Goal: Task Accomplishment & Management: Manage account settings

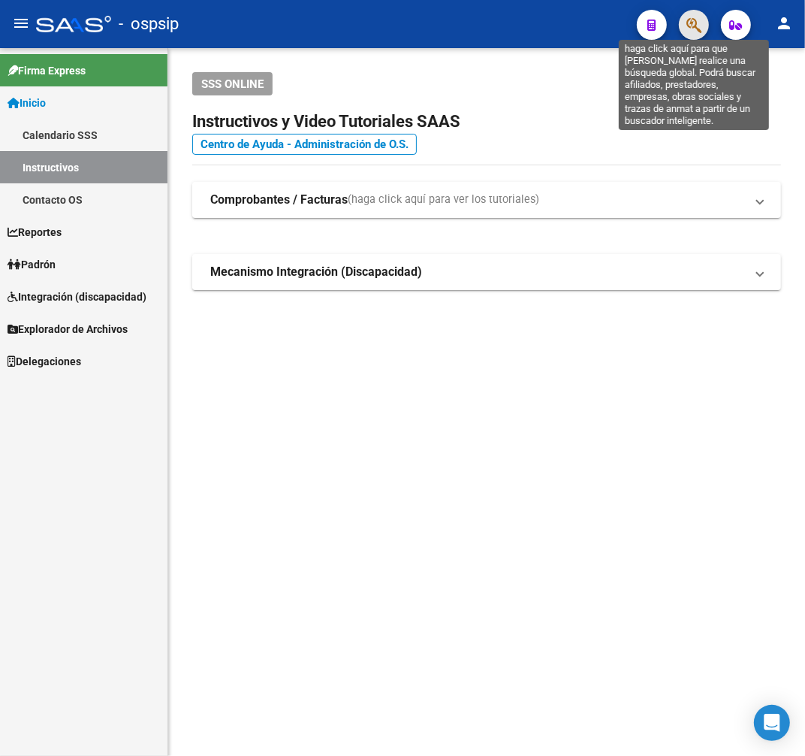
click at [697, 25] on icon "button" at bounding box center [694, 25] width 15 height 17
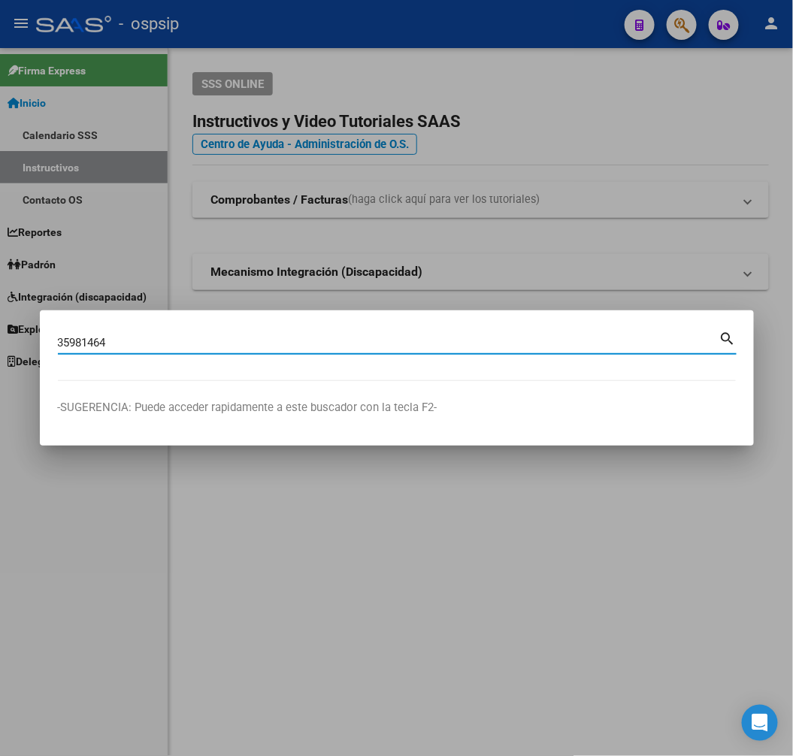
type input "35981464"
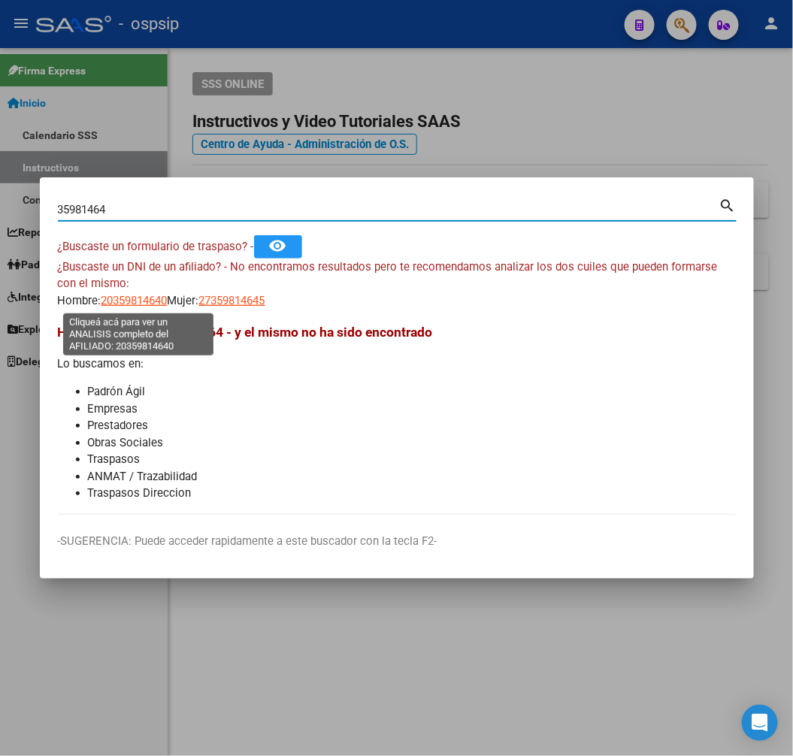
click at [158, 299] on span "20359814640" at bounding box center [134, 301] width 66 height 14
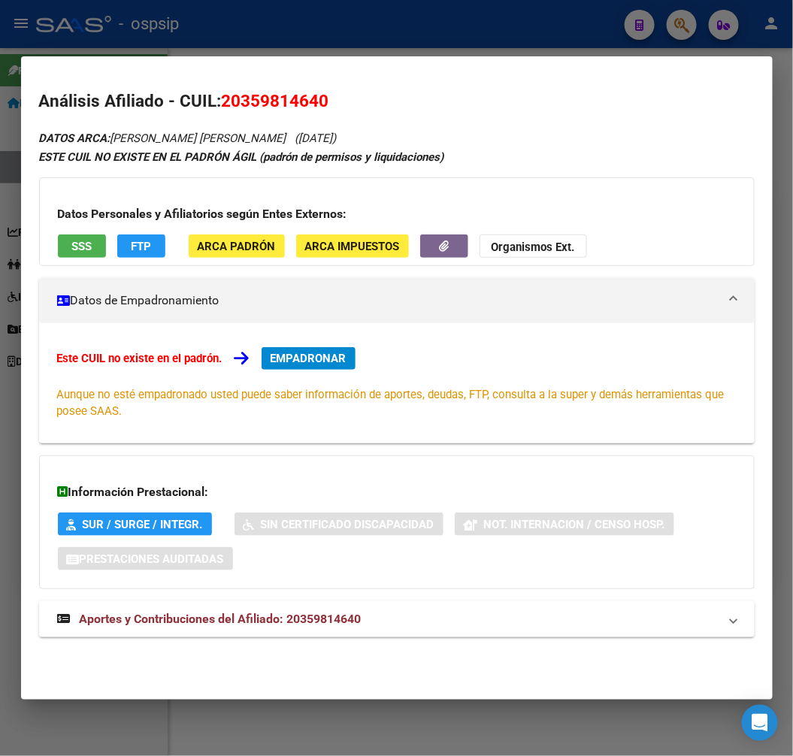
click at [402, 622] on mat-panel-title "Aportes y Contribuciones del Afiliado: 20359814640" at bounding box center [387, 619] width 661 height 18
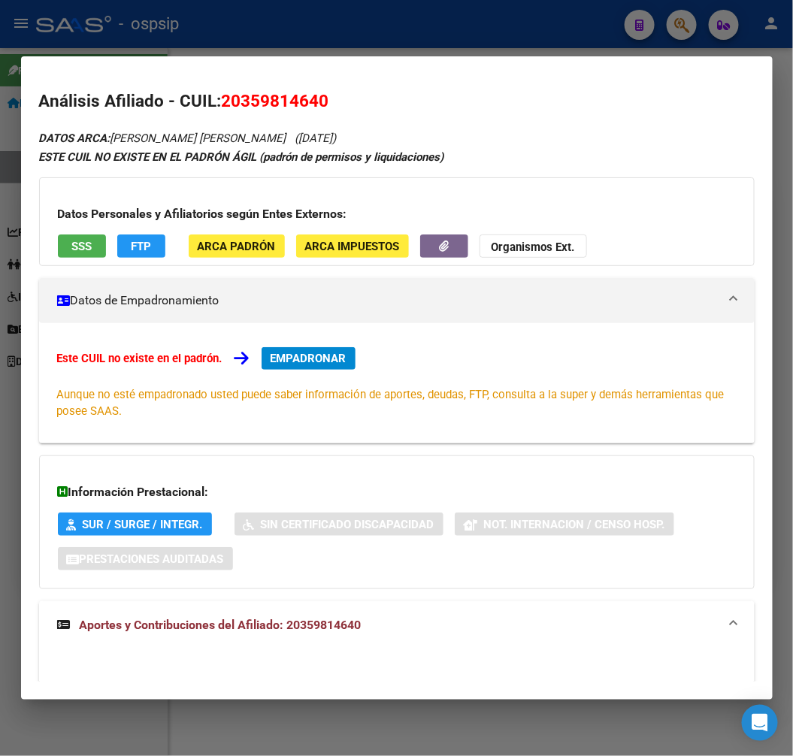
click at [356, 31] on div at bounding box center [396, 378] width 793 height 756
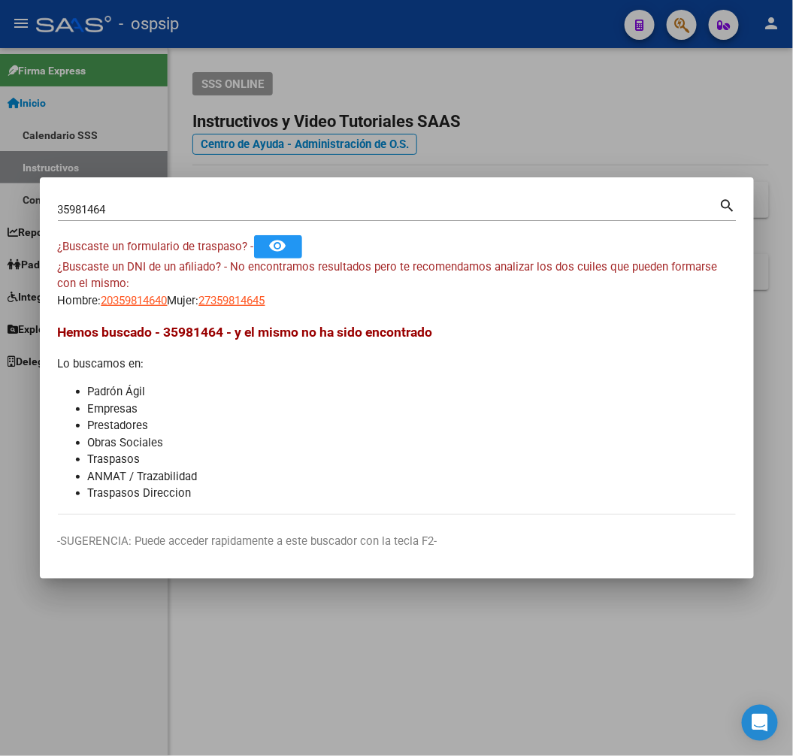
click at [359, 30] on div at bounding box center [396, 378] width 793 height 756
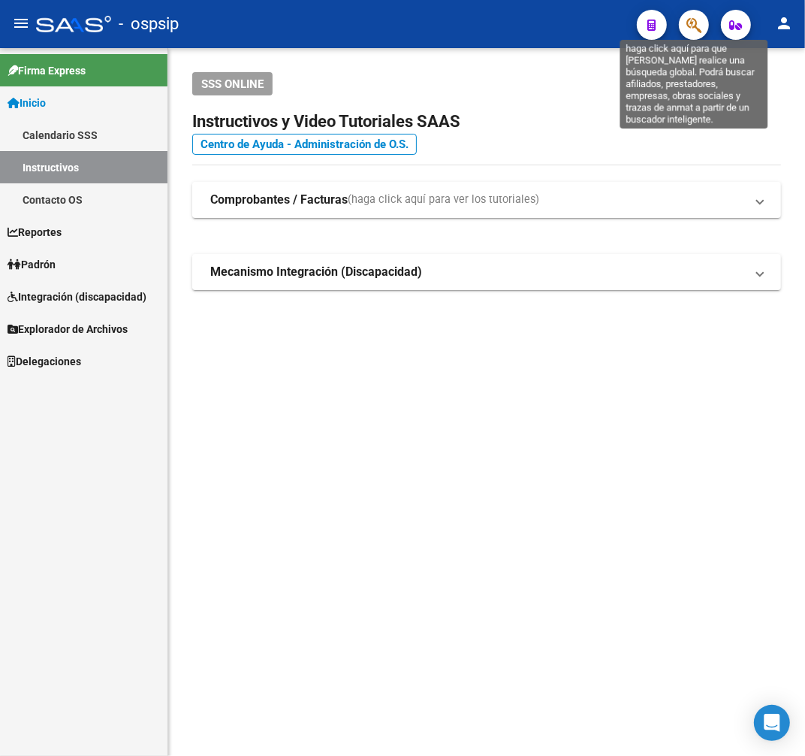
click at [693, 13] on span "button" at bounding box center [694, 25] width 15 height 31
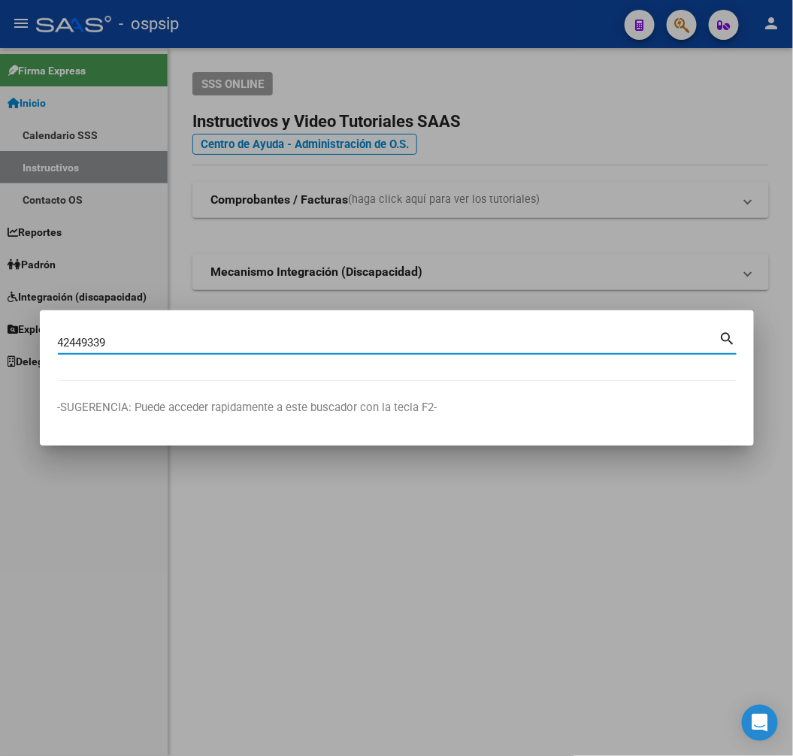
type input "42449339"
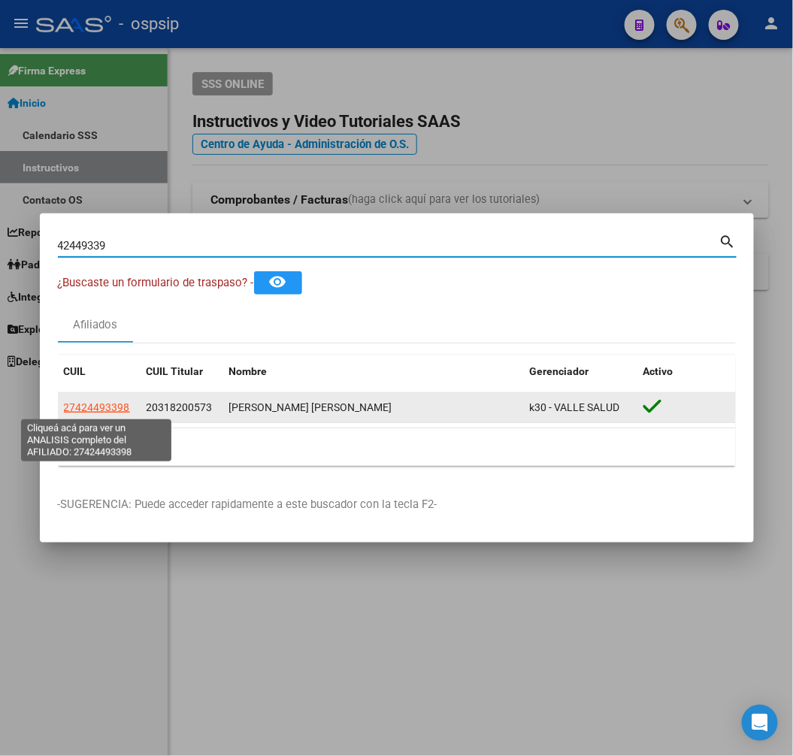
click at [120, 410] on span "27424493398" at bounding box center [97, 407] width 66 height 12
copy span "9"
type textarea "27424493398"
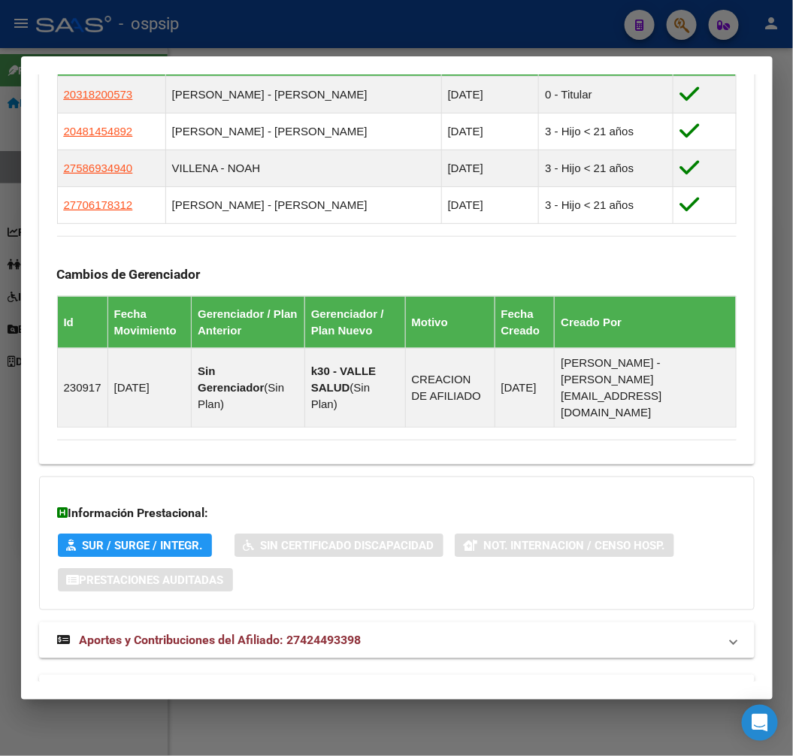
scroll to position [1031, 0]
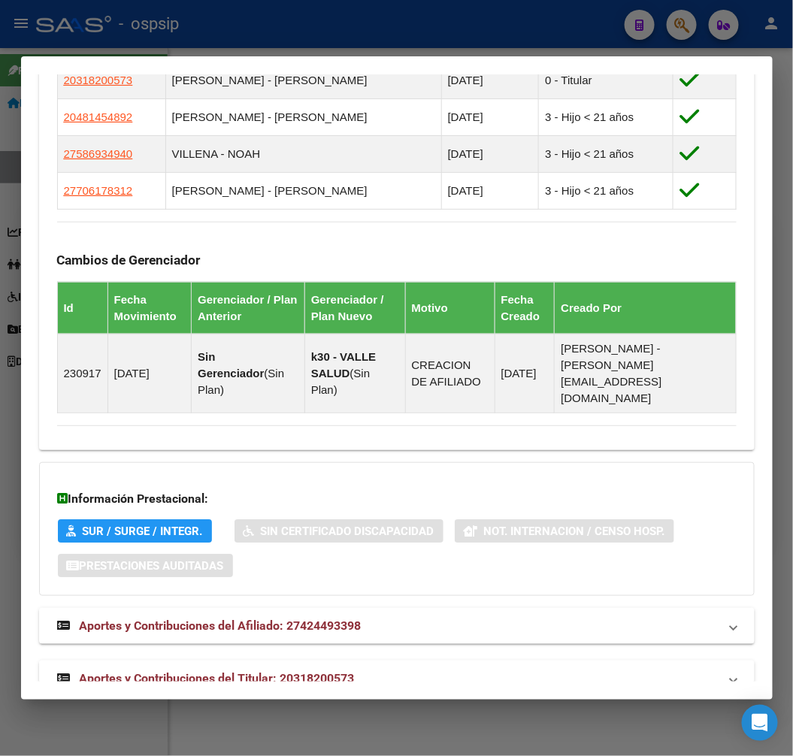
click at [395, 663] on mat-expansion-panel-header "Aportes y Contribuciones del Titular: 20318200573" at bounding box center [396, 678] width 715 height 36
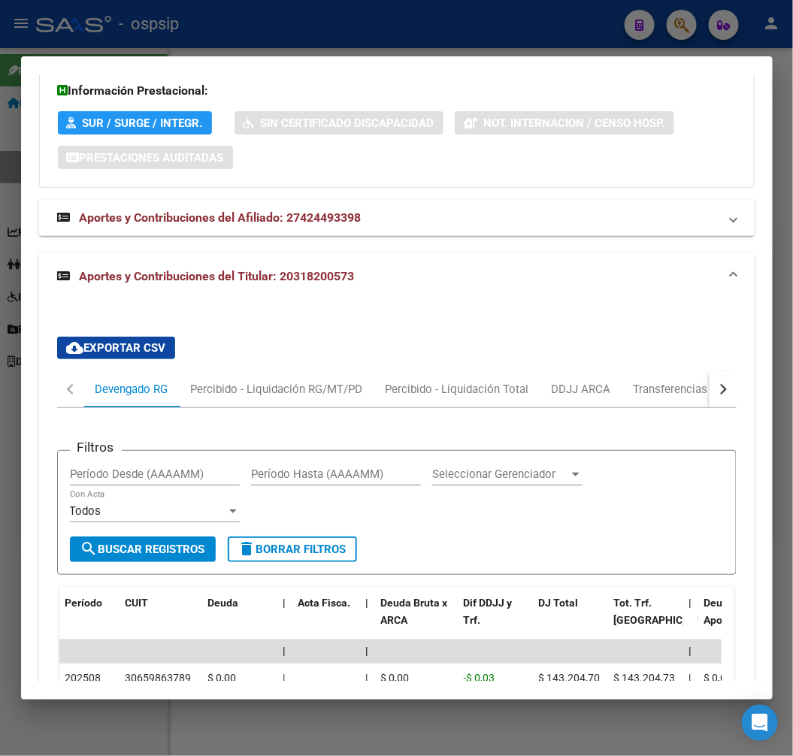
scroll to position [1523, 0]
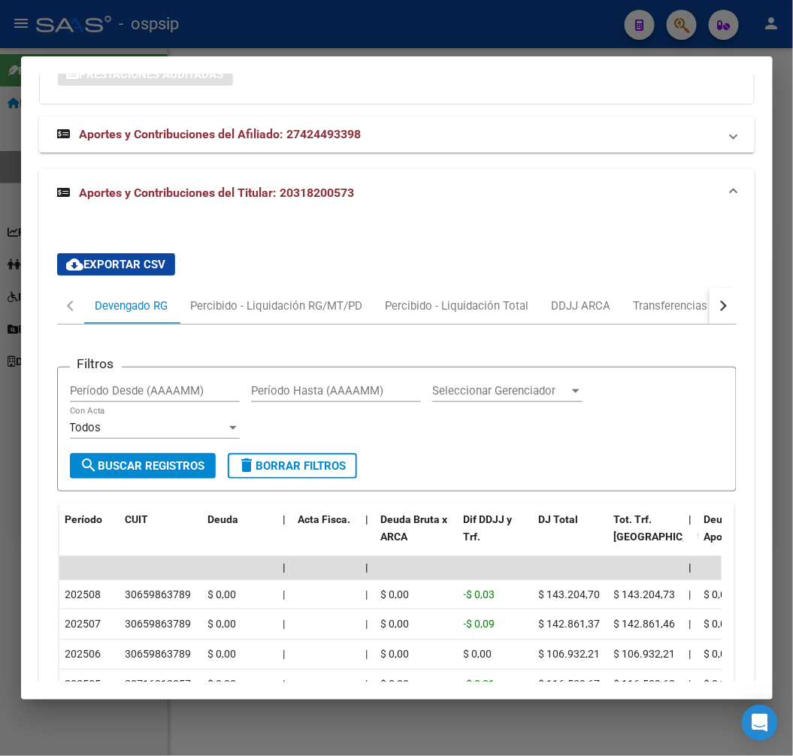
click at [723, 275] on div "cloud_download Exportar CSV Devengado RG Percibido - Liquidación RG/MT/PD Perci…" at bounding box center [396, 593] width 715 height 704
click at [721, 275] on div "cloud_download Exportar CSV Devengado RG Percibido - Liquidación RG/MT/PD Perci…" at bounding box center [396, 593] width 715 height 704
click at [715, 301] on div "button" at bounding box center [720, 306] width 11 height 11
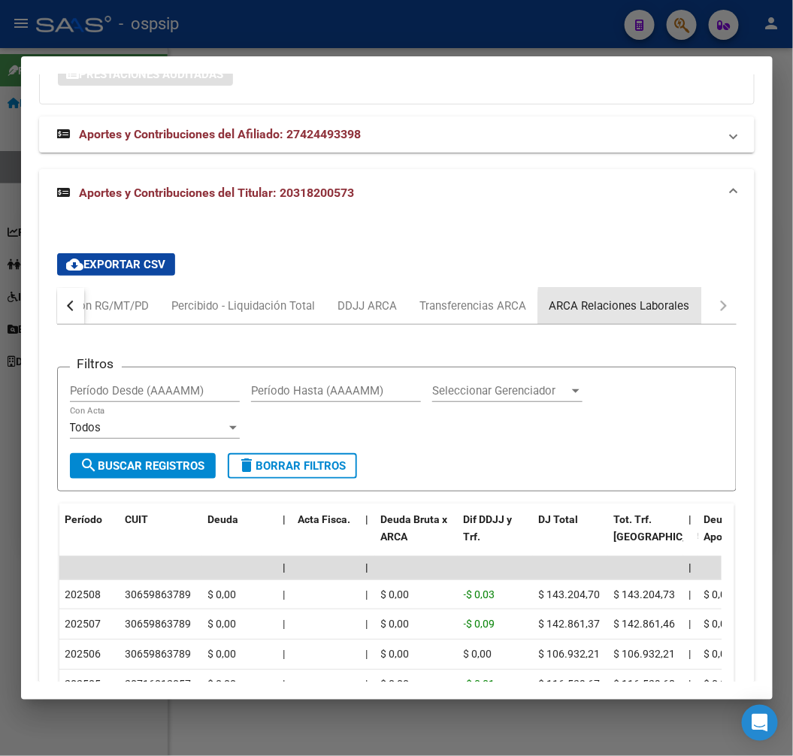
click at [657, 297] on div "ARCA Relaciones Laborales" at bounding box center [619, 305] width 140 height 17
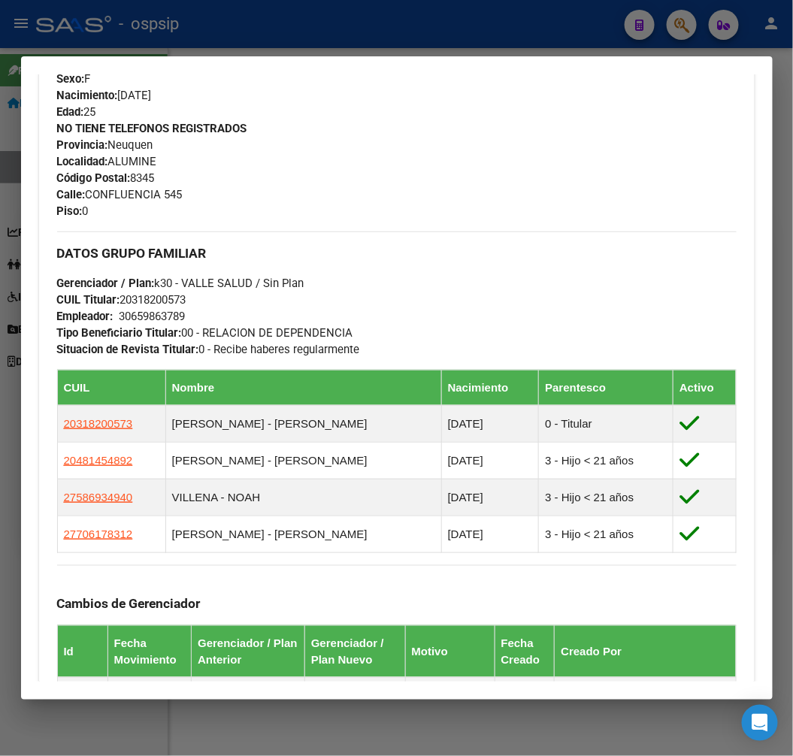
scroll to position [521, 0]
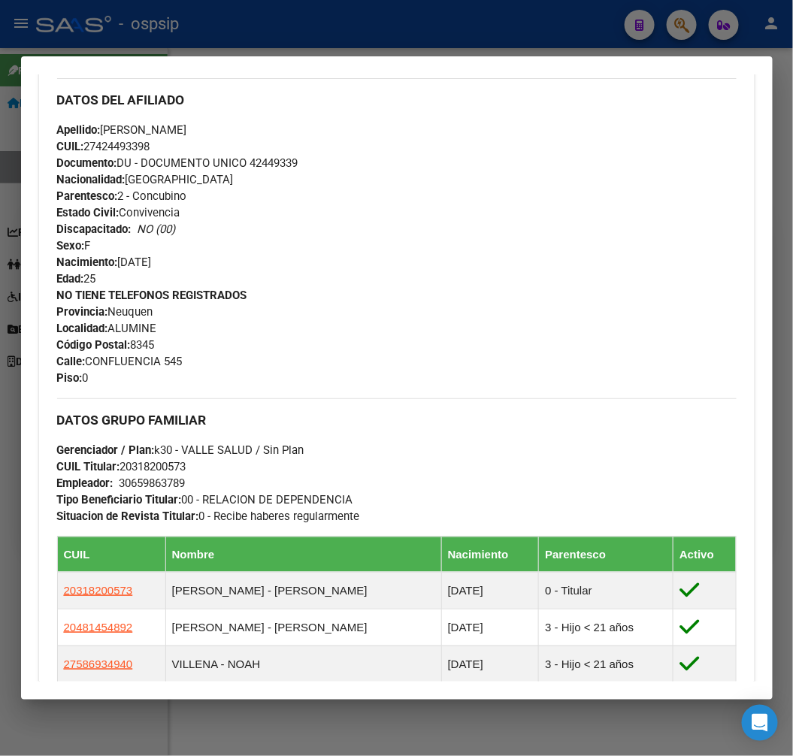
click at [338, 48] on div at bounding box center [396, 378] width 793 height 756
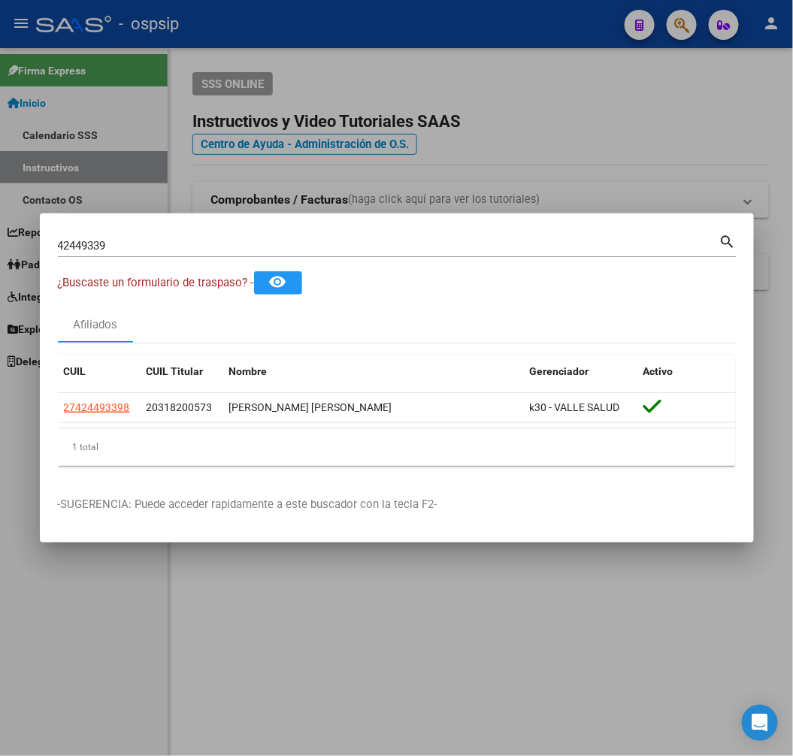
drag, startPoint x: 346, startPoint y: 51, endPoint x: 537, endPoint y: 140, distance: 211.1
click at [346, 57] on div at bounding box center [396, 378] width 793 height 756
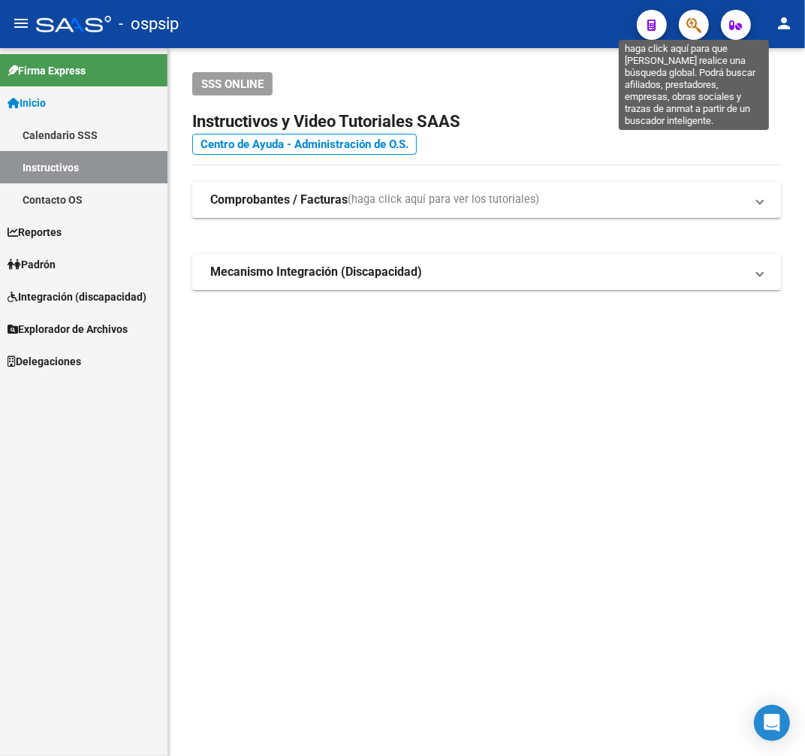
click at [693, 29] on icon "button" at bounding box center [694, 25] width 15 height 17
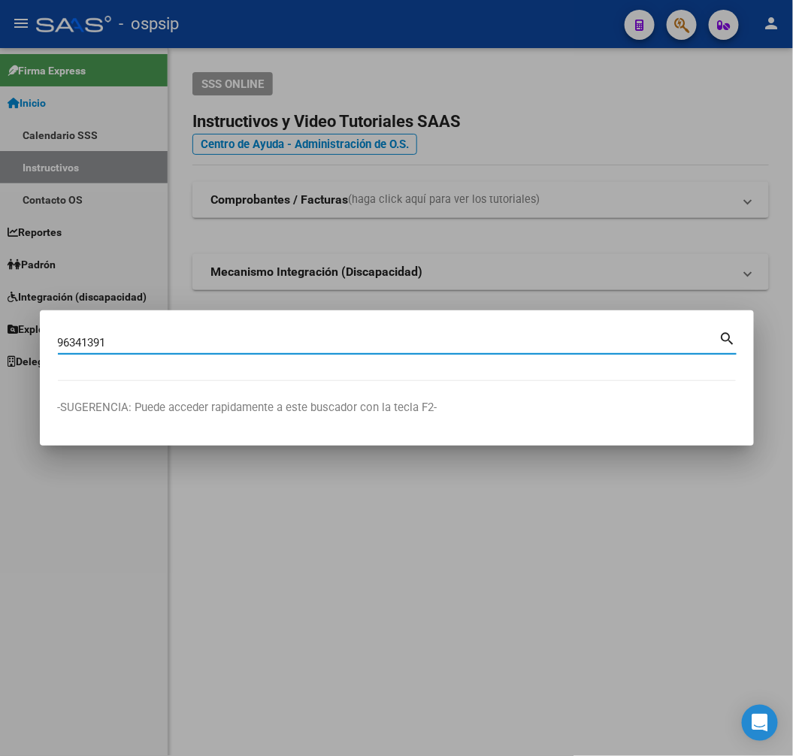
type input "96341391"
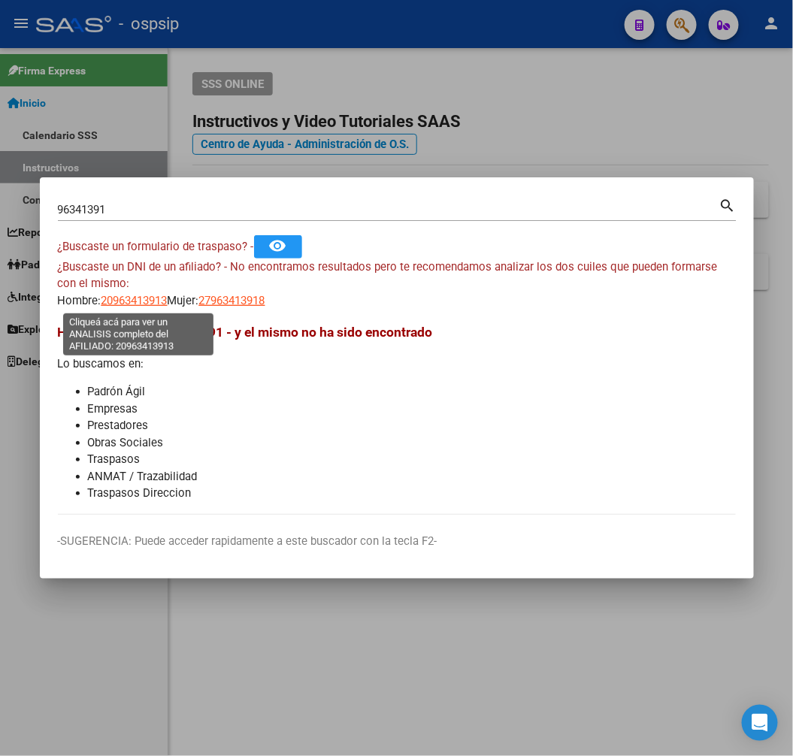
click at [135, 301] on span "20963413913" at bounding box center [134, 301] width 66 height 14
type textarea "20963413913"
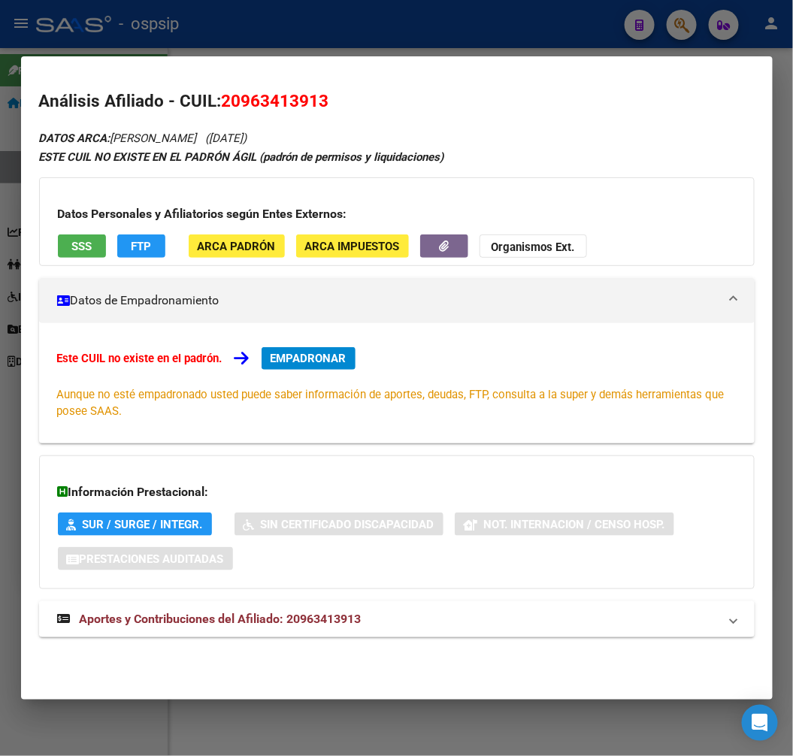
click at [399, 626] on mat-panel-title "Aportes y Contribuciones del Afiliado: 20963413913" at bounding box center [387, 619] width 661 height 18
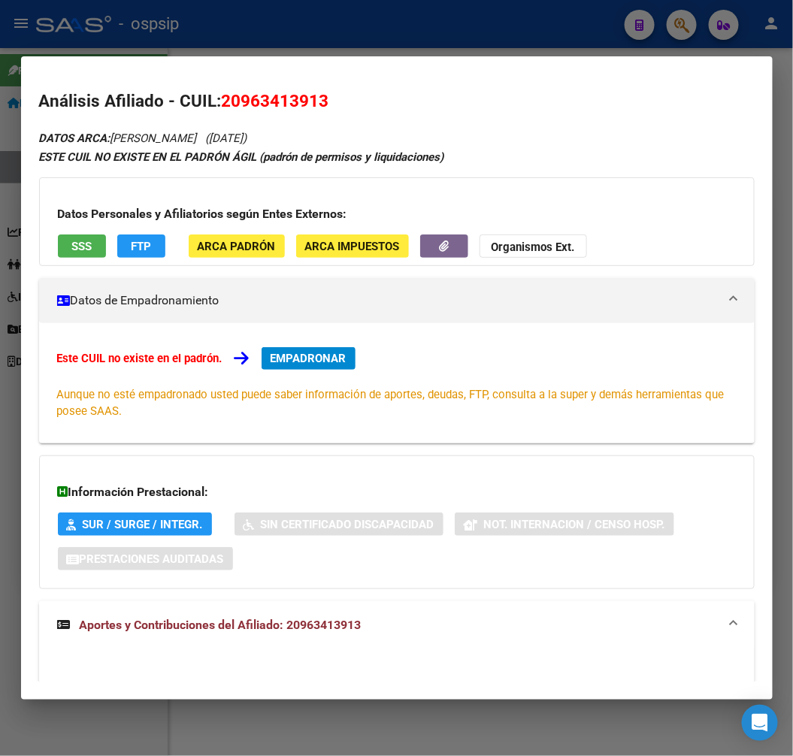
scroll to position [485, 0]
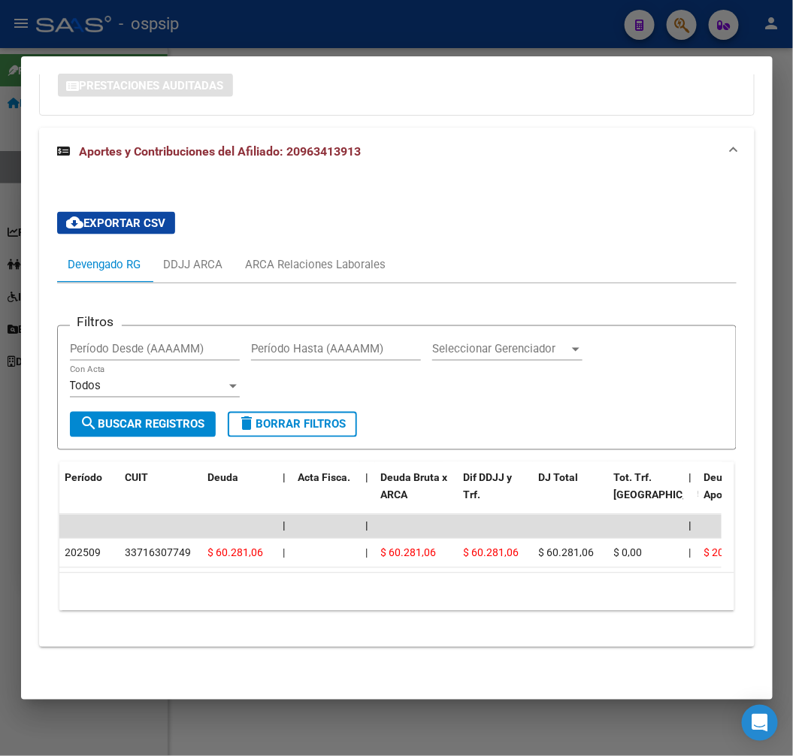
click at [323, 21] on div at bounding box center [396, 378] width 793 height 756
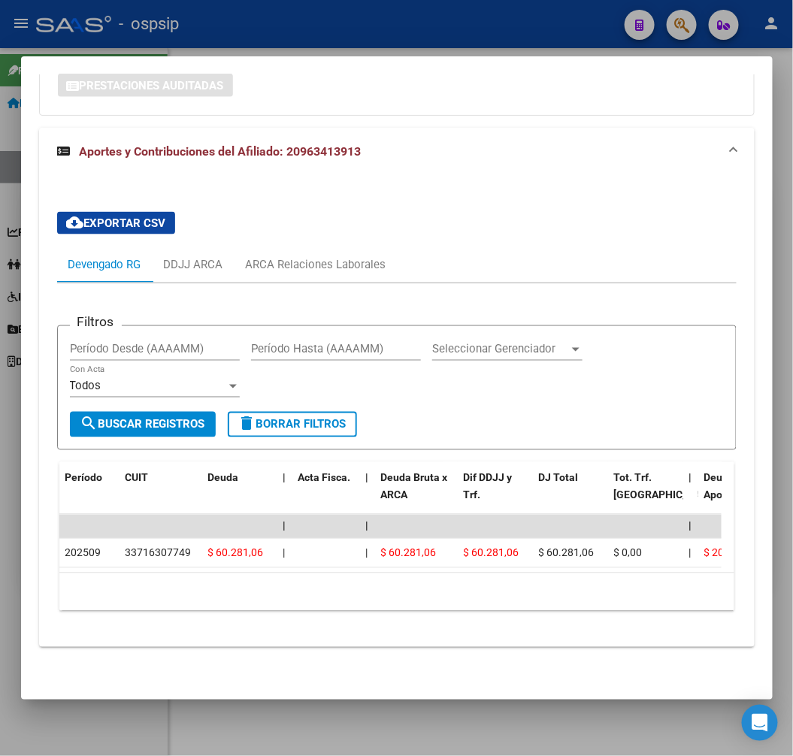
click at [323, 21] on div at bounding box center [396, 378] width 793 height 756
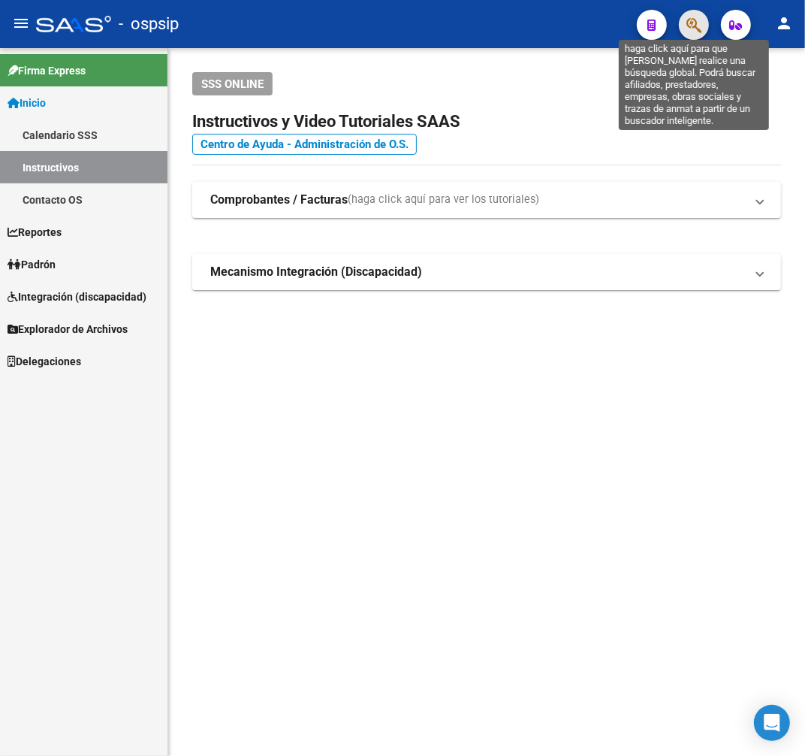
click at [694, 23] on icon "button" at bounding box center [694, 25] width 15 height 17
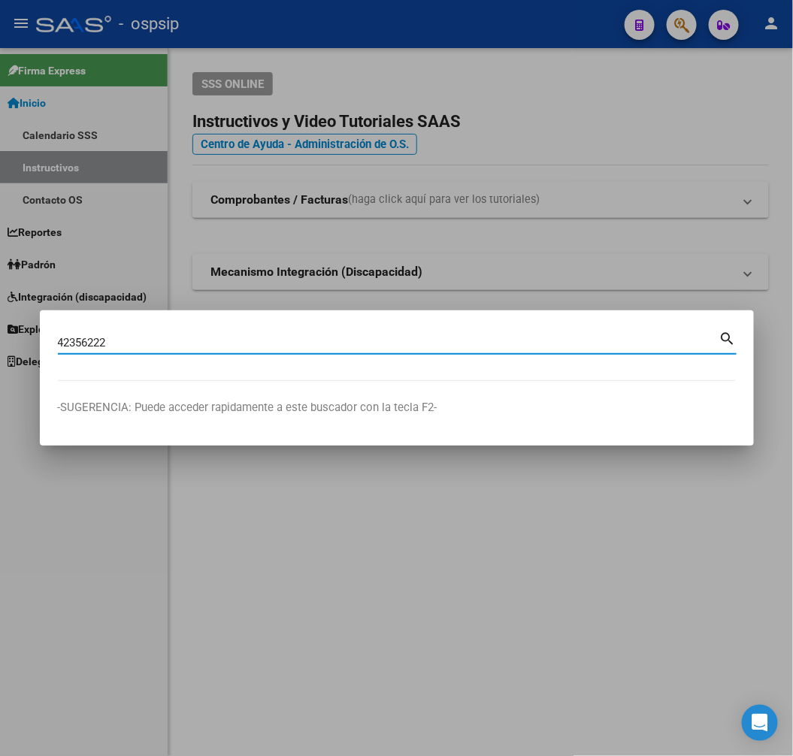
type input "42356222"
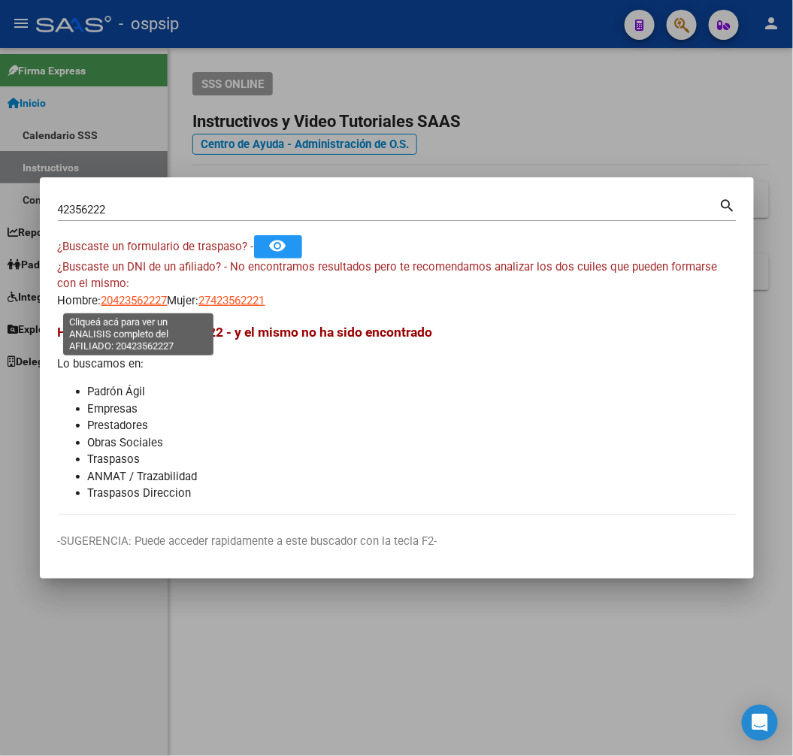
click at [144, 296] on span "20423562227" at bounding box center [134, 301] width 66 height 14
type textarea "20423562227"
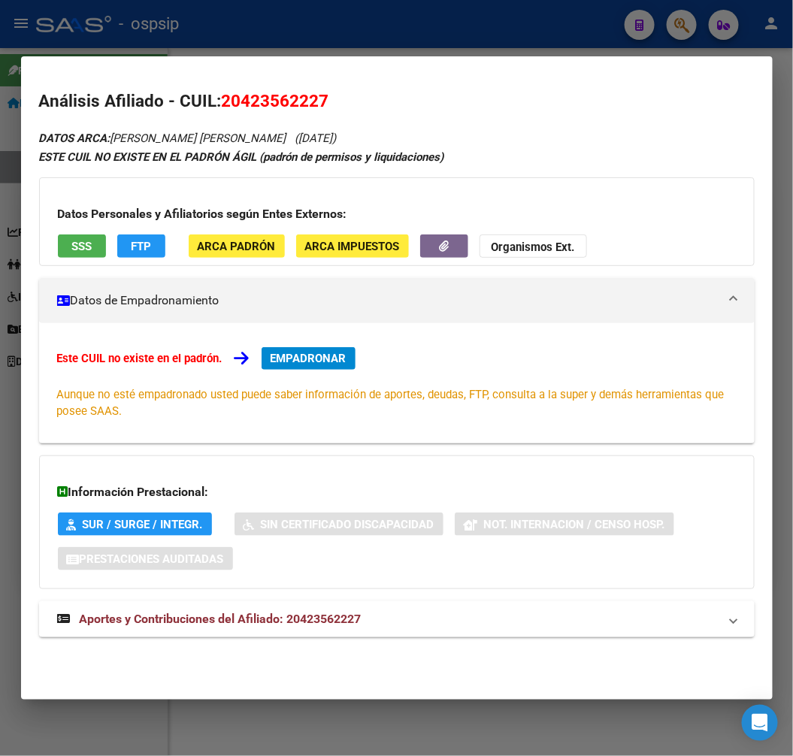
click at [373, 625] on mat-panel-title "Aportes y Contribuciones del Afiliado: 20423562227" at bounding box center [387, 619] width 661 height 18
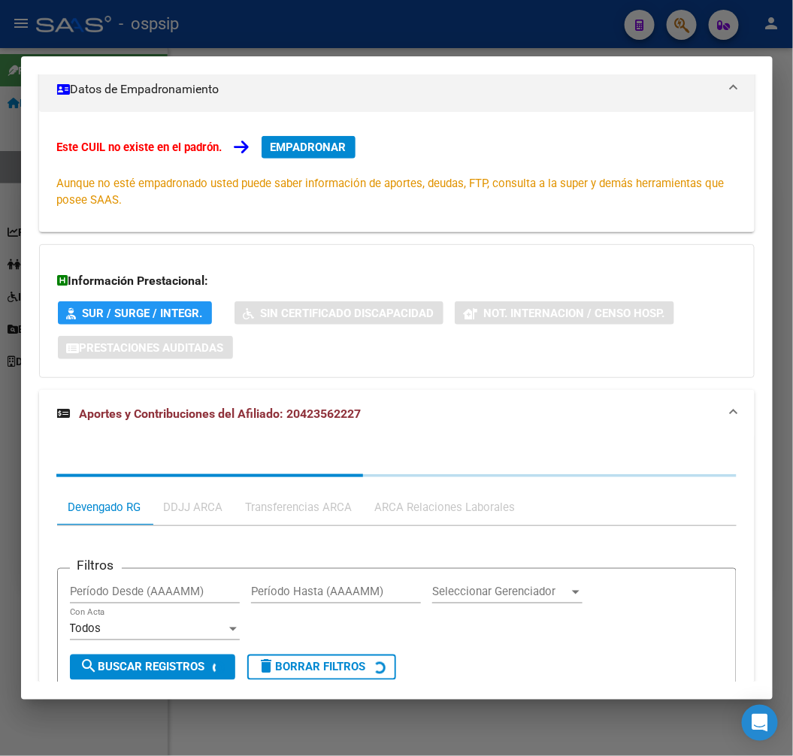
scroll to position [398, 0]
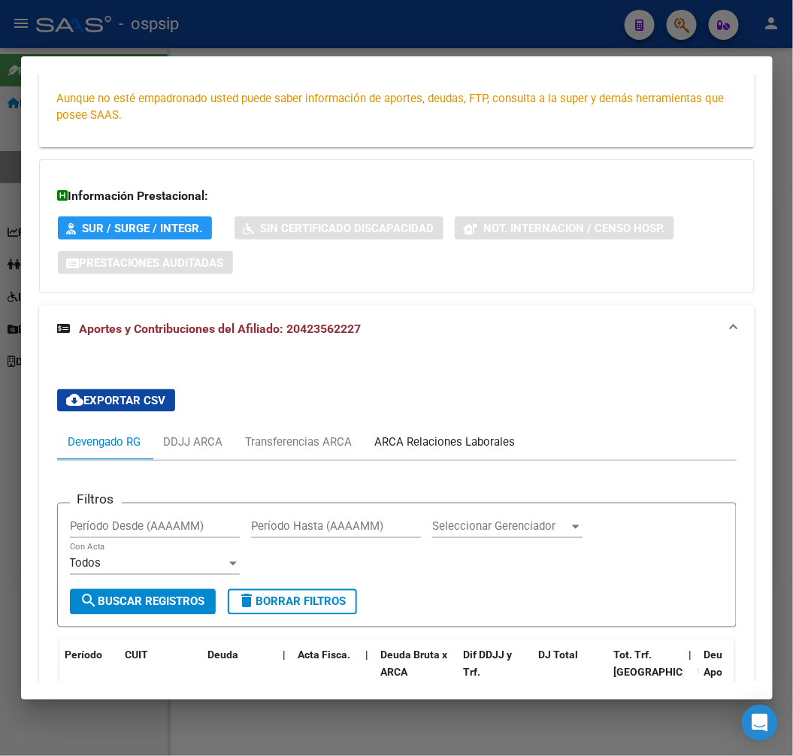
click at [492, 433] on div "ARCA Relaciones Laborales" at bounding box center [445, 441] width 140 height 17
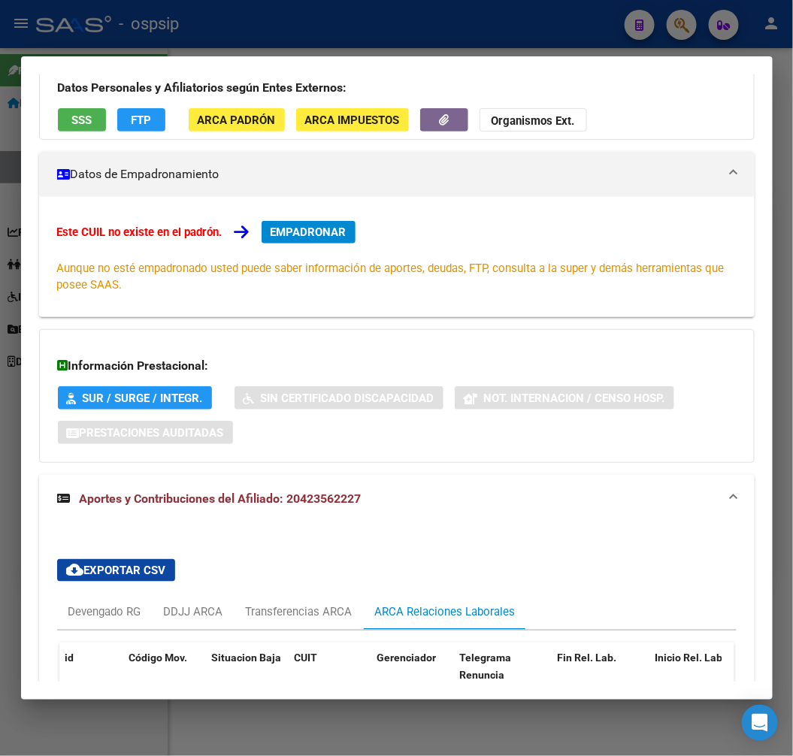
scroll to position [298, 0]
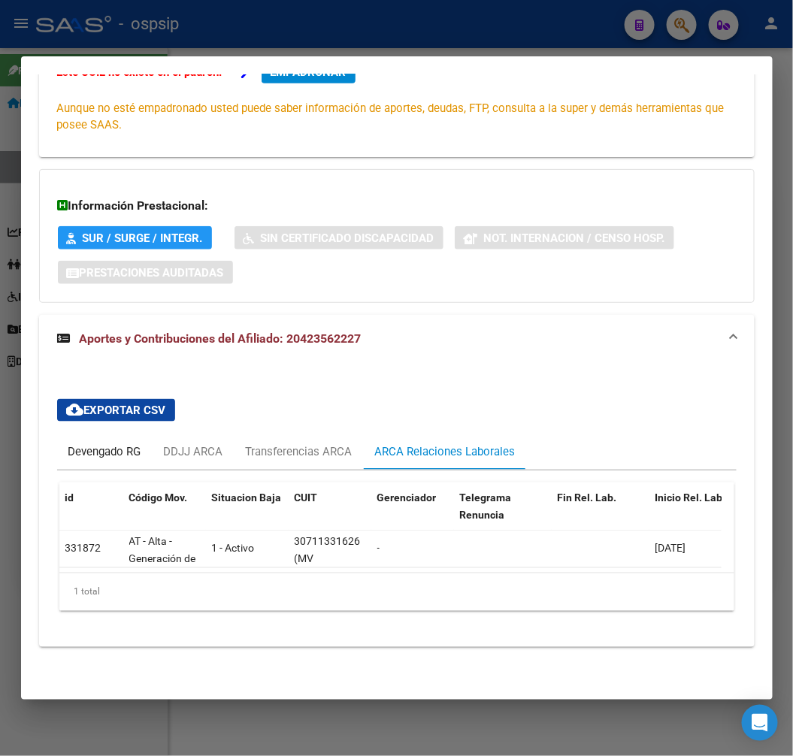
click at [109, 452] on div "Devengado RG" at bounding box center [104, 451] width 95 height 36
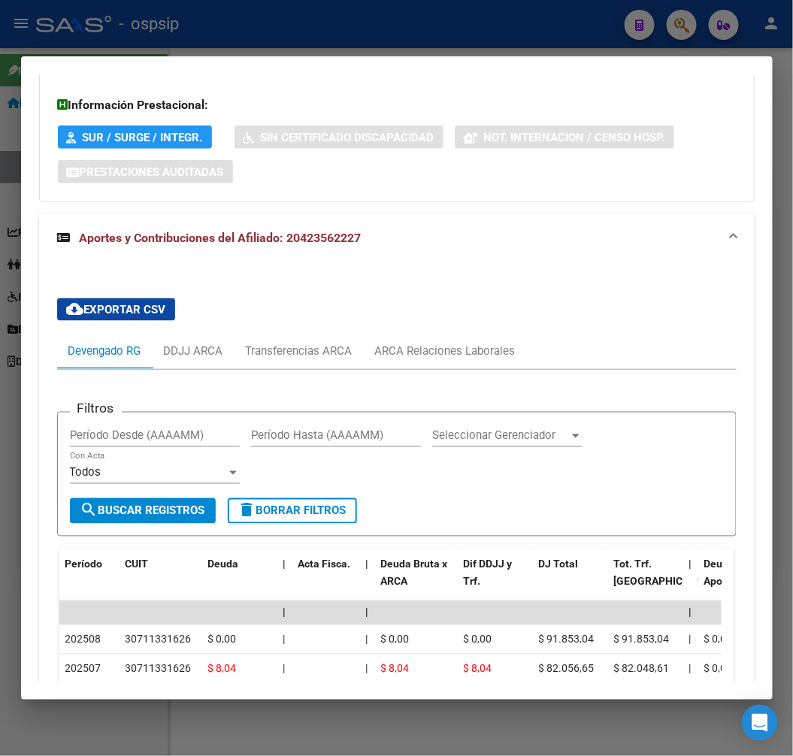
scroll to position [546, 0]
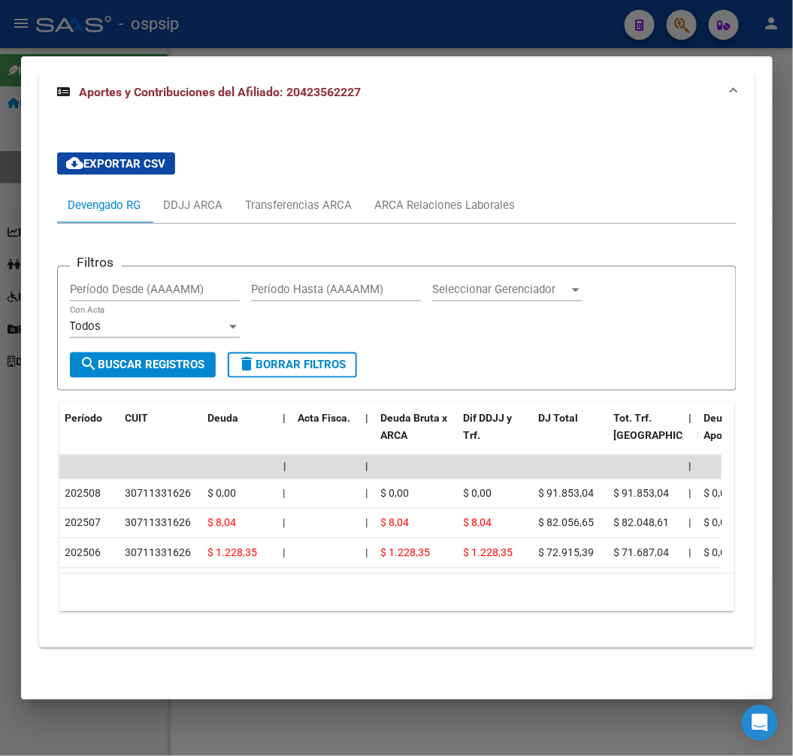
click at [381, 43] on div at bounding box center [396, 378] width 793 height 756
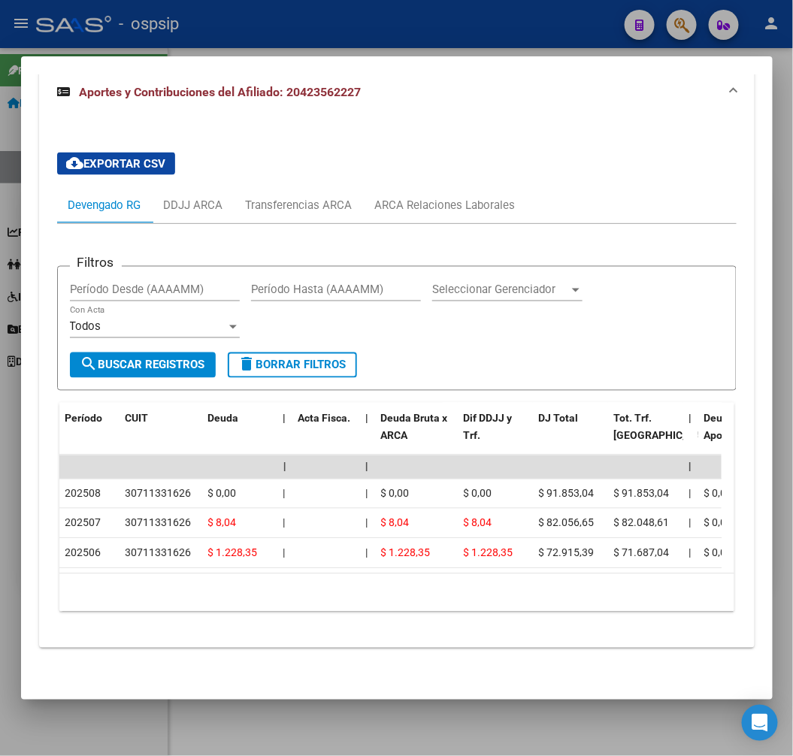
click at [381, 43] on div at bounding box center [396, 378] width 793 height 756
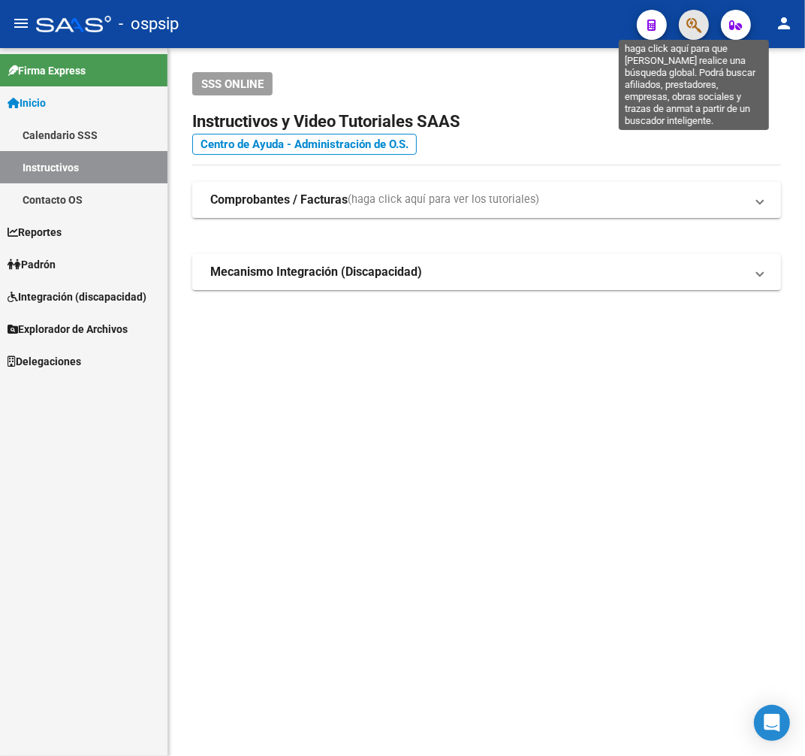
click at [700, 23] on icon "button" at bounding box center [694, 25] width 15 height 17
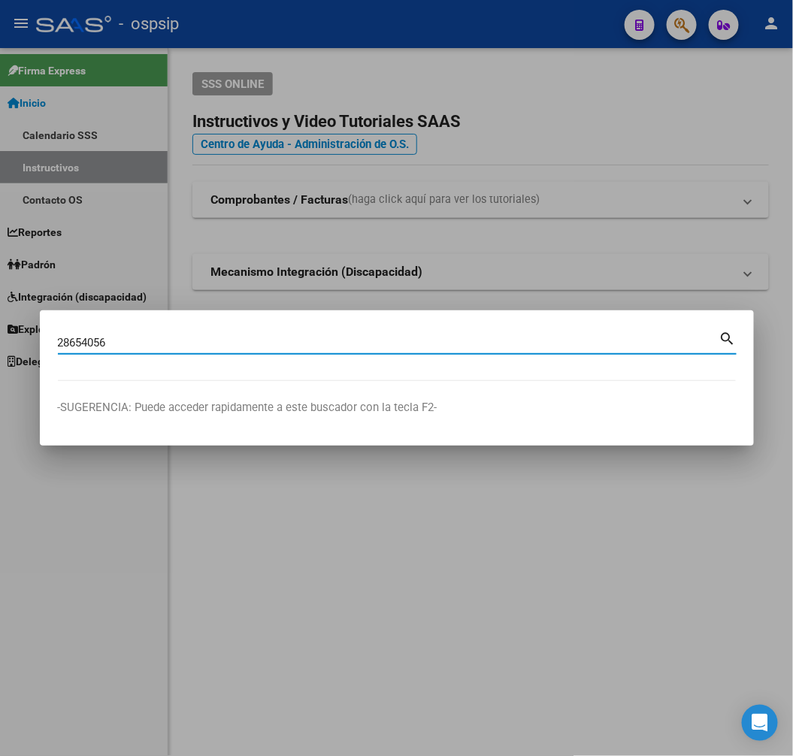
type input "28654056"
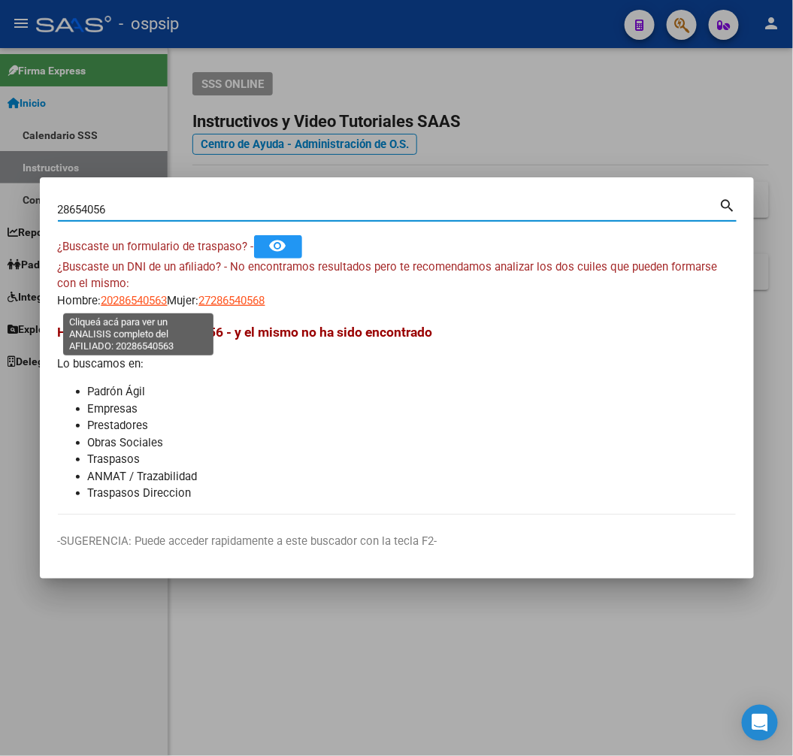
click at [151, 297] on span "20286540563" at bounding box center [134, 301] width 66 height 14
type textarea "20286540563"
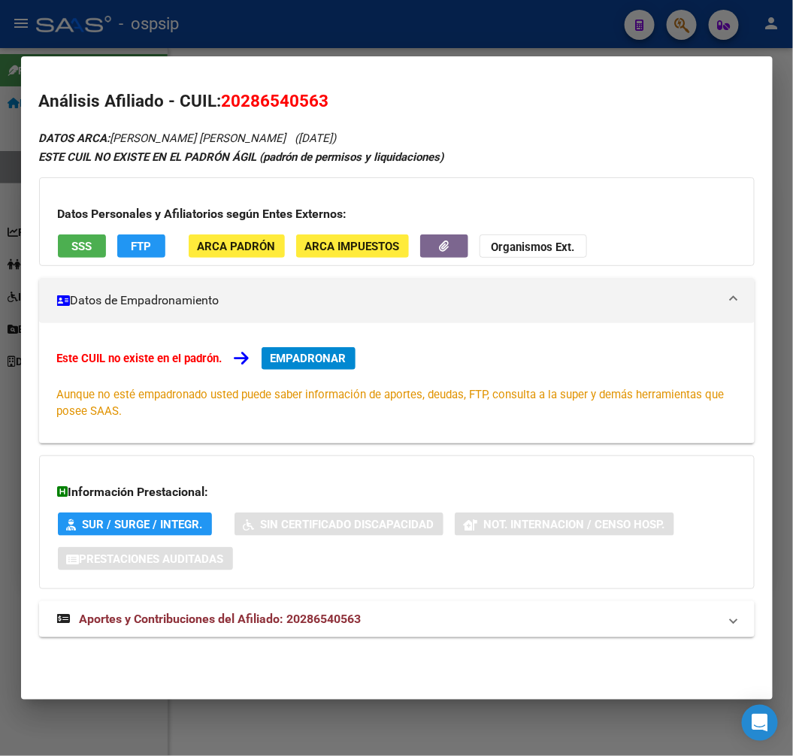
click at [323, 614] on span "Aportes y Contribuciones del Afiliado: 20286540563" at bounding box center [221, 619] width 282 height 14
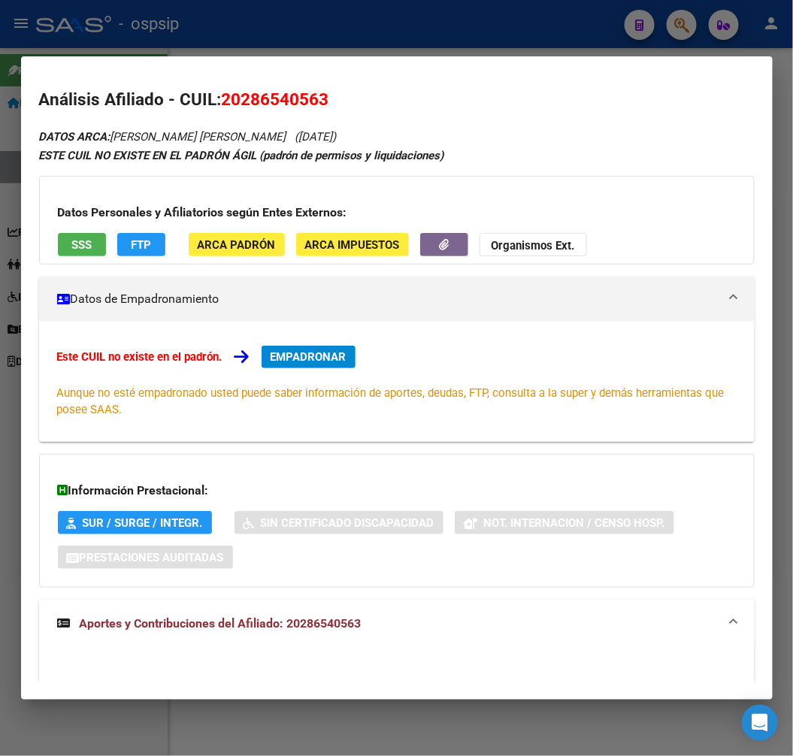
scroll to position [0, 0]
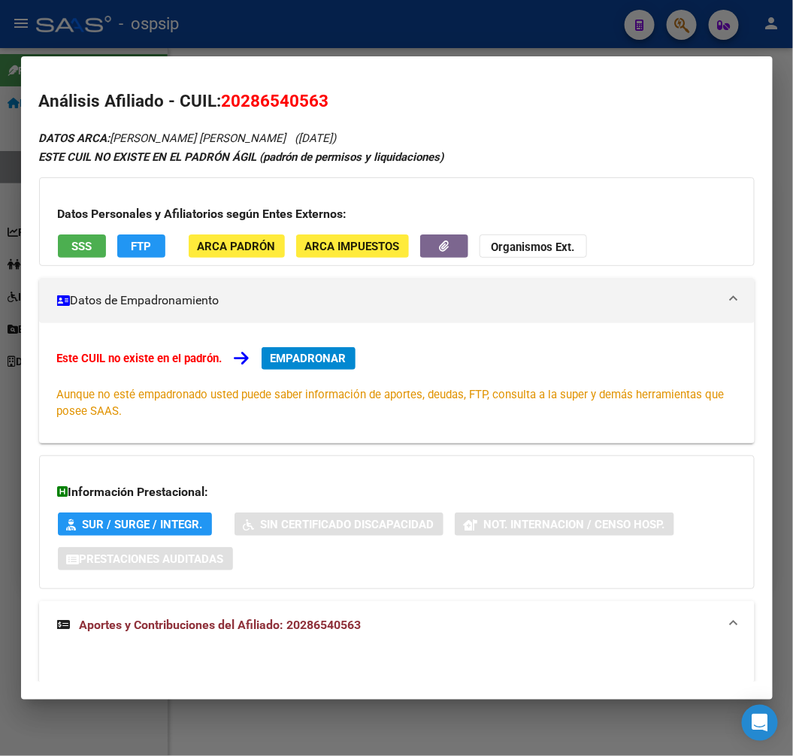
click at [443, 29] on div at bounding box center [396, 378] width 793 height 756
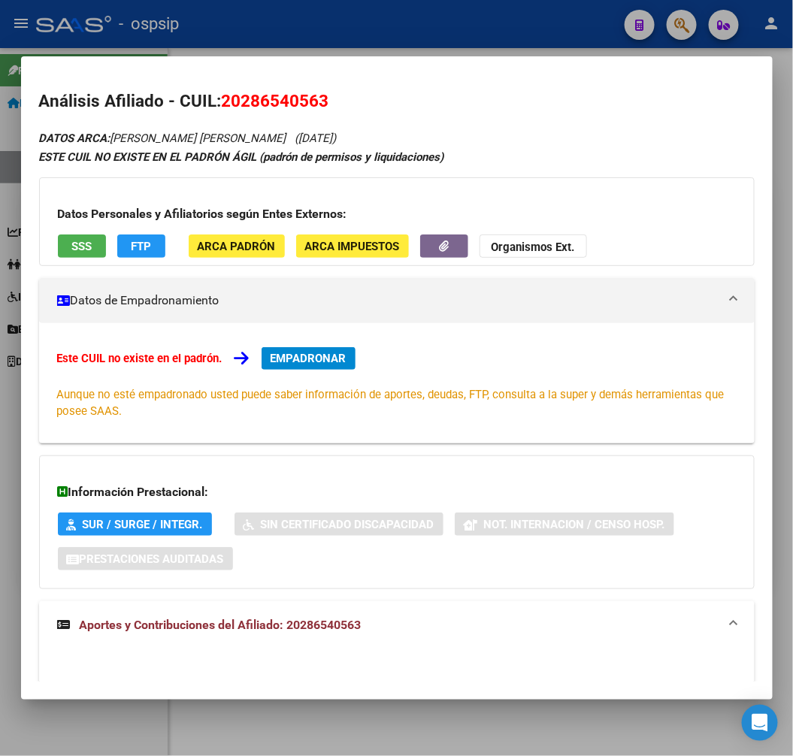
click at [443, 29] on div at bounding box center [396, 378] width 793 height 756
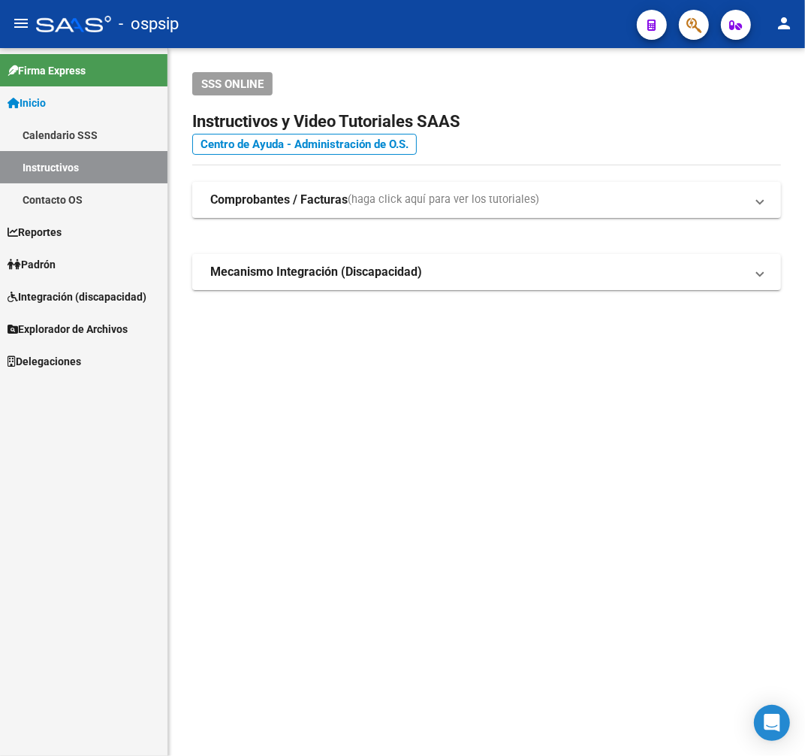
click at [684, 26] on button "button" at bounding box center [694, 25] width 30 height 30
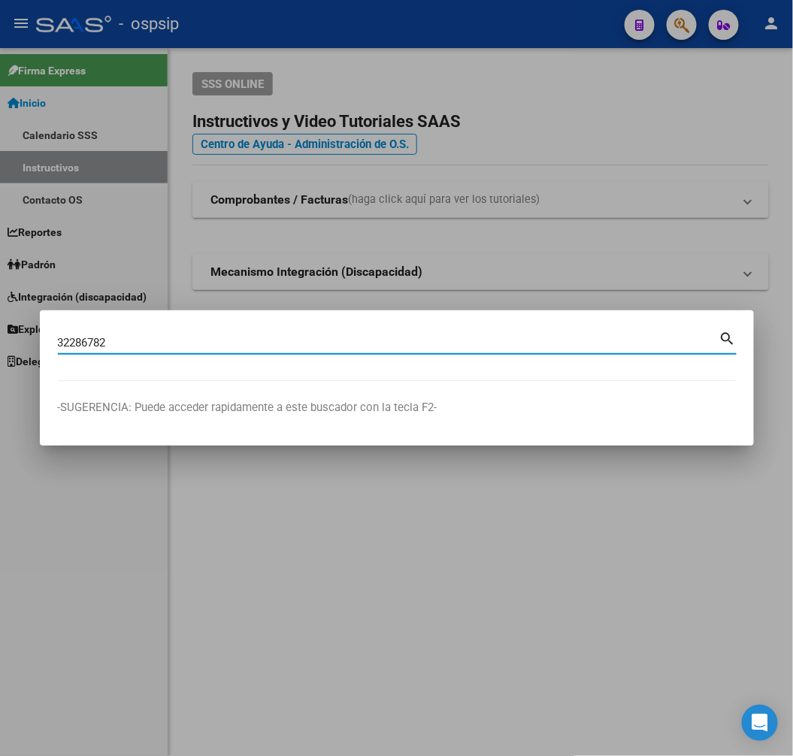
type input "32286782"
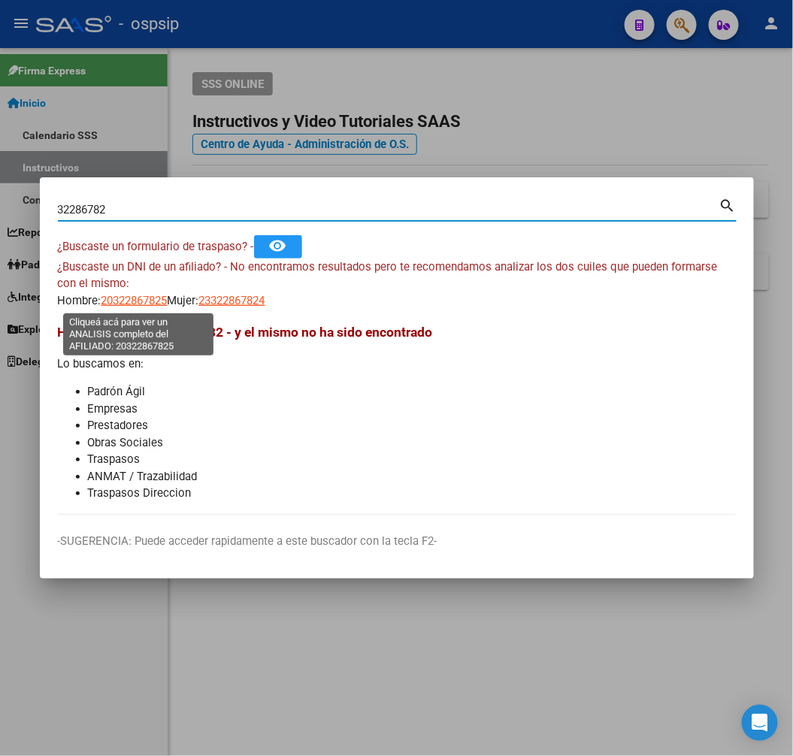
click at [154, 306] on span "20322867825" at bounding box center [134, 301] width 66 height 14
type textarea "20322867825"
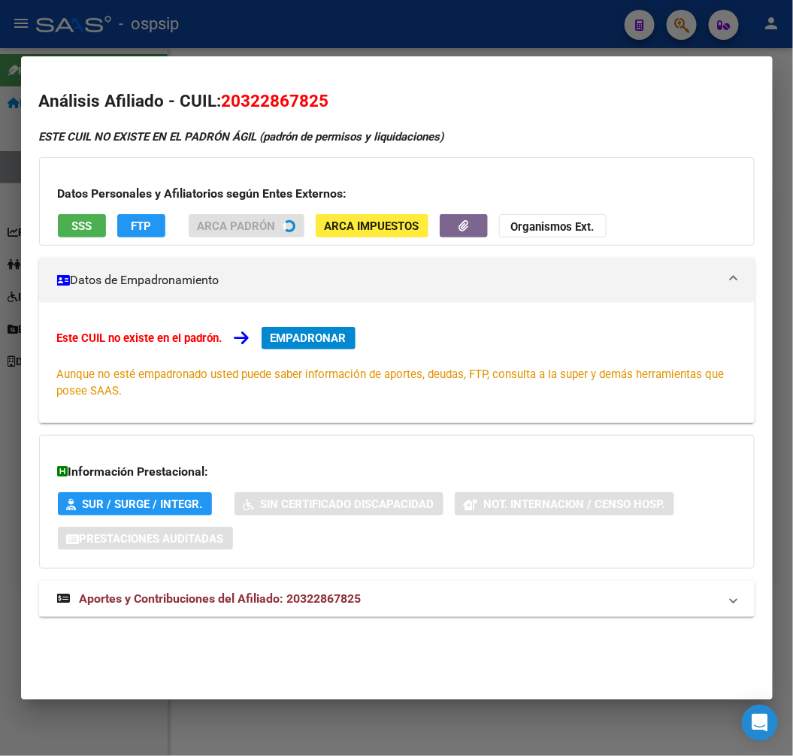
click at [348, 591] on span "Aportes y Contribuciones del Afiliado: 20322867825" at bounding box center [221, 598] width 282 height 14
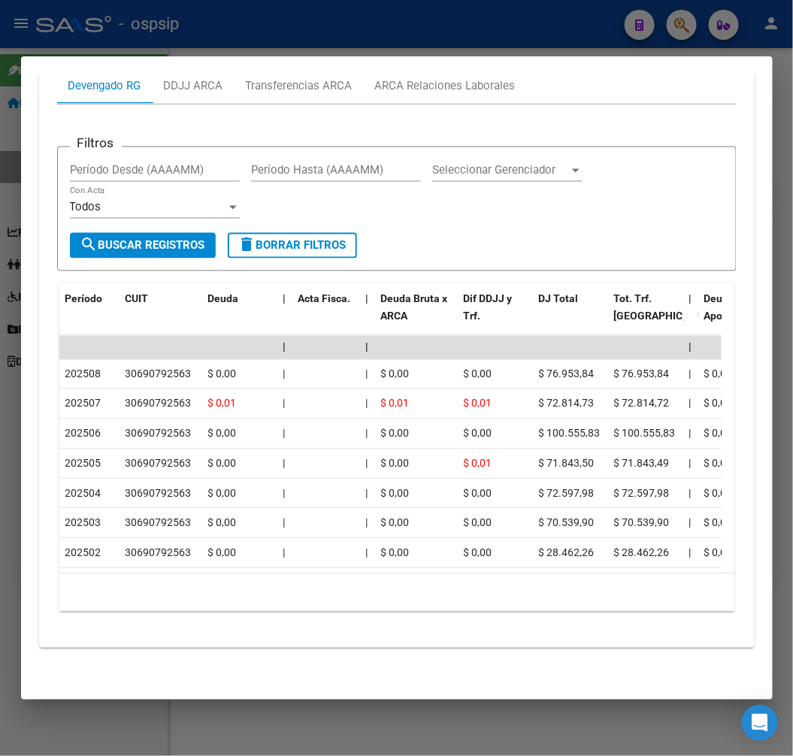
scroll to position [669, 0]
click at [400, 36] on div at bounding box center [396, 378] width 793 height 756
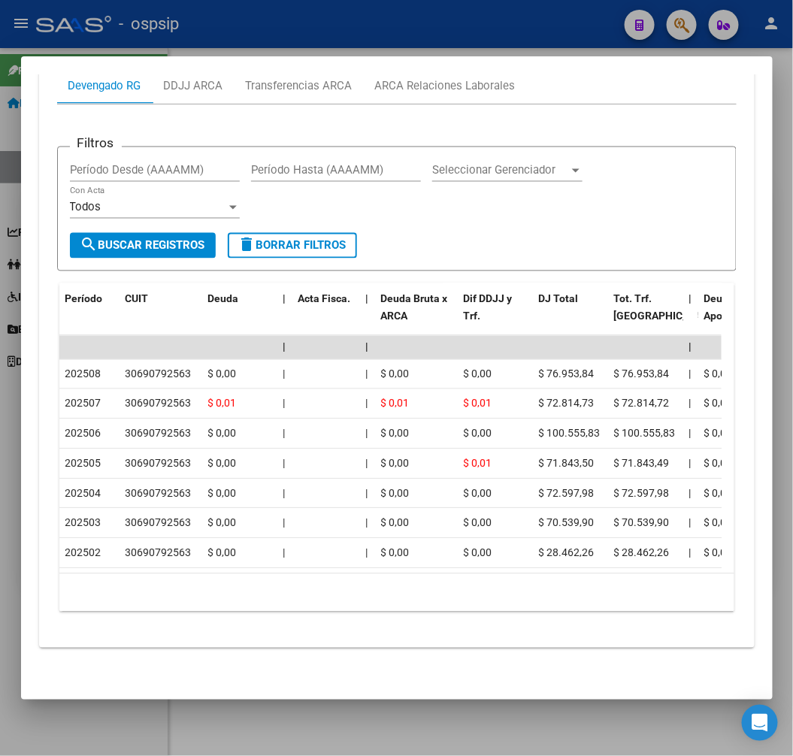
click at [403, 45] on div at bounding box center [396, 378] width 793 height 756
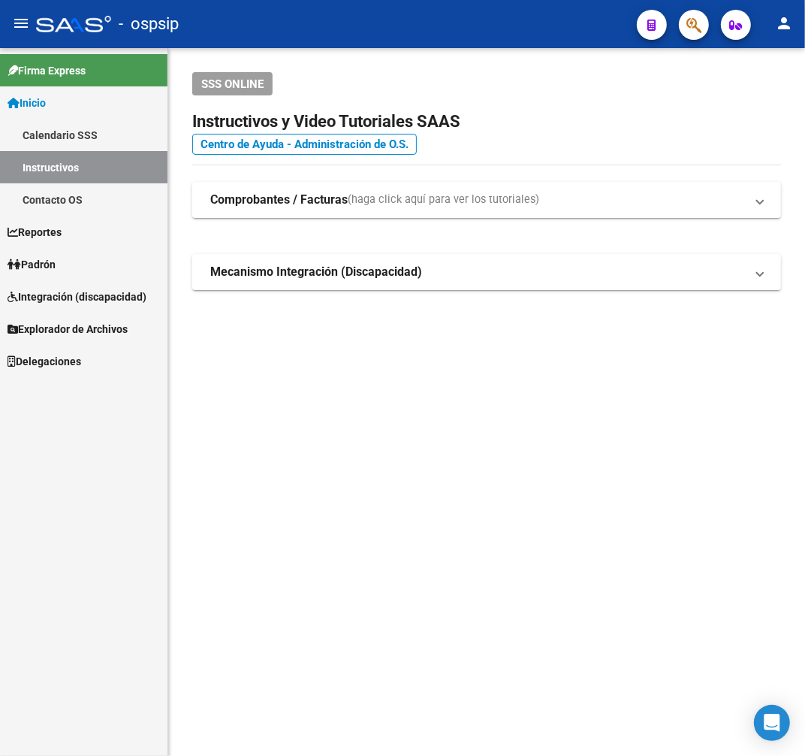
click at [702, 36] on span "button" at bounding box center [694, 25] width 15 height 31
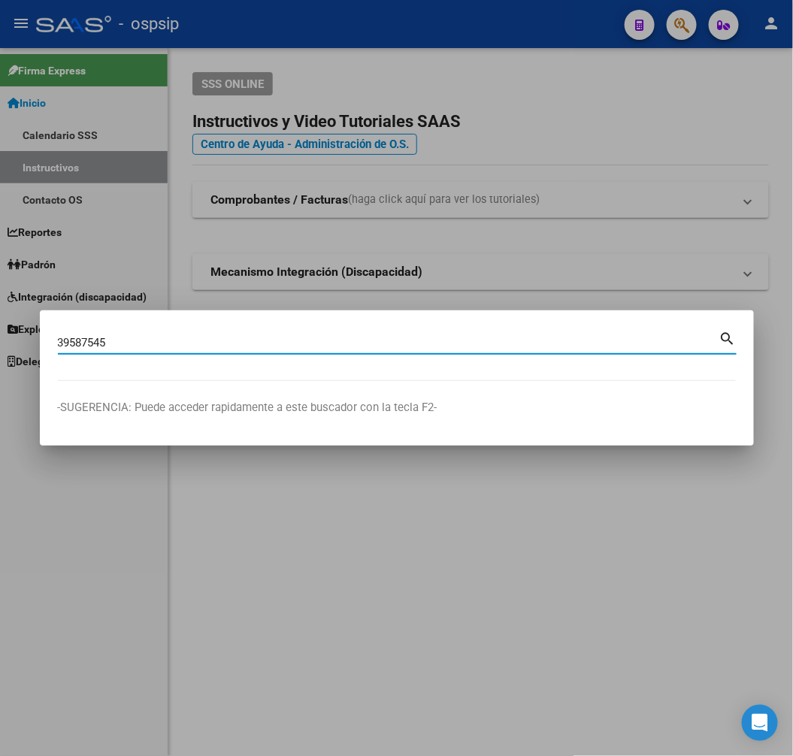
type input "39587545"
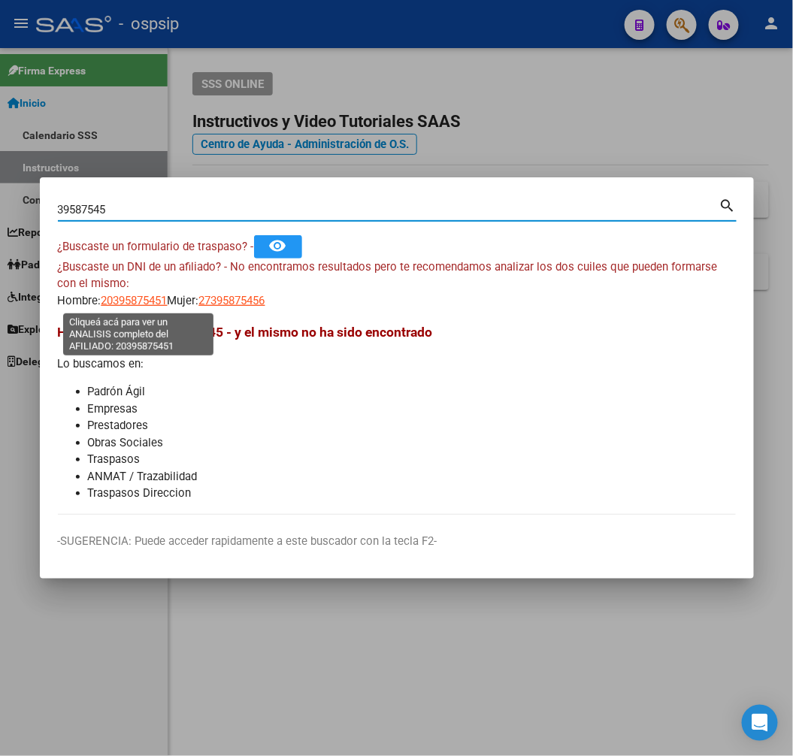
click at [134, 298] on span "20395875451" at bounding box center [134, 301] width 66 height 14
type textarea "20395875451"
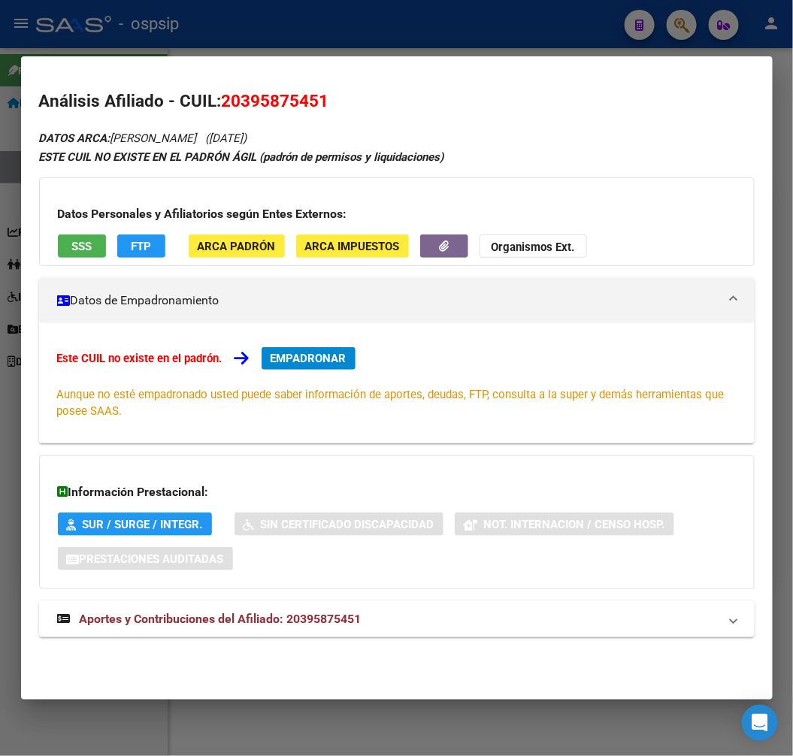
click at [319, 620] on span "Aportes y Contribuciones del Afiliado: 20395875451" at bounding box center [221, 619] width 282 height 14
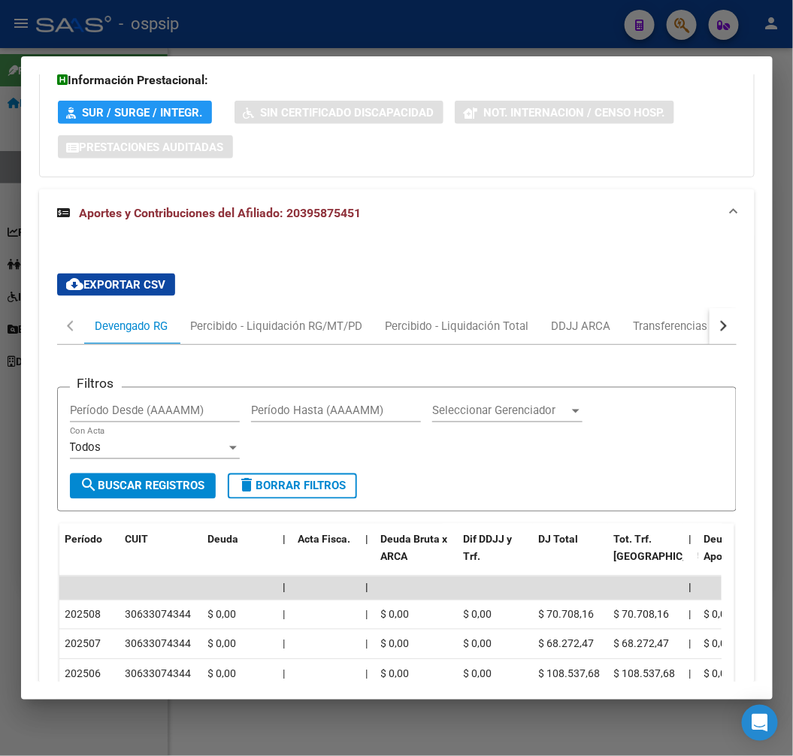
scroll to position [496, 0]
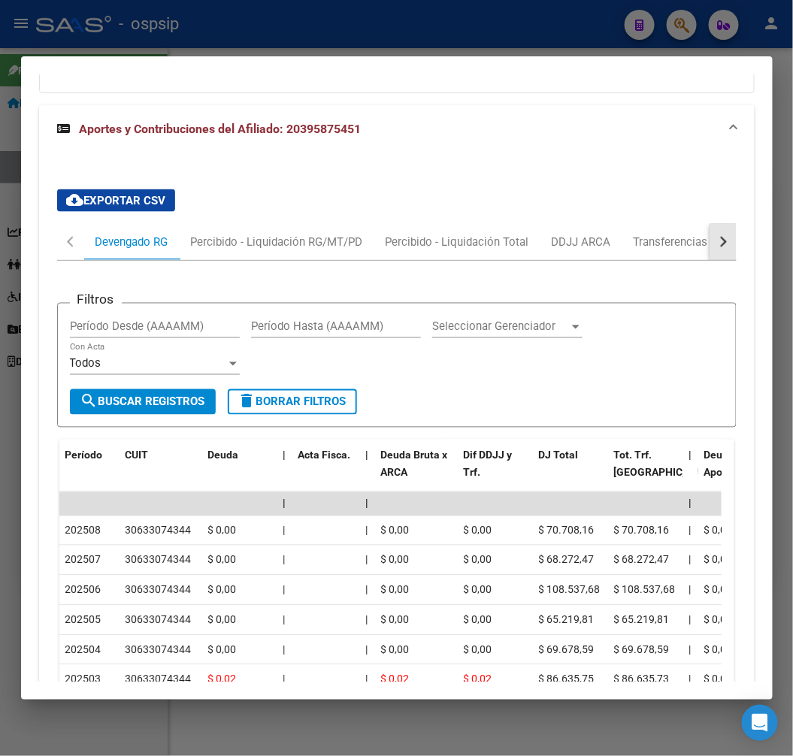
click at [717, 249] on button "button" at bounding box center [722, 242] width 27 height 36
click at [685, 246] on div "ARCA Relaciones Laborales" at bounding box center [619, 242] width 163 height 36
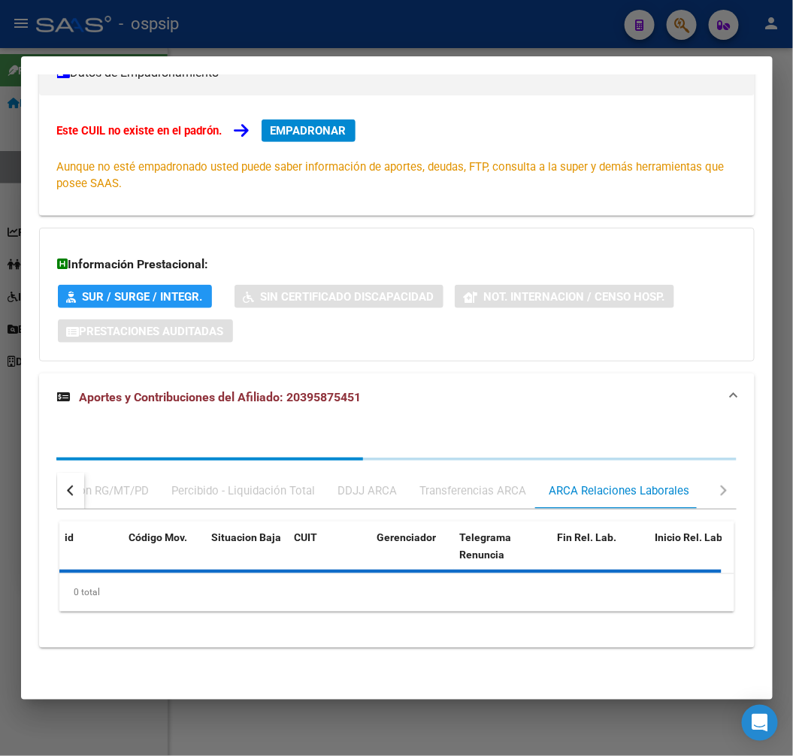
scroll to position [298, 0]
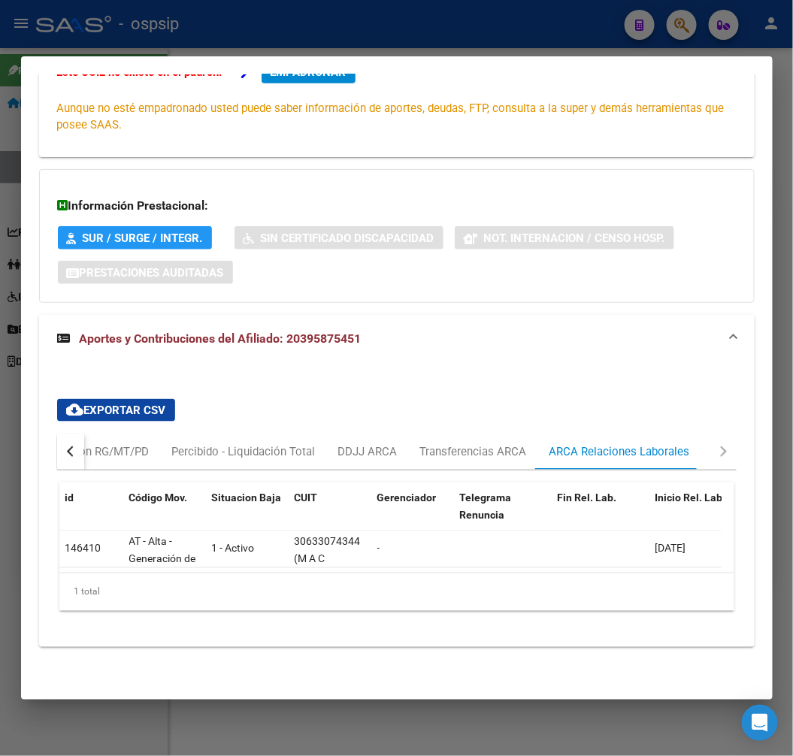
click at [473, 34] on div at bounding box center [396, 378] width 793 height 756
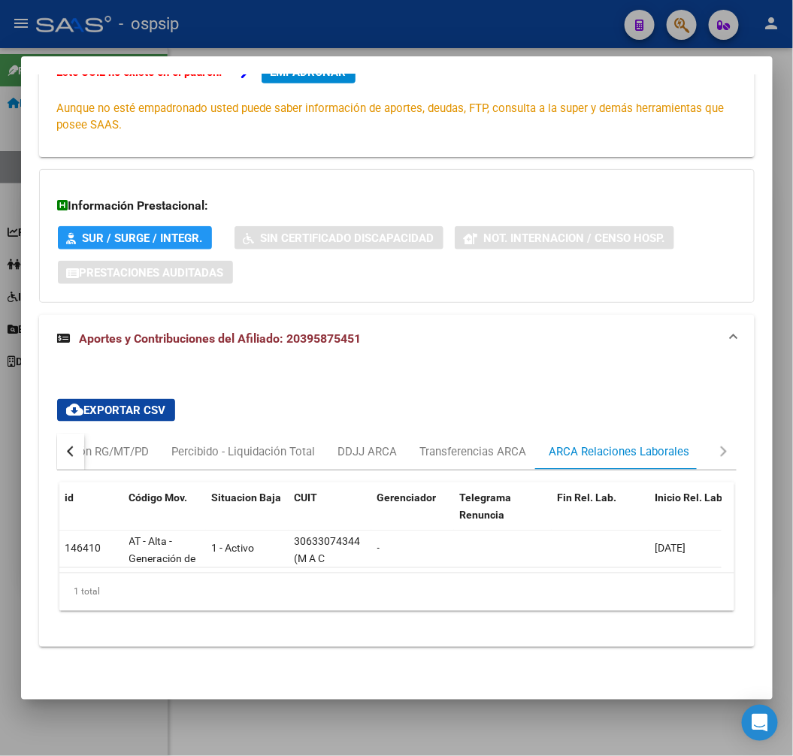
drag, startPoint x: 473, startPoint y: 34, endPoint x: 472, endPoint y: 59, distance: 24.8
click at [473, 35] on div at bounding box center [396, 378] width 793 height 756
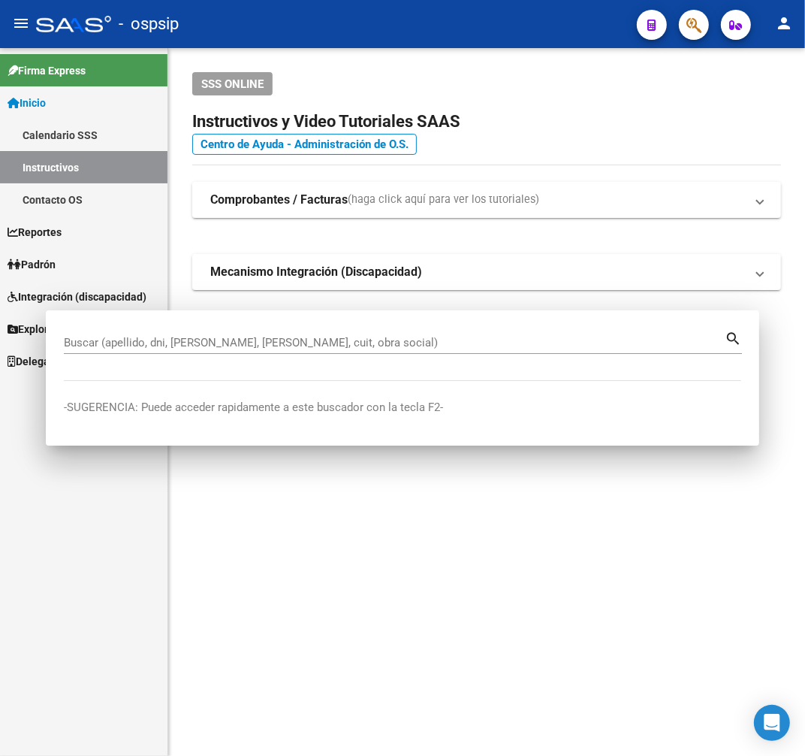
drag, startPoint x: 472, startPoint y: 59, endPoint x: 491, endPoint y: 80, distance: 28.7
click at [491, 80] on div "SSS ONLINE Instructivos y Video Tutoriales SAAS Centro de Ayuda - Administració…" at bounding box center [486, 205] width 637 height 314
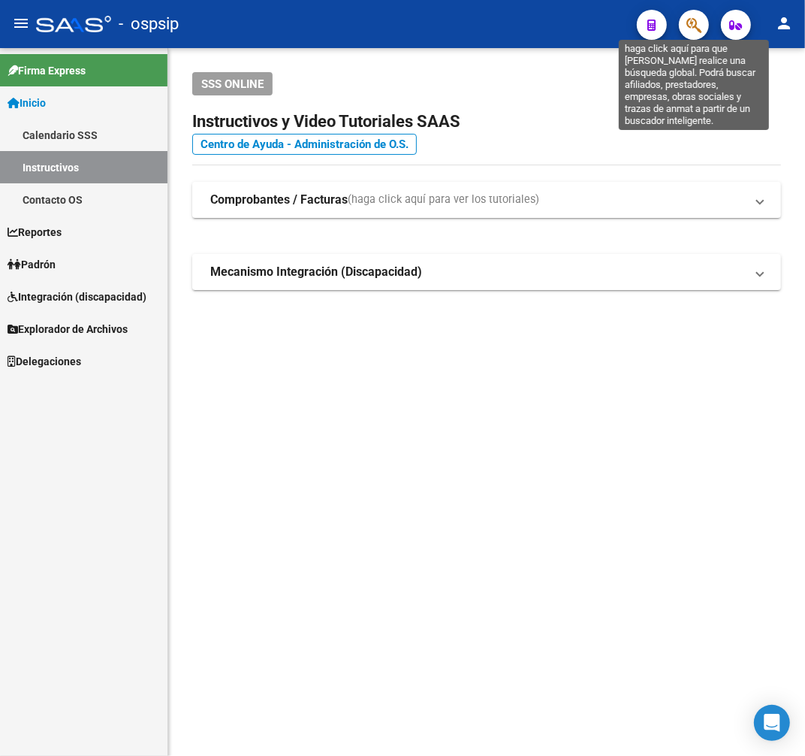
click at [696, 15] on span "button" at bounding box center [694, 25] width 15 height 31
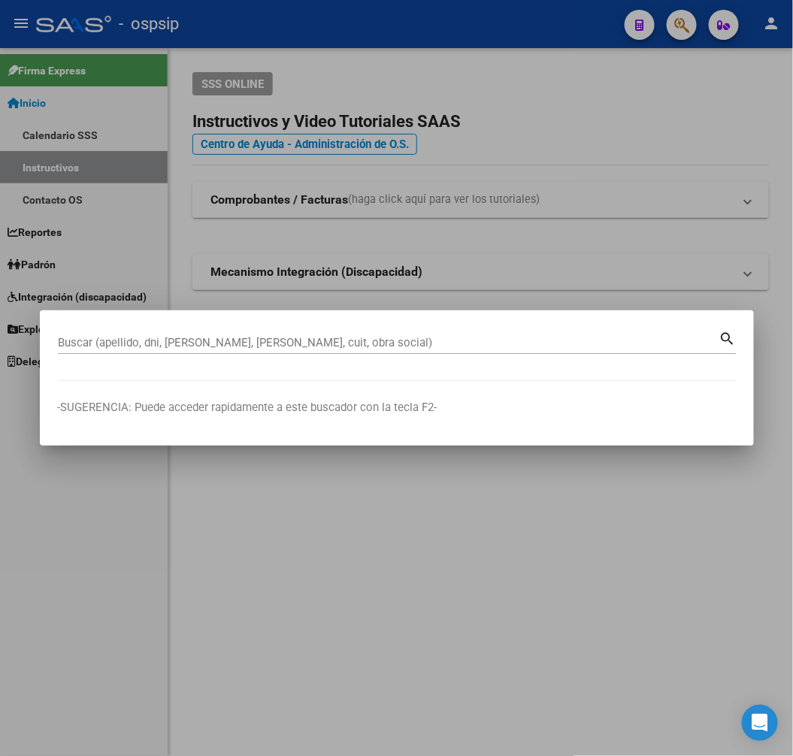
click at [118, 346] on input "Buscar (apellido, dni, [PERSON_NAME], [PERSON_NAME], cuit, obra social)" at bounding box center [388, 343] width 661 height 14
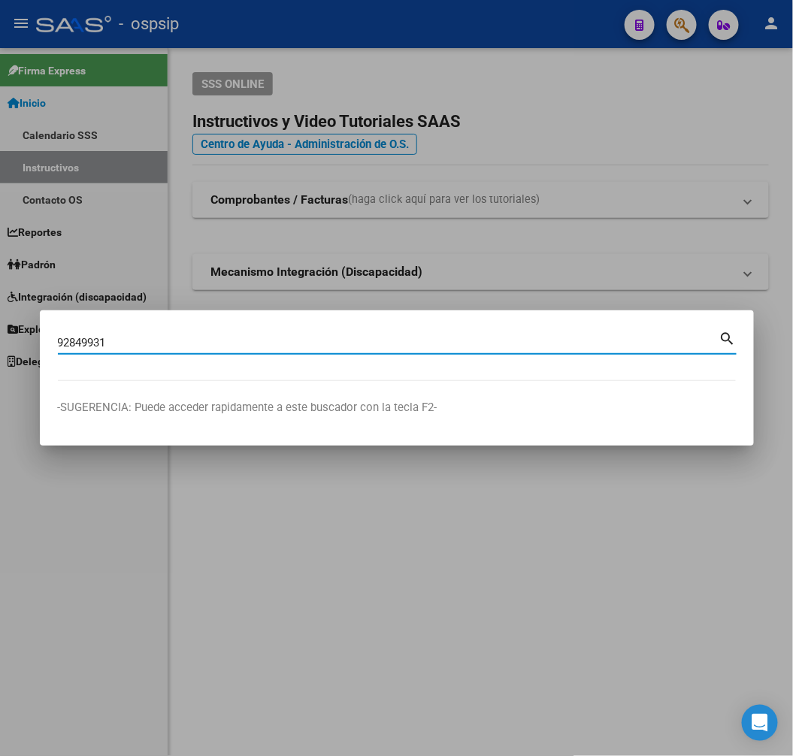
type input "92849931"
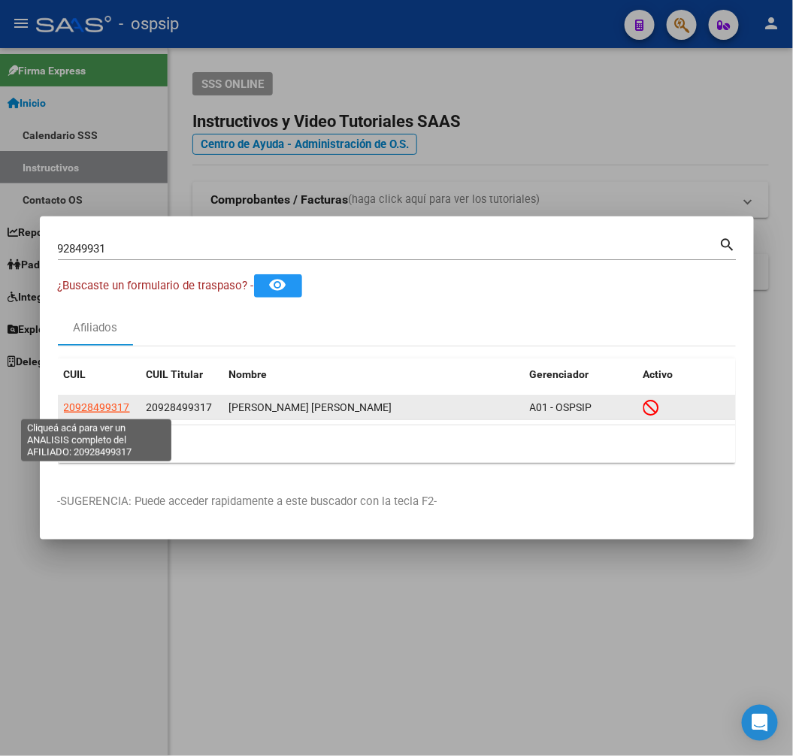
click at [113, 402] on span "20928499317" at bounding box center [97, 407] width 66 height 12
type textarea "20928499317"
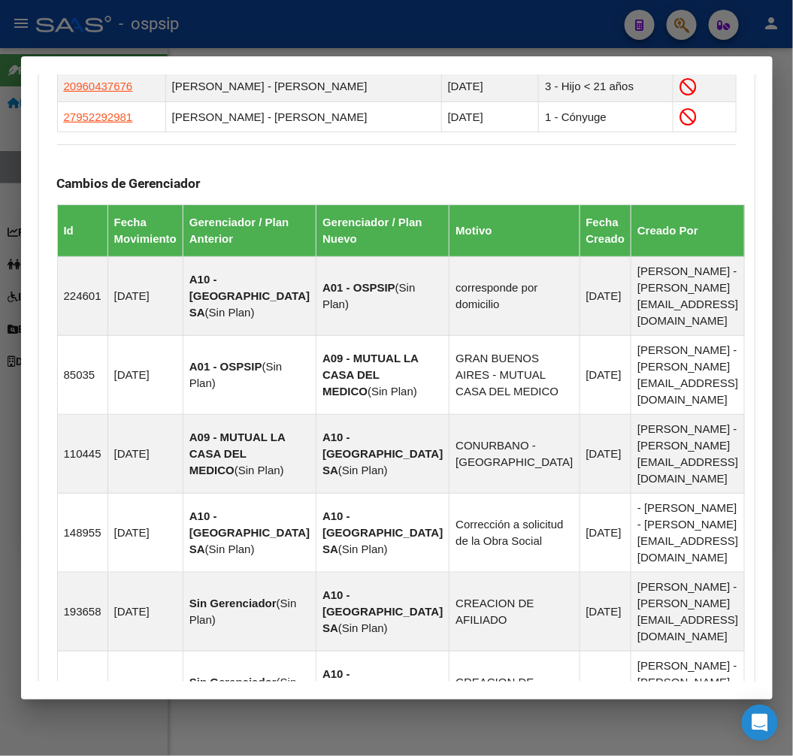
scroll to position [1221, 0]
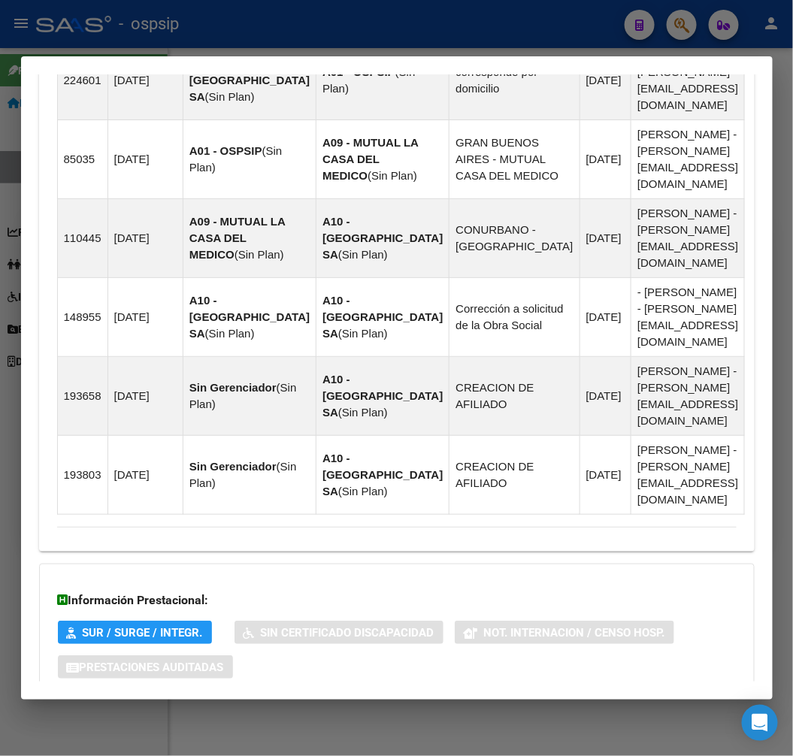
drag, startPoint x: 481, startPoint y: 633, endPoint x: 548, endPoint y: 612, distance: 70.8
click at [479, 718] on mat-panel-title "Aportes y Contribuciones del Afiliado: 20928499317" at bounding box center [387, 727] width 661 height 18
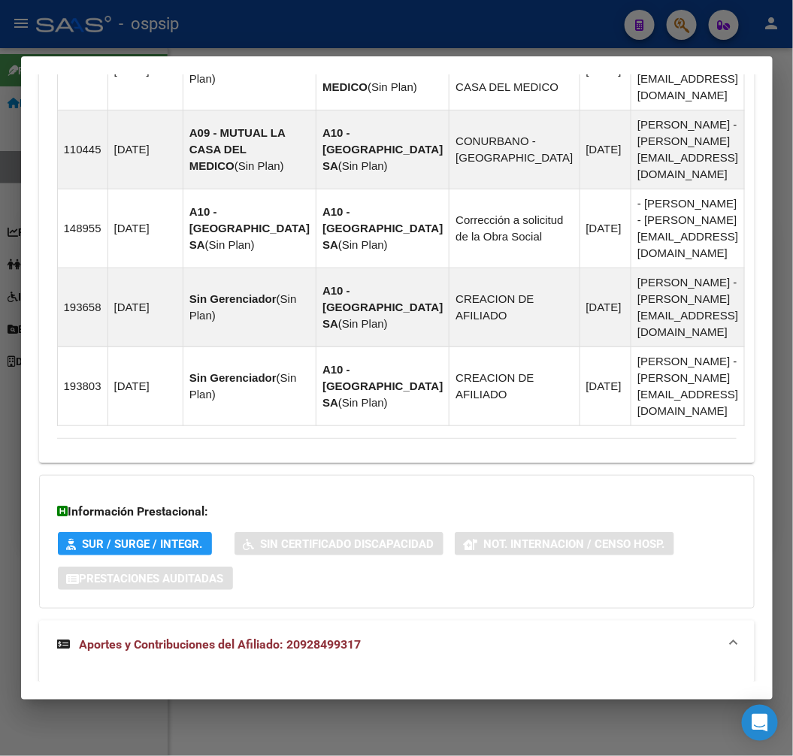
scroll to position [1629, 0]
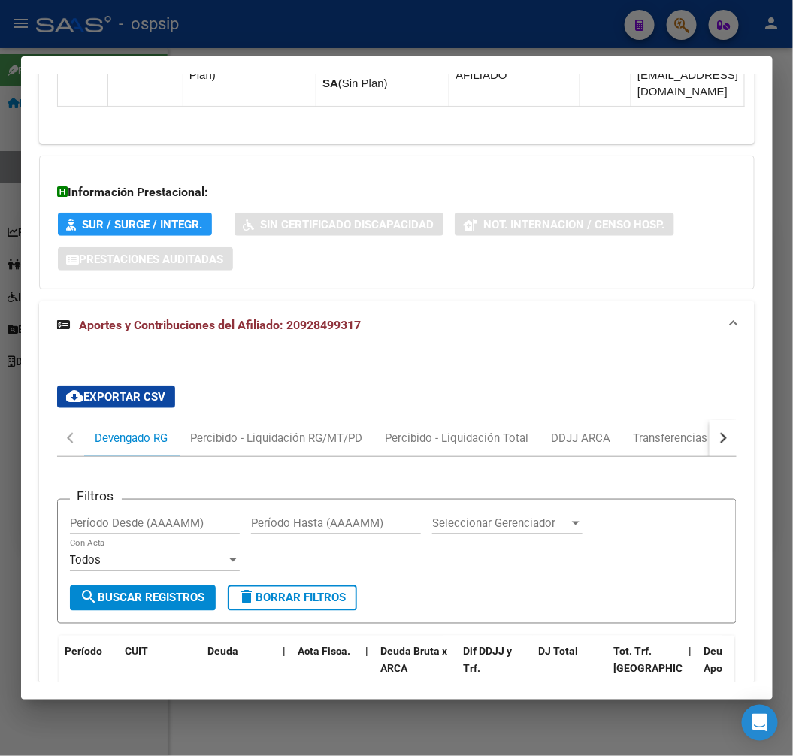
click at [709, 420] on button "button" at bounding box center [722, 438] width 27 height 36
click at [677, 430] on div "ARCA Relaciones Laborales" at bounding box center [619, 438] width 140 height 17
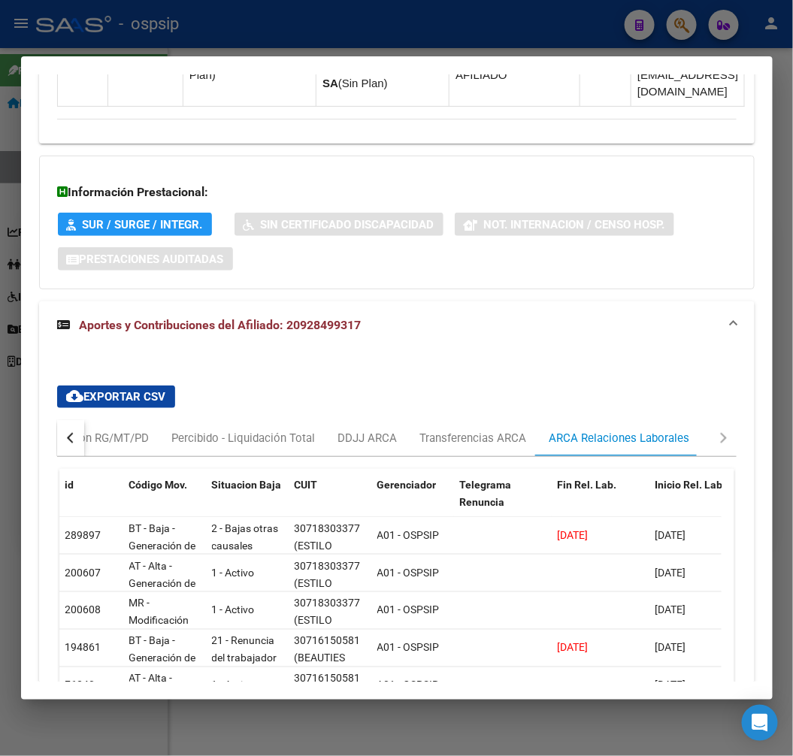
click at [370, 15] on div at bounding box center [396, 378] width 793 height 756
click at [371, 17] on div at bounding box center [396, 378] width 793 height 756
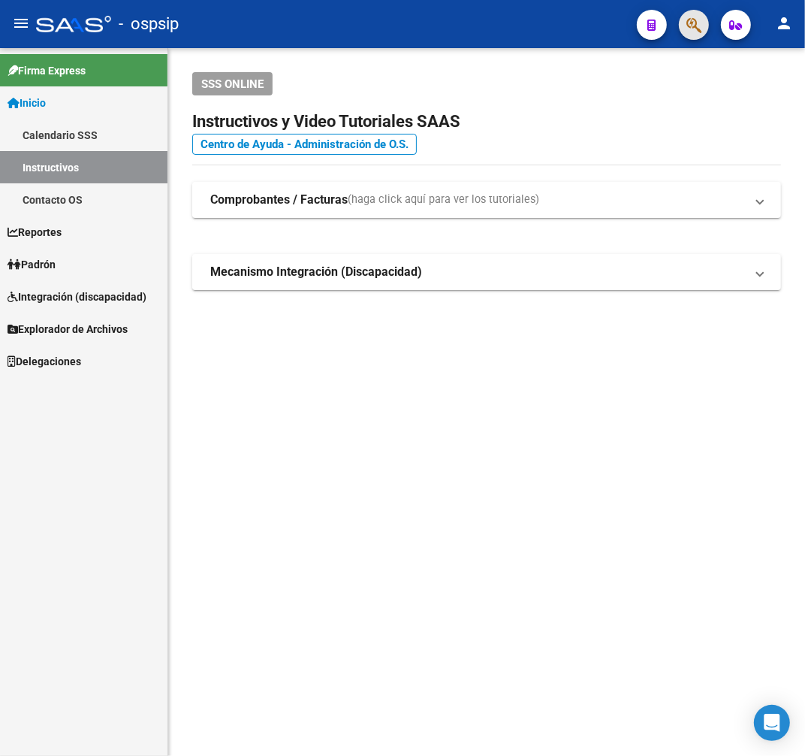
click at [684, 23] on button "button" at bounding box center [694, 25] width 30 height 30
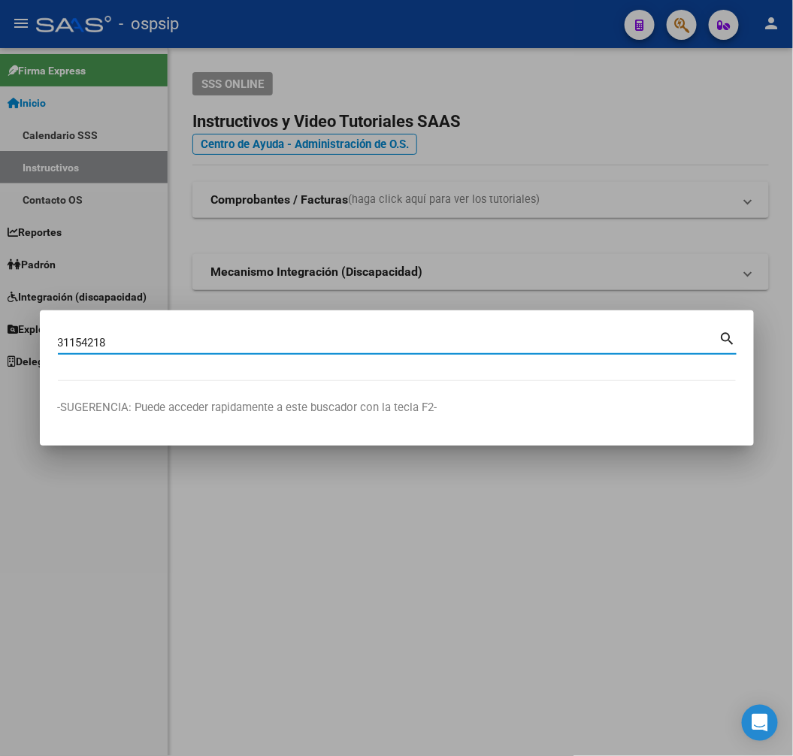
type input "31154218"
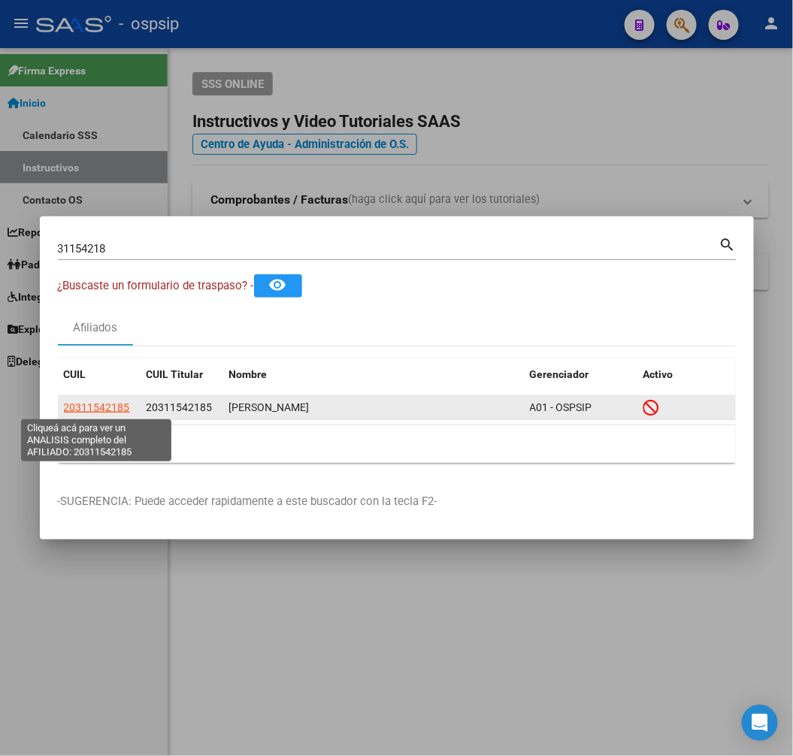
click at [80, 404] on span "20311542185" at bounding box center [97, 407] width 66 height 12
type textarea "20311542185"
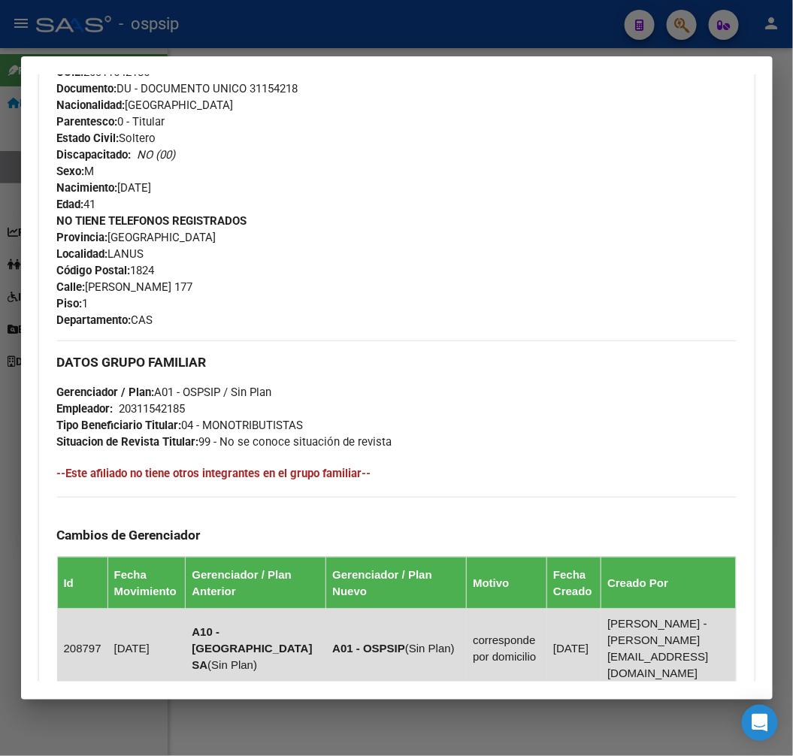
scroll to position [947, 0]
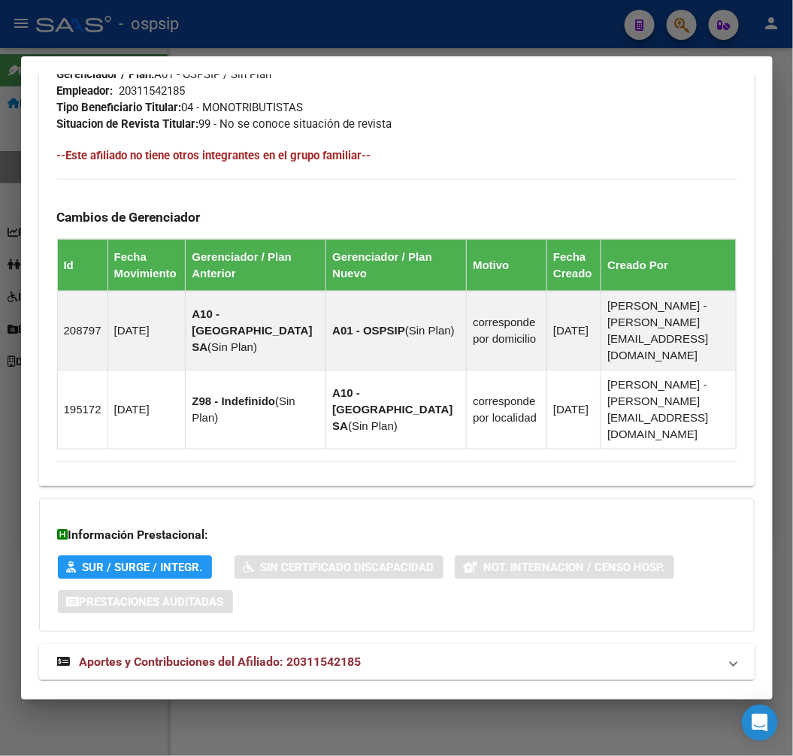
click at [477, 653] on mat-panel-title "Aportes y Contribuciones del Afiliado: 20311542185" at bounding box center [387, 662] width 661 height 18
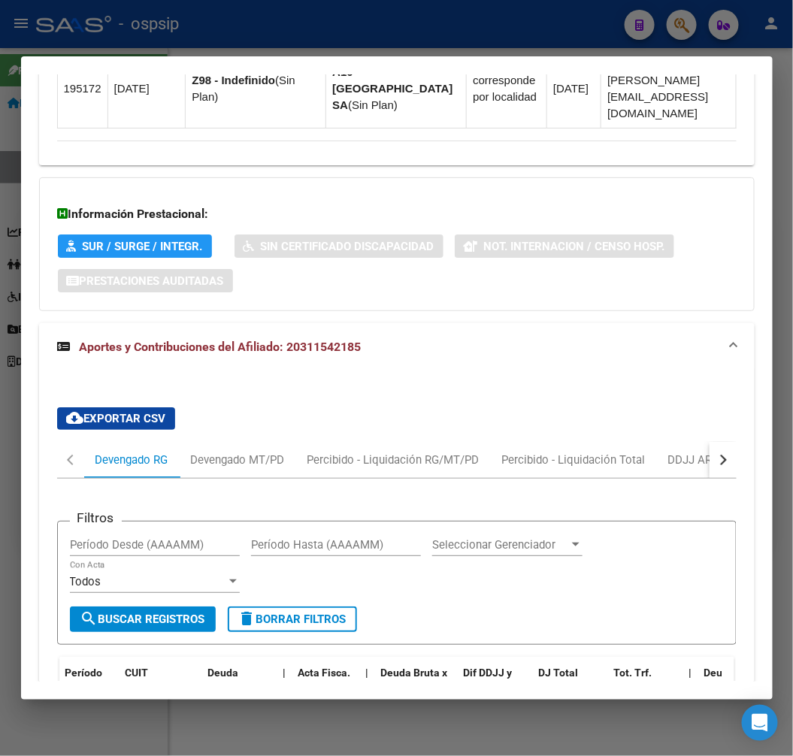
scroll to position [1355, 0]
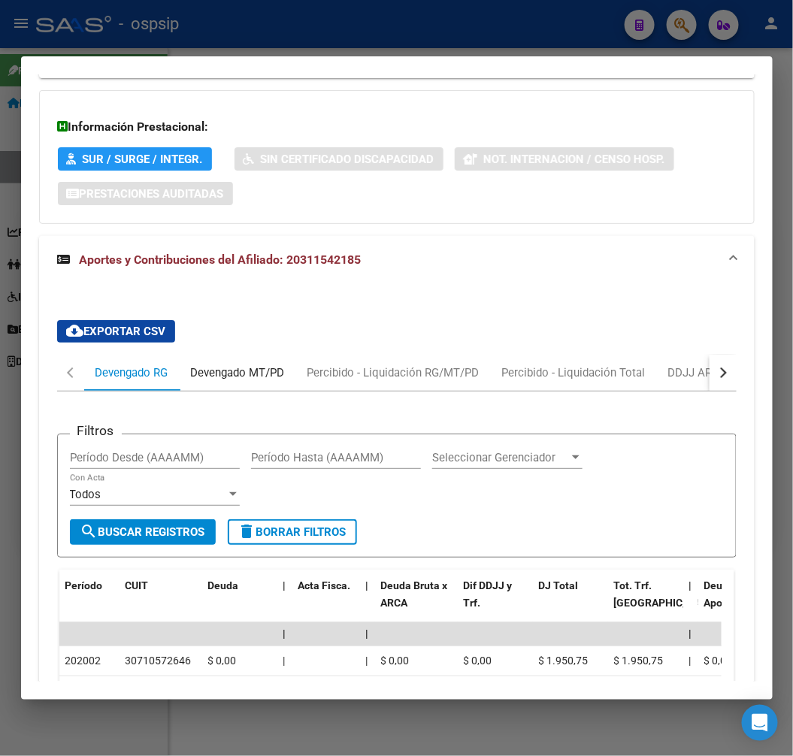
drag, startPoint x: 201, startPoint y: 344, endPoint x: 258, endPoint y: 350, distance: 57.4
click at [236, 355] on div "Devengado MT/PD" at bounding box center [238, 373] width 116 height 36
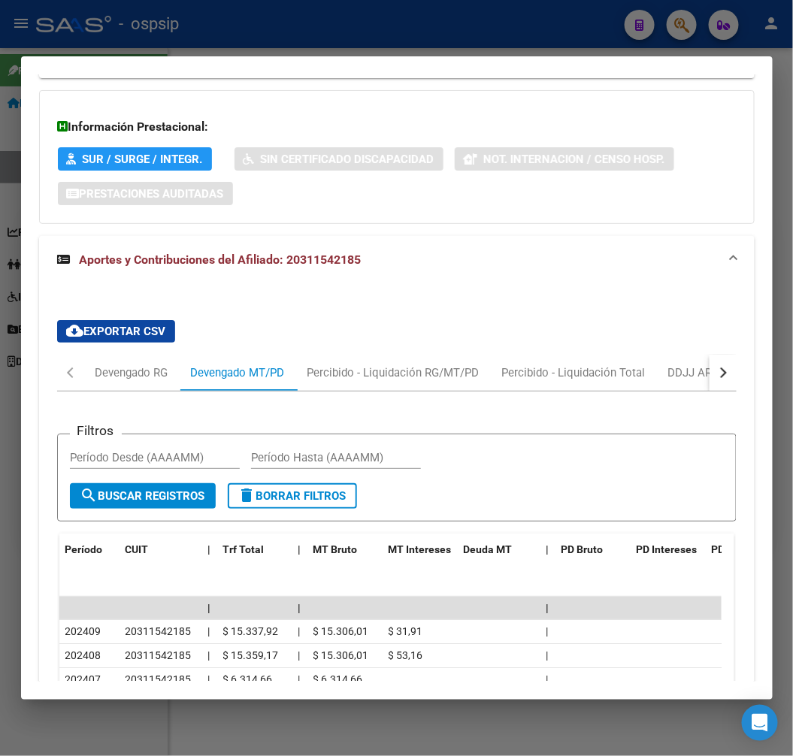
click at [355, 46] on div at bounding box center [396, 378] width 793 height 756
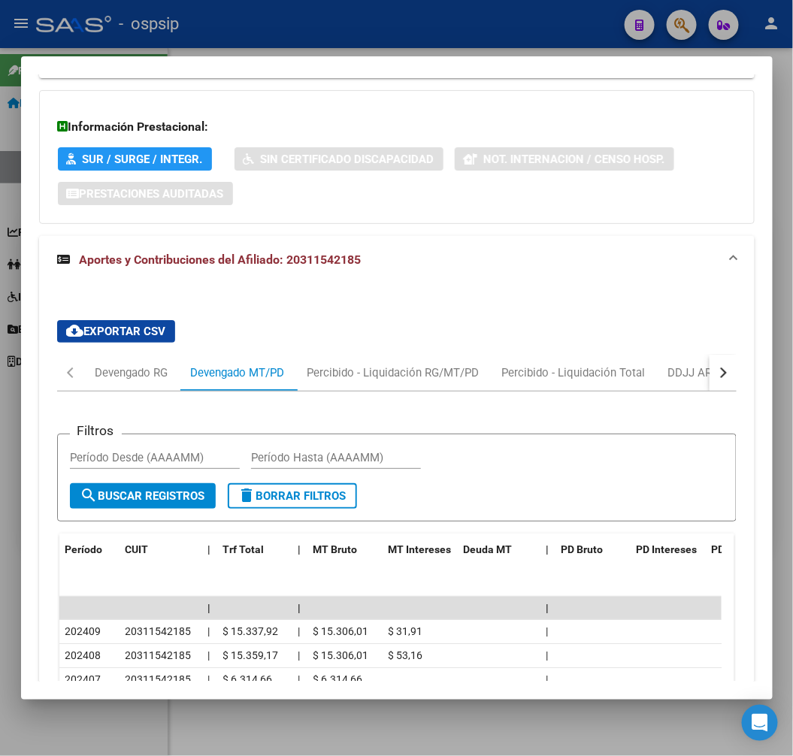
click at [355, 46] on div at bounding box center [396, 378] width 793 height 756
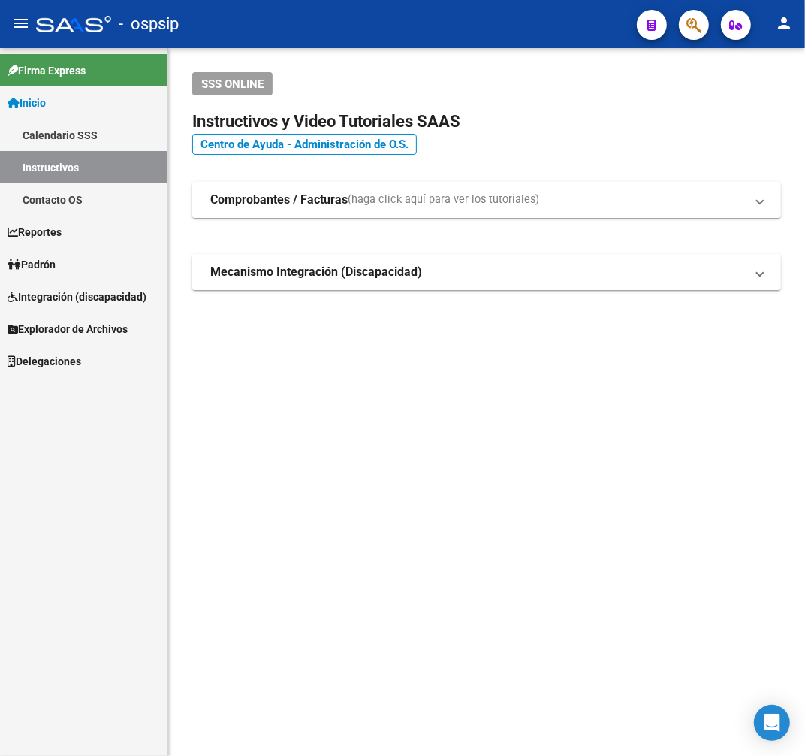
drag, startPoint x: 355, startPoint y: 46, endPoint x: 446, endPoint y: 66, distance: 93.9
click at [363, 47] on mat-toolbar "menu - ospsip person" at bounding box center [402, 24] width 805 height 48
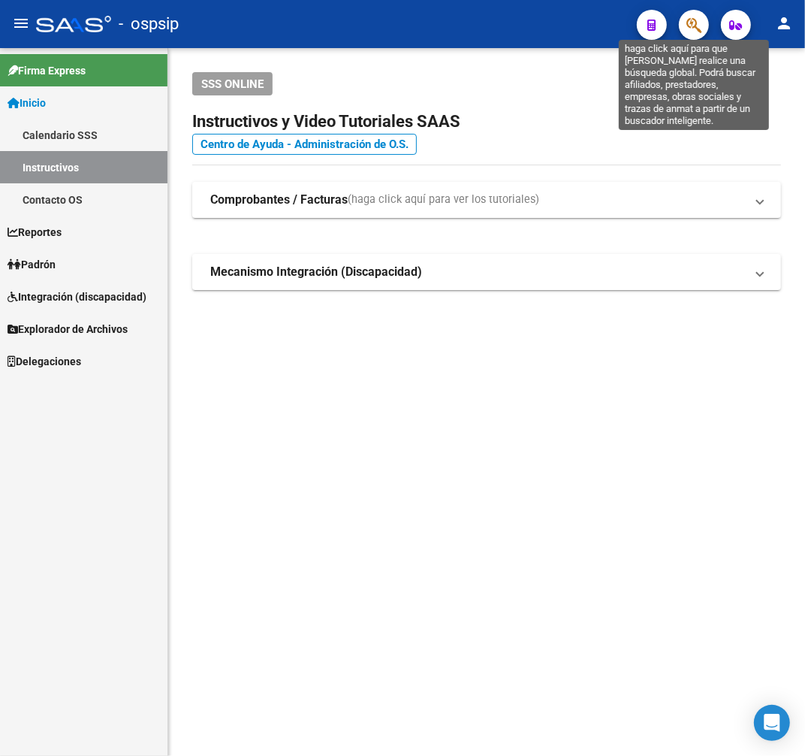
click at [687, 23] on icon "button" at bounding box center [694, 25] width 15 height 17
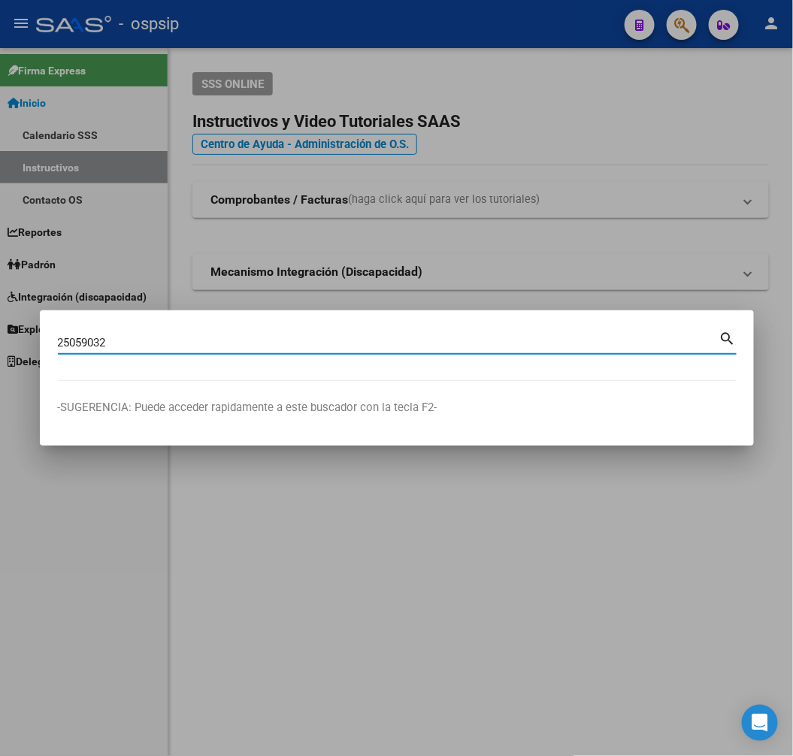
type input "25059032"
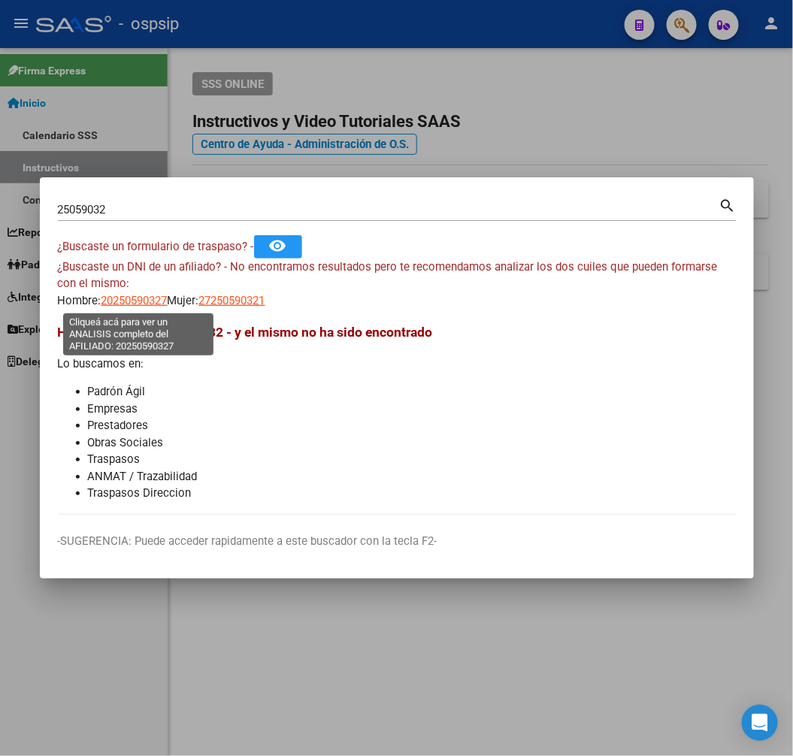
click at [147, 302] on span "20250590327" at bounding box center [134, 301] width 66 height 14
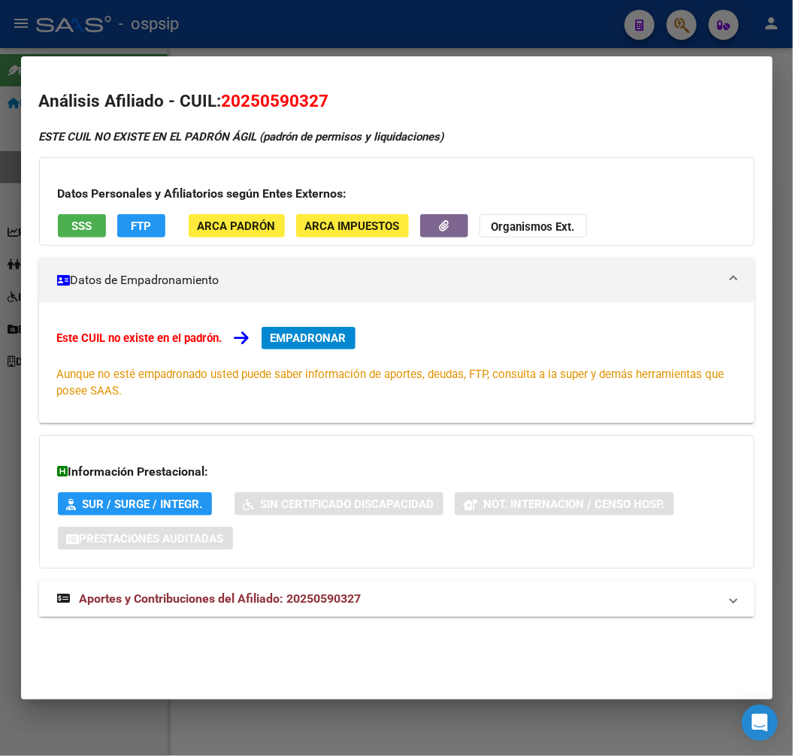
click at [394, 597] on mat-panel-title "Aportes y Contribuciones del Afiliado: 20250590327" at bounding box center [387, 599] width 661 height 18
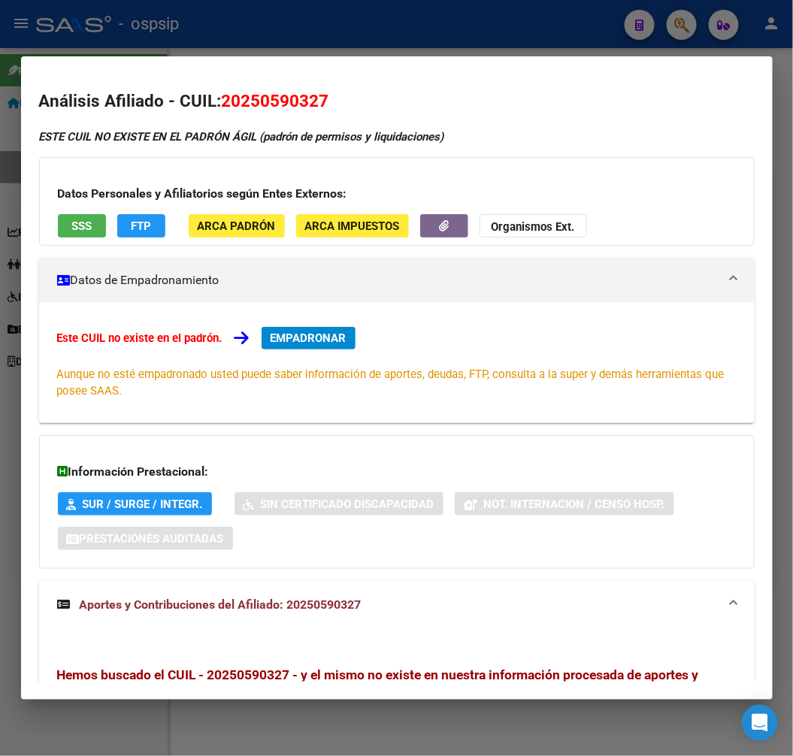
drag, startPoint x: 402, startPoint y: 32, endPoint x: 392, endPoint y: 39, distance: 11.9
click at [397, 33] on div at bounding box center [396, 378] width 793 height 756
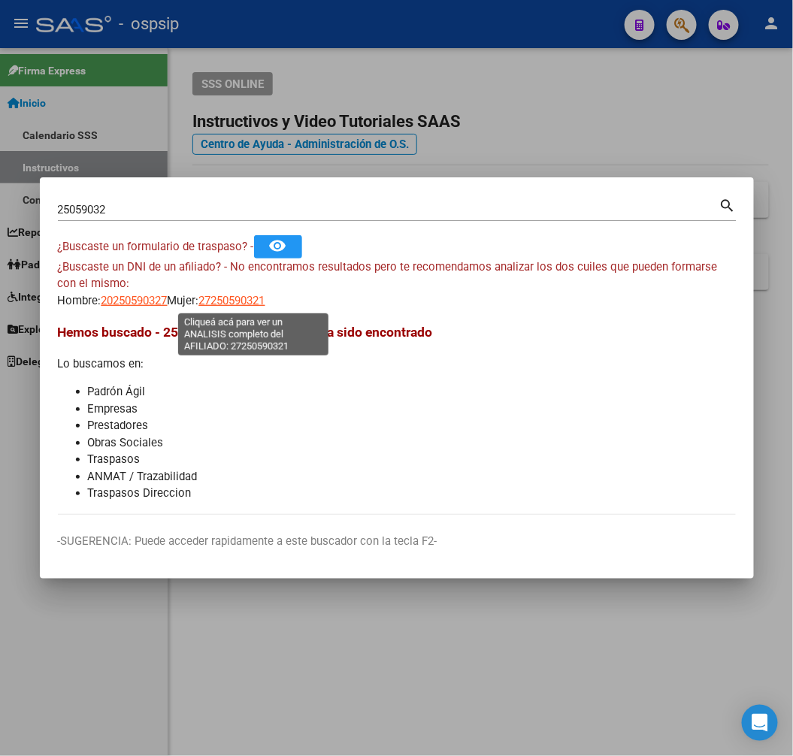
click at [251, 298] on span "27250590321" at bounding box center [232, 301] width 66 height 14
type textarea "27250590321"
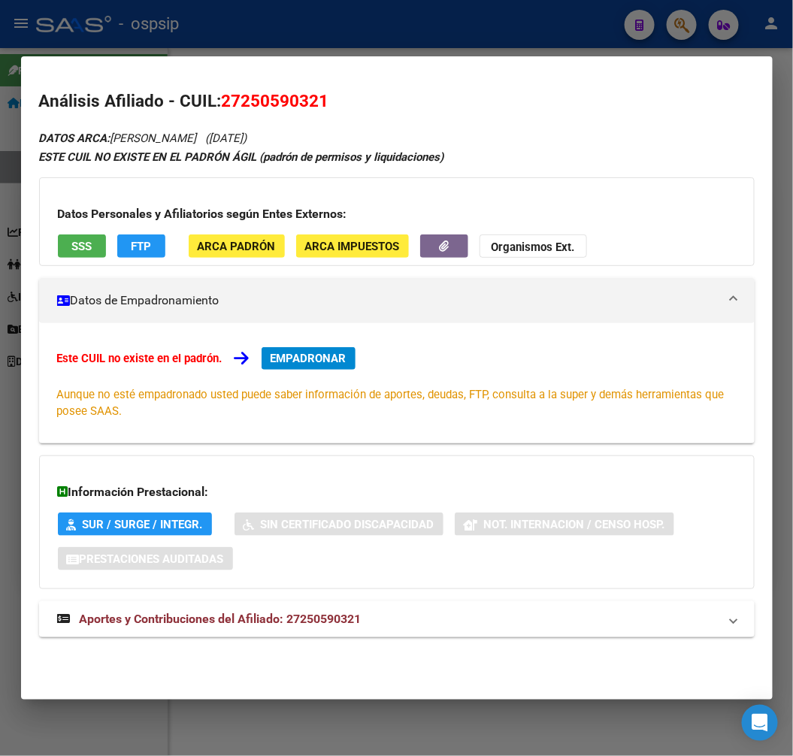
click at [348, 619] on span "Aportes y Contribuciones del Afiliado: 27250590321" at bounding box center [221, 619] width 282 height 14
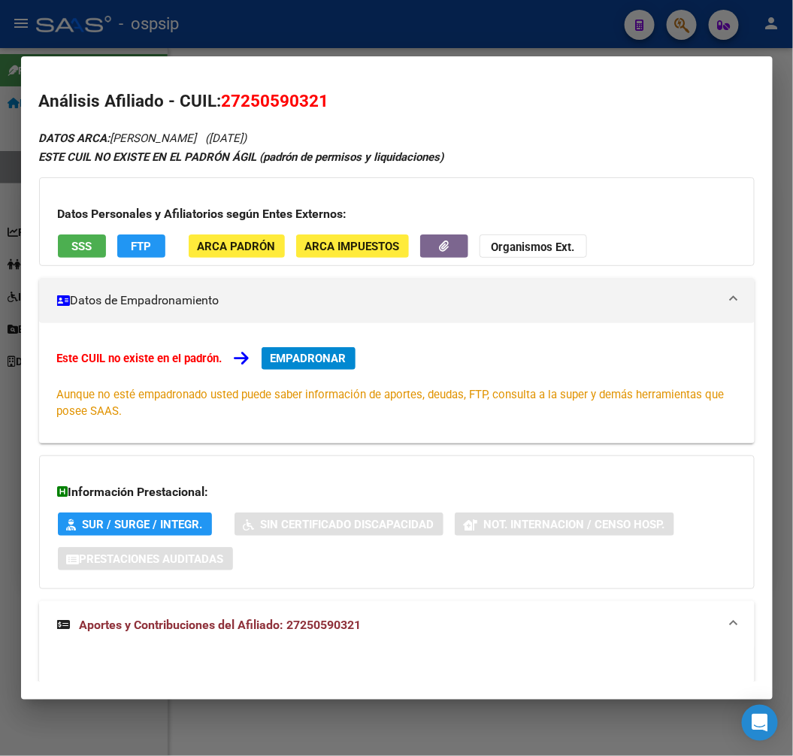
scroll to position [500, 0]
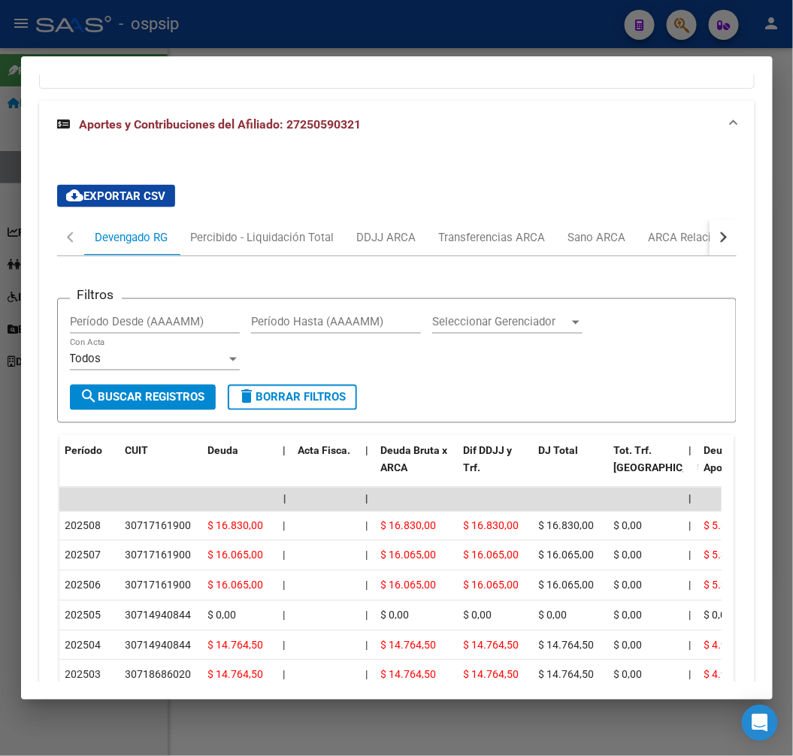
click at [317, 38] on div at bounding box center [396, 378] width 793 height 756
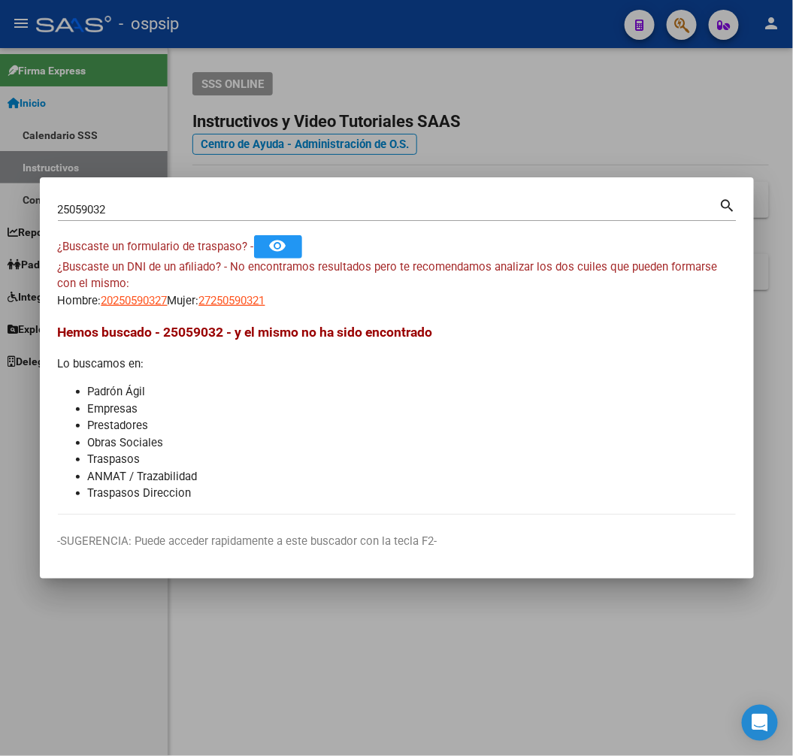
click at [318, 40] on div at bounding box center [396, 378] width 793 height 756
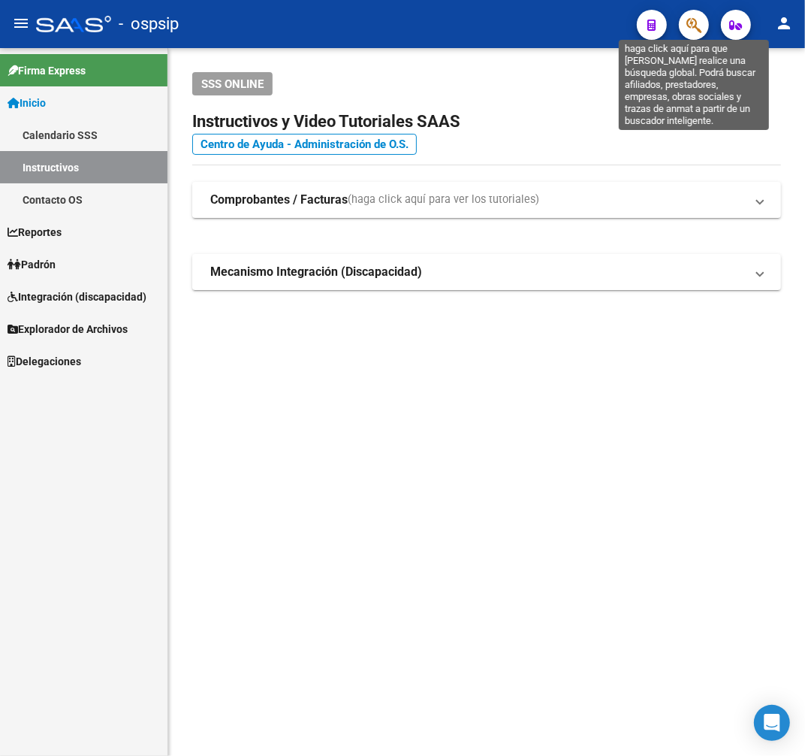
click at [699, 19] on icon "button" at bounding box center [694, 25] width 15 height 17
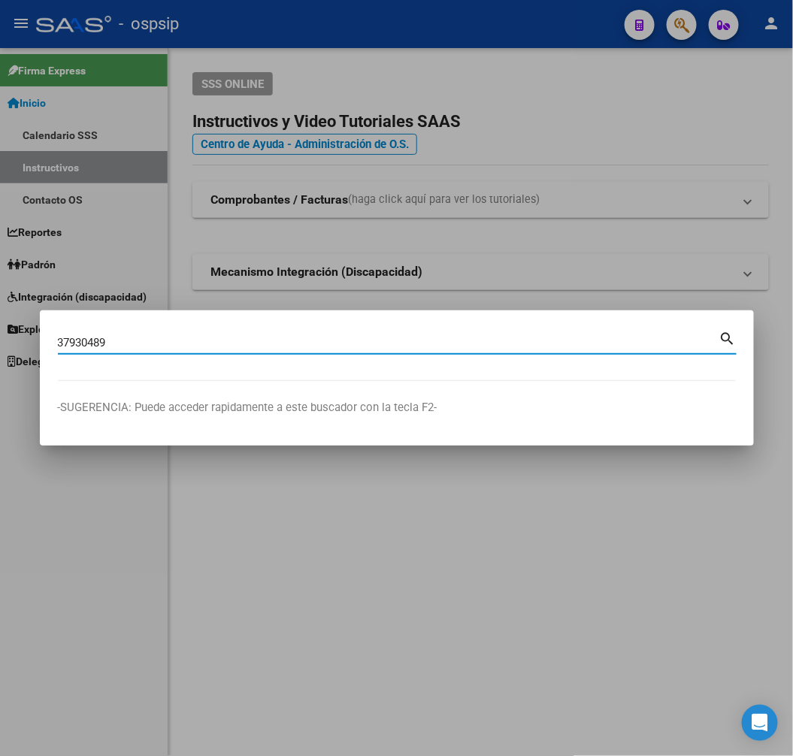
type input "37930489"
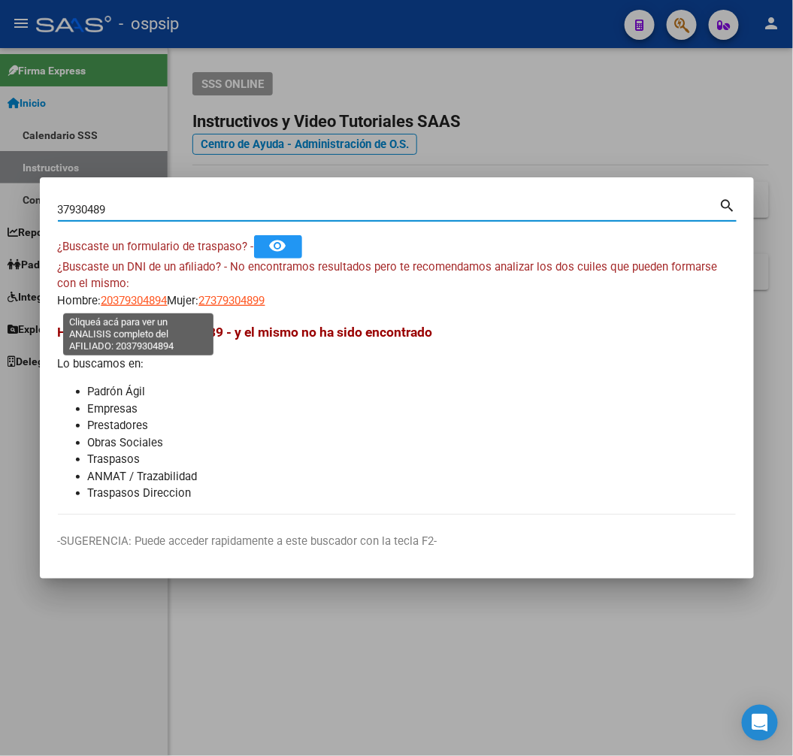
click at [144, 301] on span "20379304894" at bounding box center [134, 301] width 66 height 14
type textarea "20379304894"
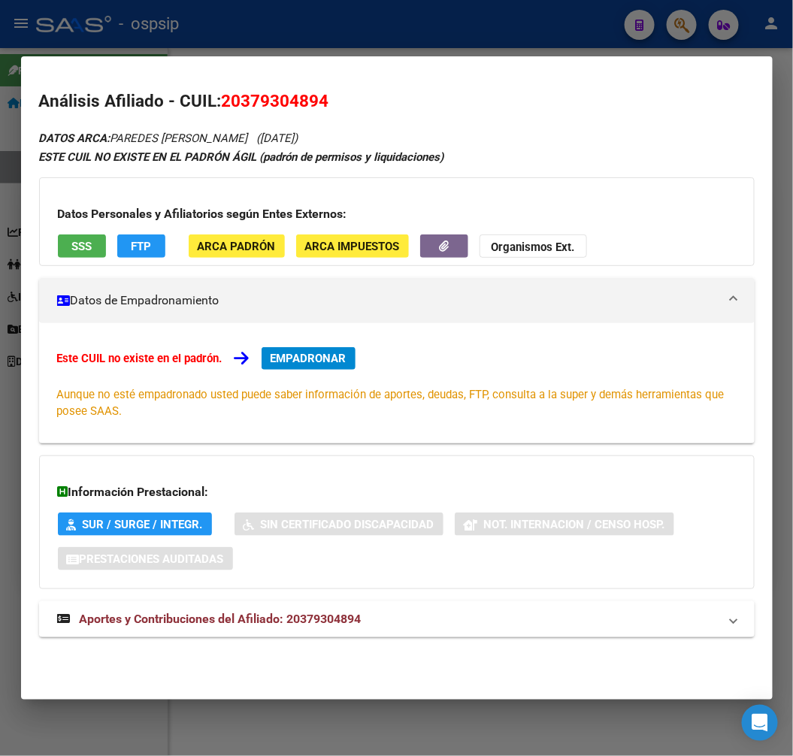
click at [421, 634] on mat-expansion-panel-header "Aportes y Contribuciones del Afiliado: 20379304894" at bounding box center [396, 619] width 715 height 36
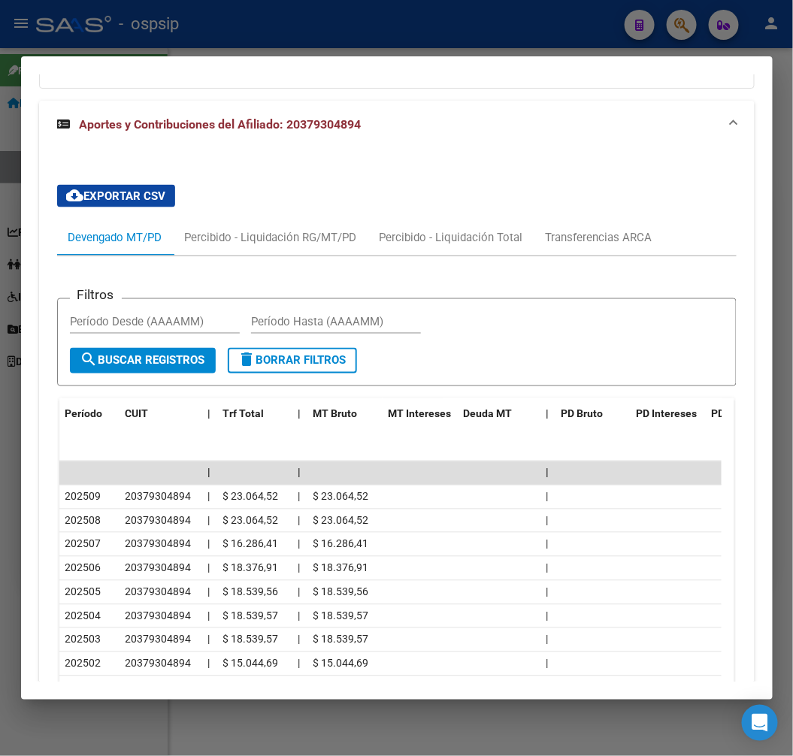
click at [506, 38] on div at bounding box center [396, 378] width 793 height 756
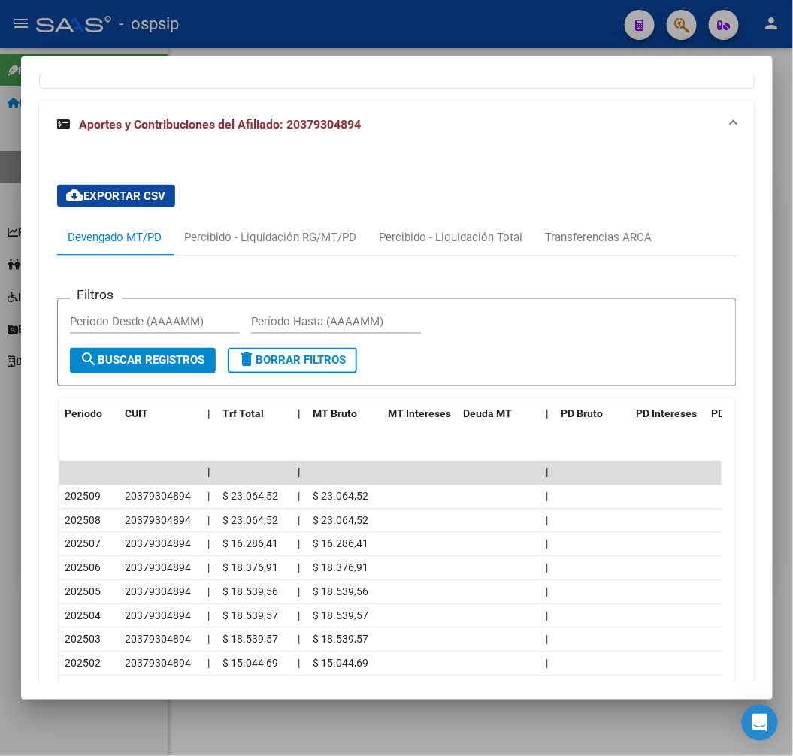
drag, startPoint x: 505, startPoint y: 38, endPoint x: 491, endPoint y: 64, distance: 29.6
click at [498, 40] on div at bounding box center [396, 378] width 793 height 756
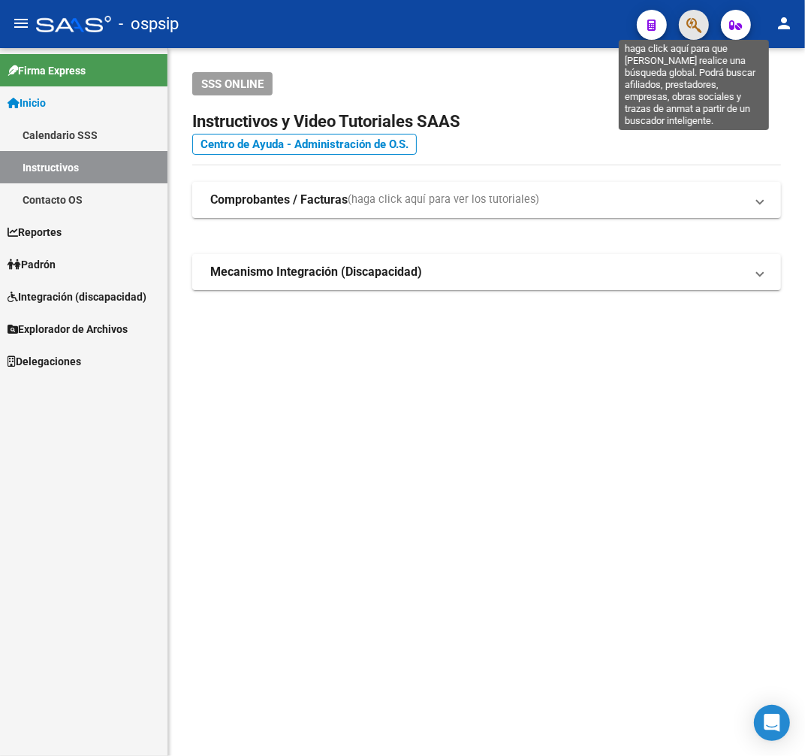
click at [691, 27] on icon "button" at bounding box center [694, 25] width 15 height 17
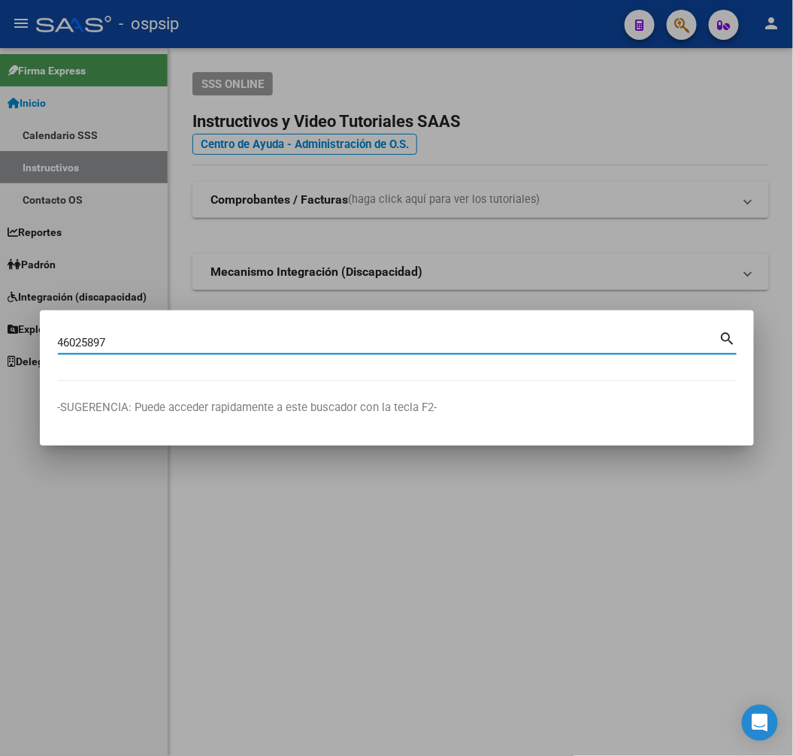
type input "46025897"
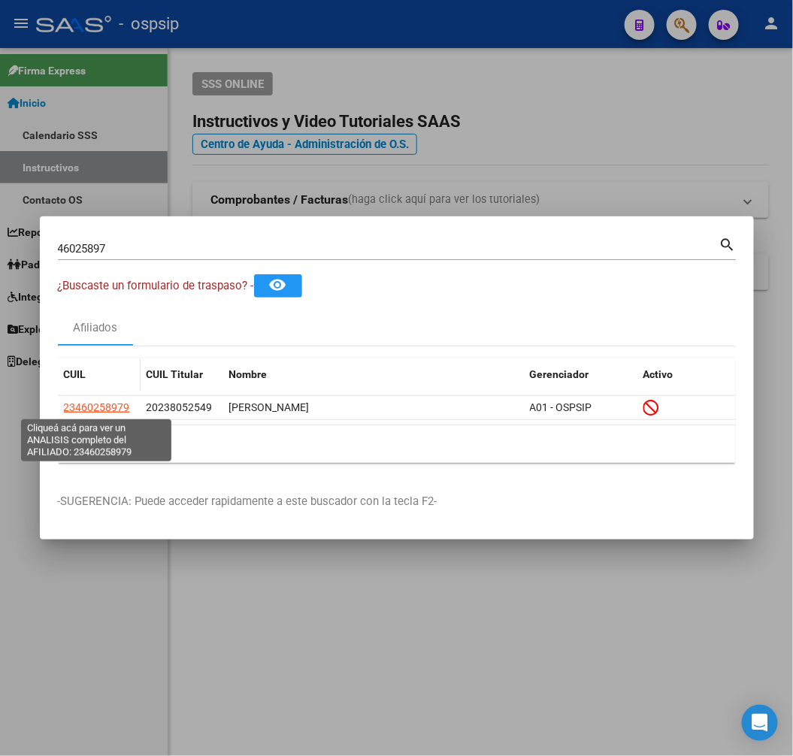
click at [89, 409] on span "23460258979" at bounding box center [97, 407] width 66 height 12
type textarea "23460258979"
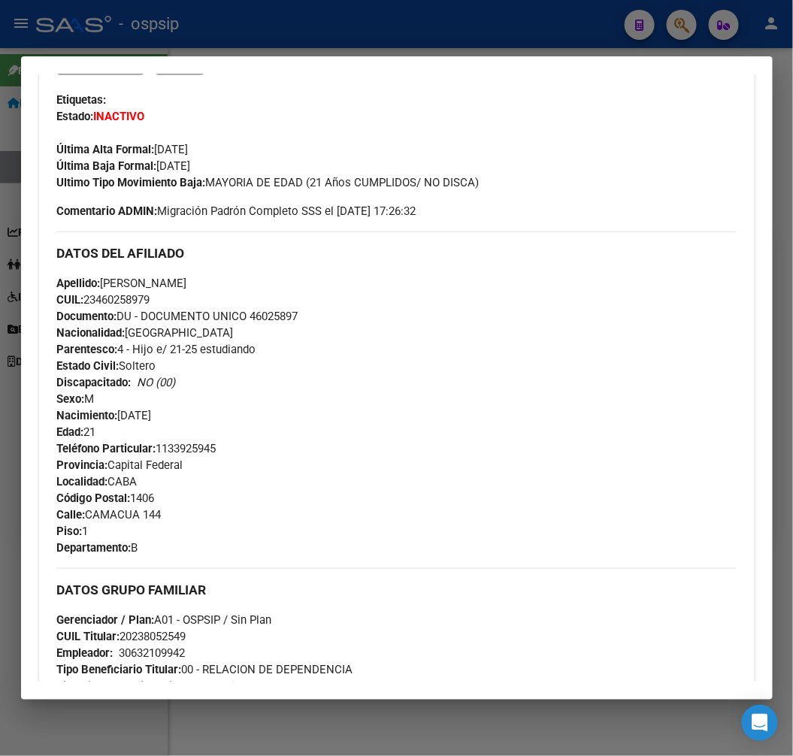
scroll to position [368, 0]
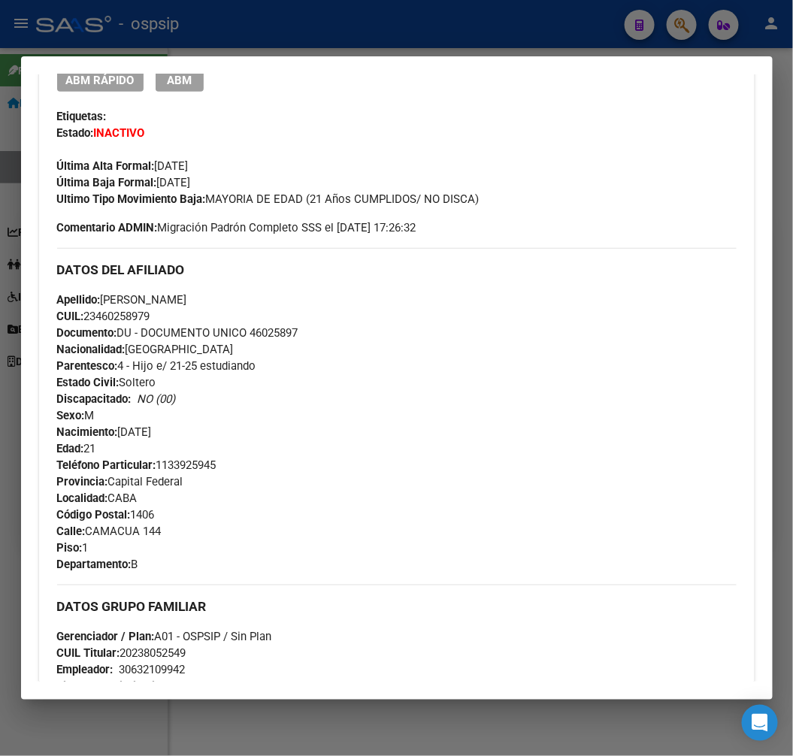
click at [603, 467] on div "Teléfono Particular: 1133925945 Provincia: Capital Federal Localidad: CABA Códi…" at bounding box center [396, 515] width 679 height 116
click at [338, 30] on div at bounding box center [396, 378] width 793 height 756
drag, startPoint x: 338, startPoint y: 30, endPoint x: 333, endPoint y: 36, distance: 8.0
click at [336, 33] on div at bounding box center [396, 378] width 793 height 756
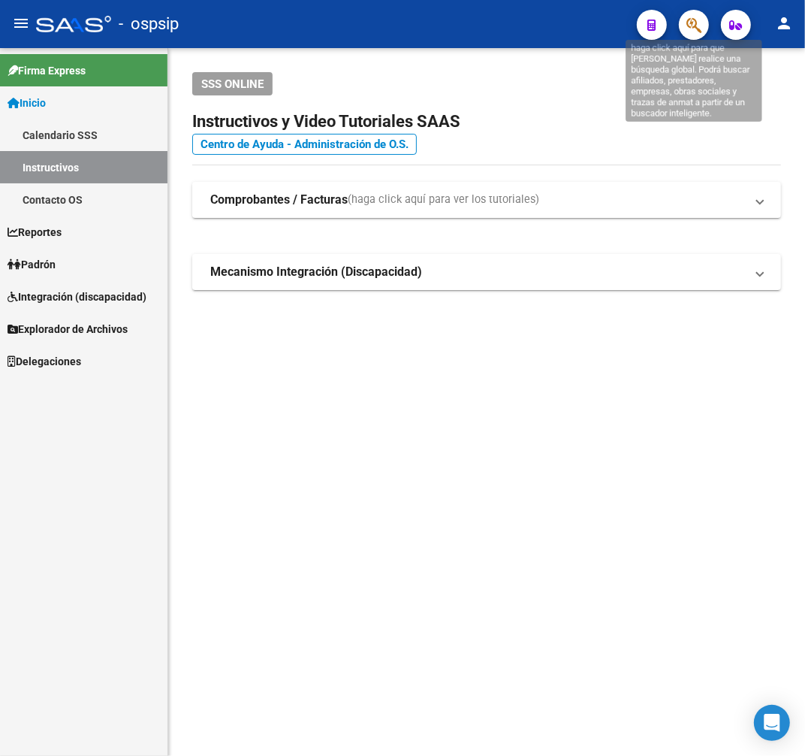
click at [694, 23] on icon "button" at bounding box center [694, 25] width 15 height 17
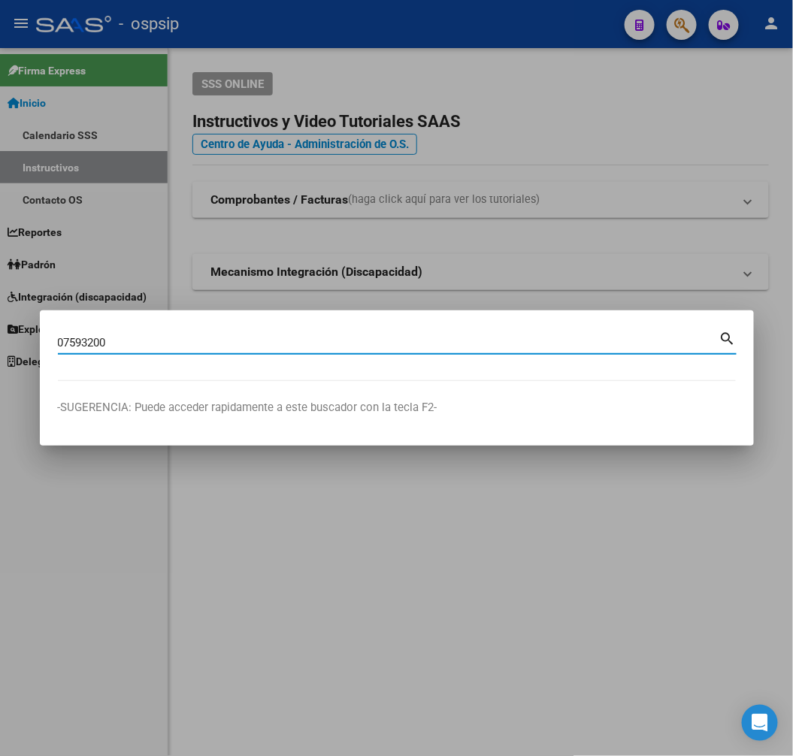
type input "07593200"
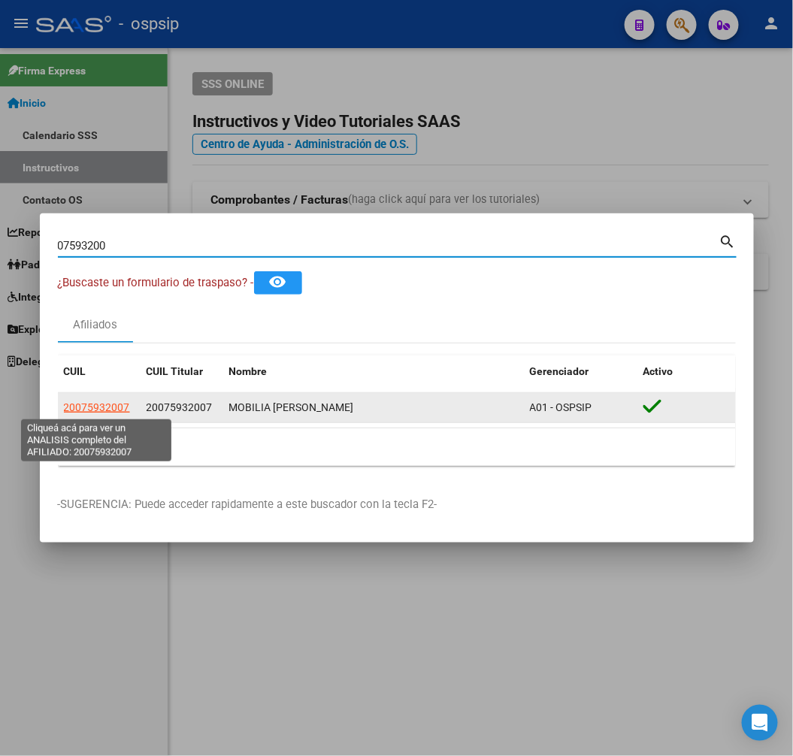
click at [116, 406] on span "20075932007" at bounding box center [97, 407] width 66 height 12
type textarea "20075932007"
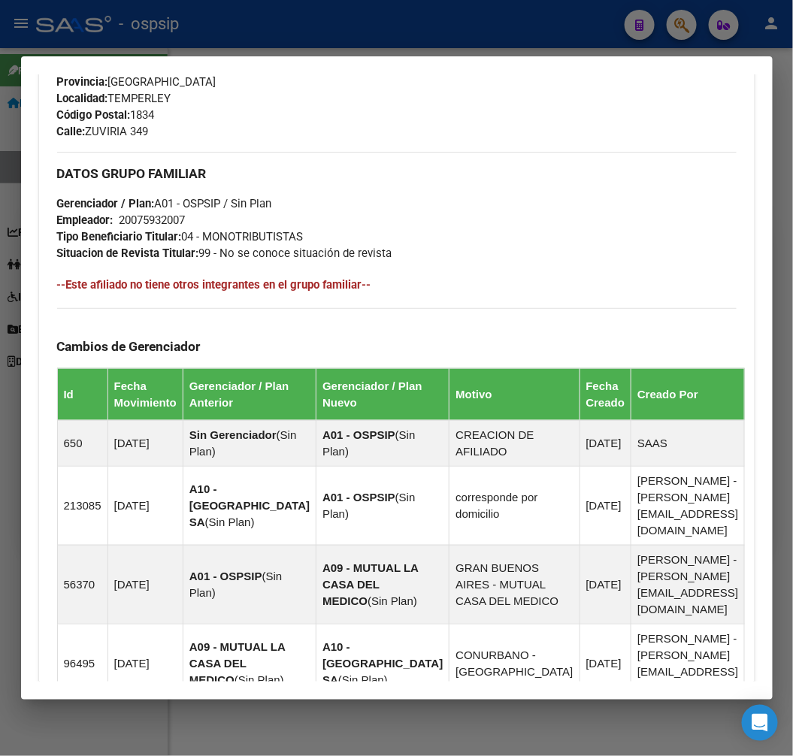
scroll to position [1050, 0]
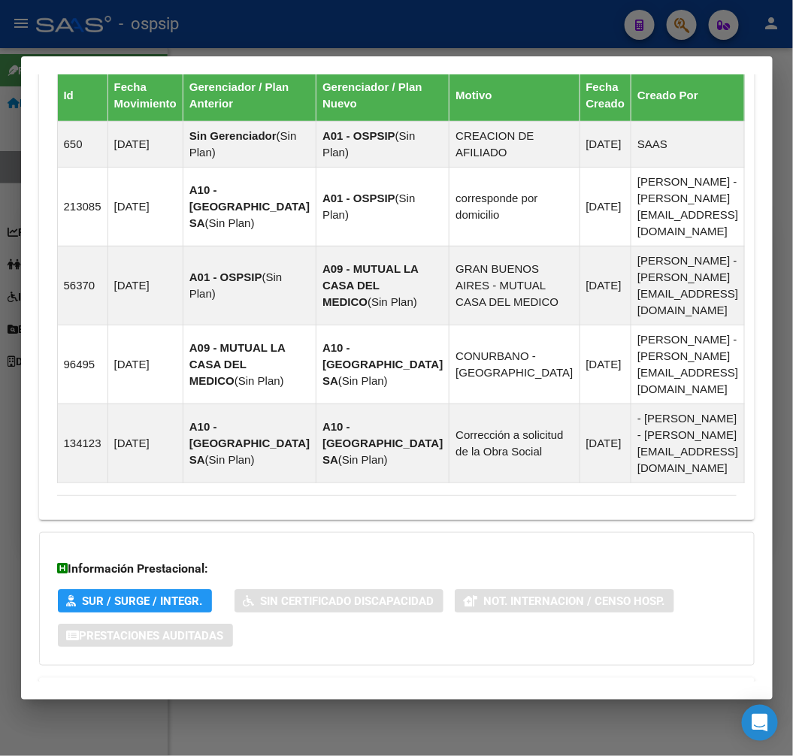
click at [414, 678] on mat-expansion-panel-header "Aportes y Contribuciones del Afiliado: 20075932007" at bounding box center [396, 696] width 715 height 36
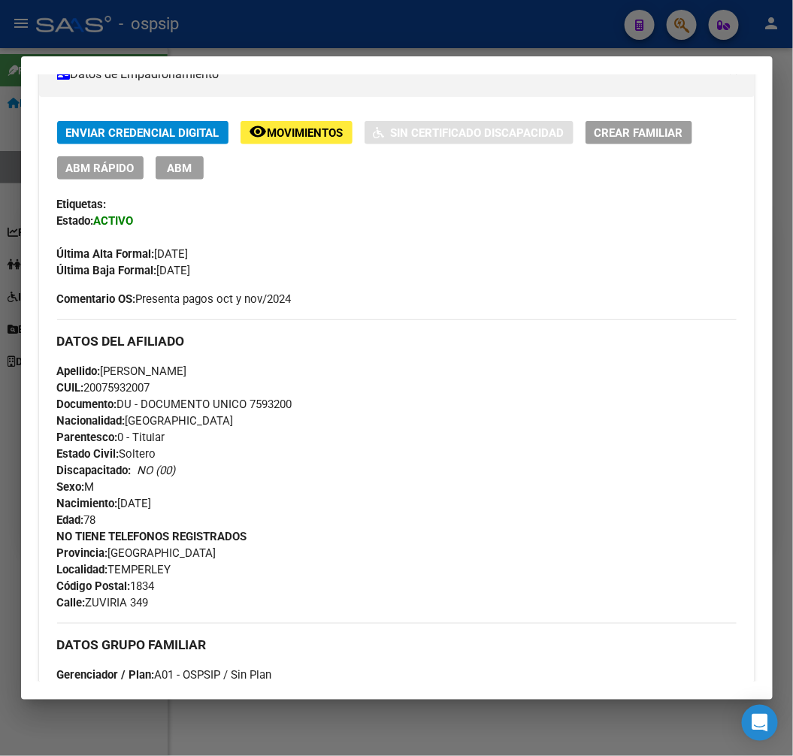
scroll to position [264, 0]
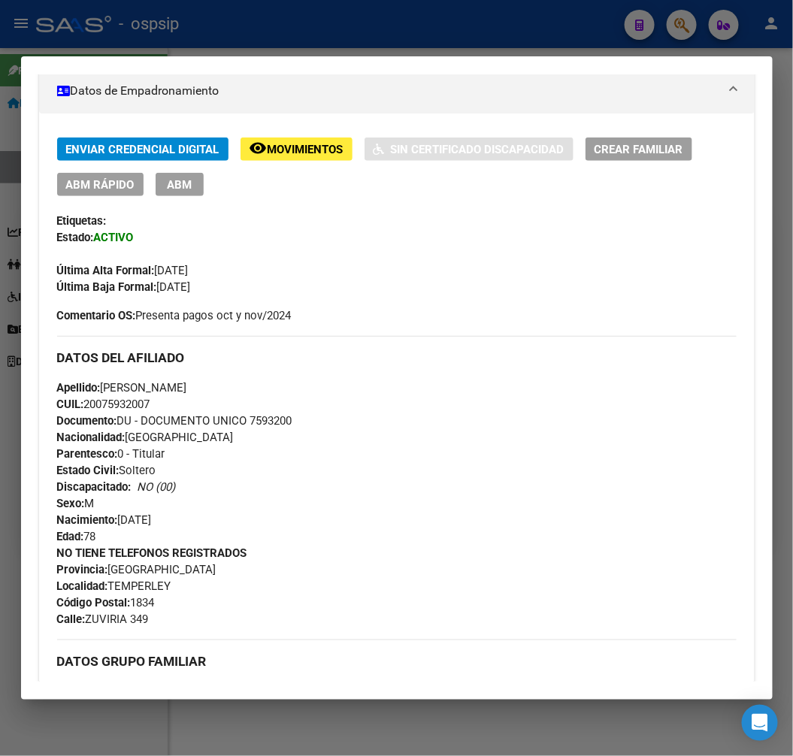
drag, startPoint x: 158, startPoint y: 403, endPoint x: 89, endPoint y: 398, distance: 69.3
click at [89, 398] on div "Apellido: [PERSON_NAME] MOBILIA CUIL: 20075932007 Documento: DU - DOCUMENTO UNI…" at bounding box center [396, 461] width 679 height 165
copy span "20075932007"
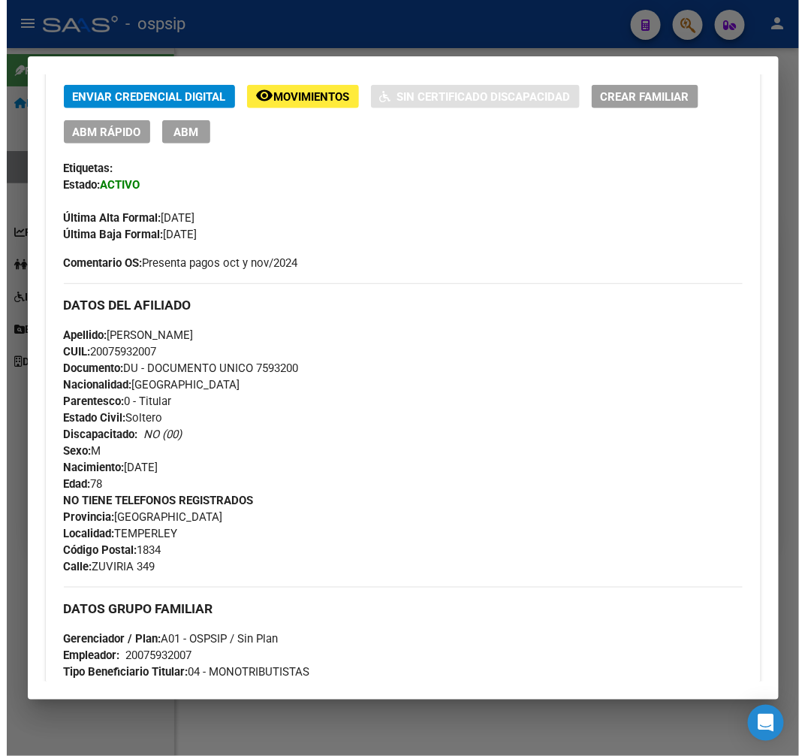
scroll to position [96, 0]
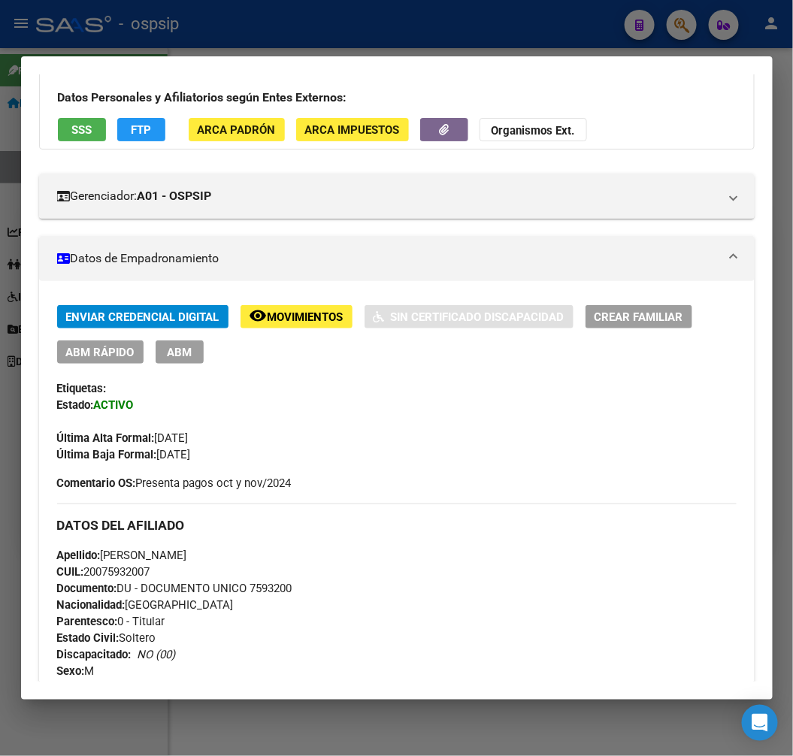
click at [174, 344] on button "ABM" at bounding box center [180, 351] width 48 height 23
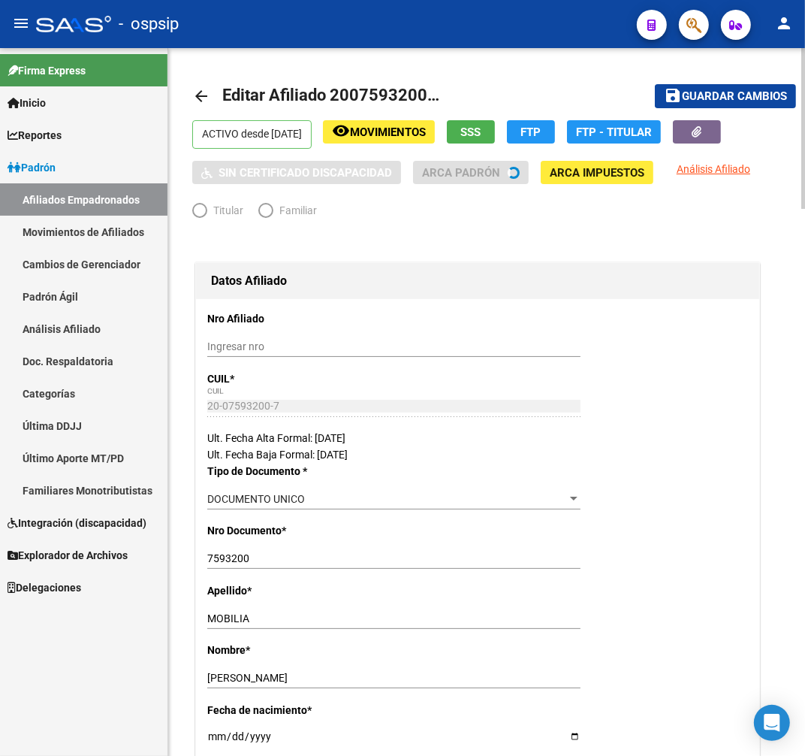
radio input "true"
type input "20-07593200-7"
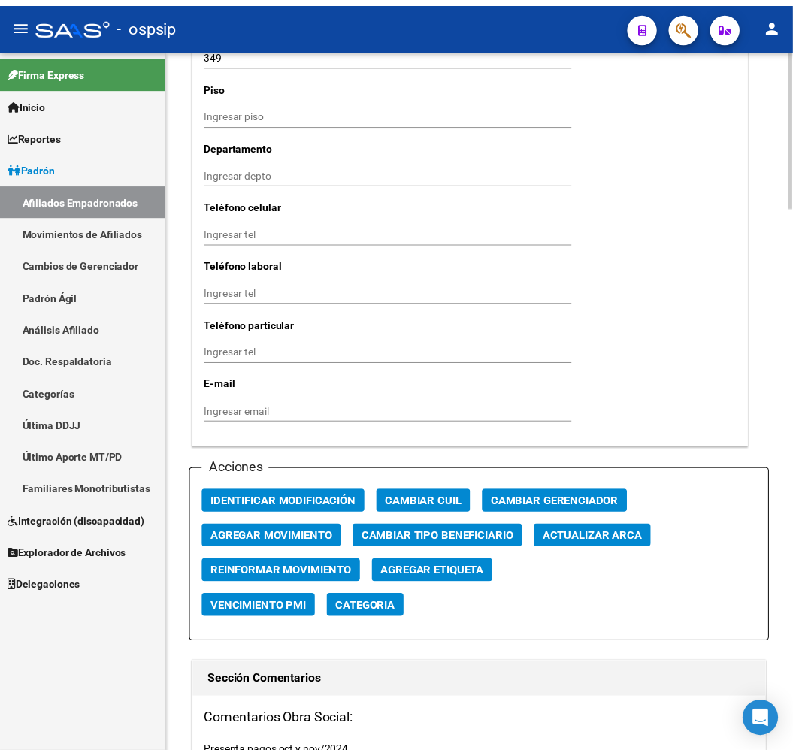
scroll to position [1753, 0]
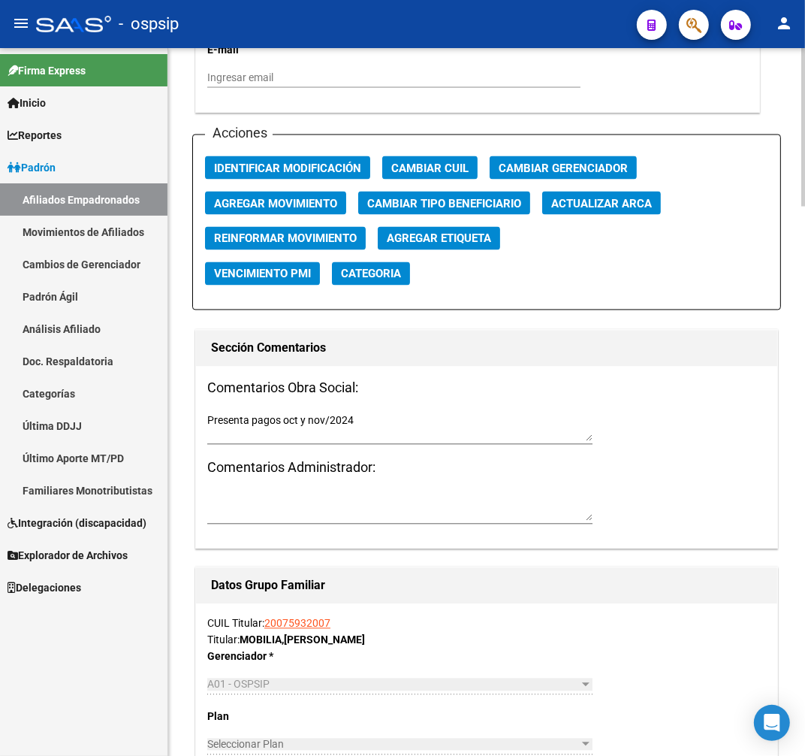
click at [284, 197] on span "Agregar Movimiento" at bounding box center [275, 204] width 123 height 14
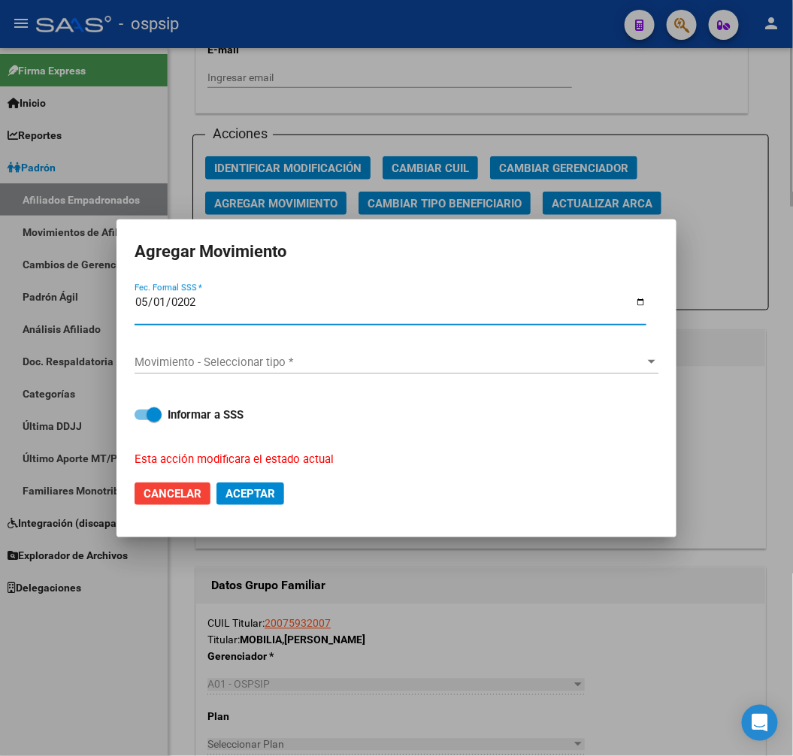
type input "[DATE]"
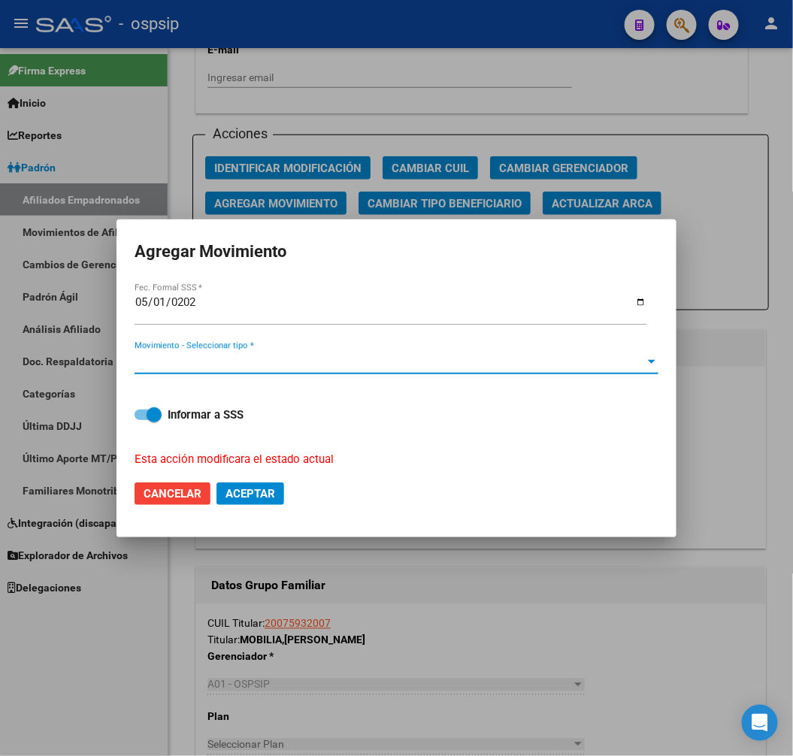
click at [252, 358] on span "Movimiento - Seleccionar tipo *" at bounding box center [389, 362] width 510 height 14
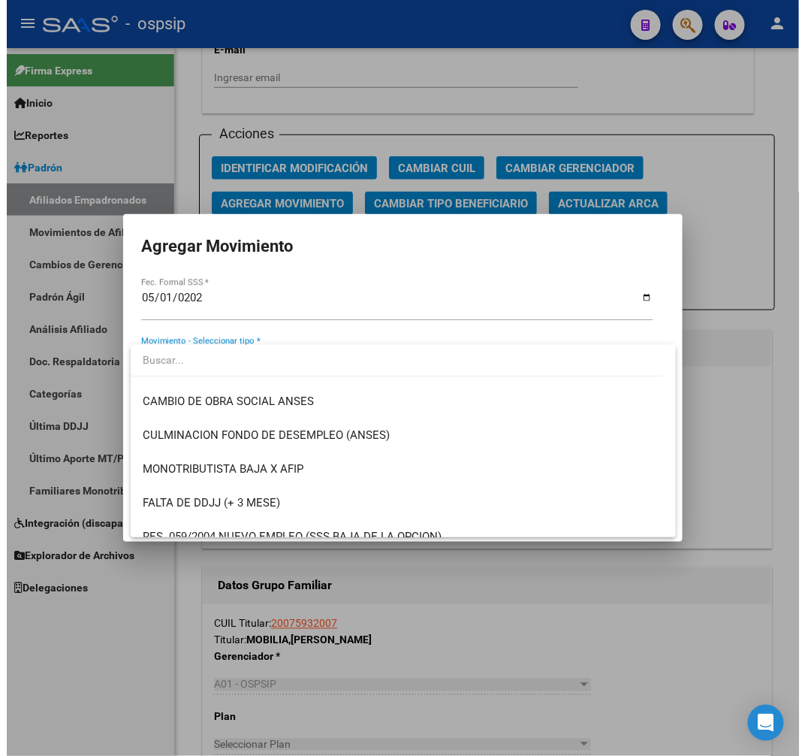
scroll to position [334, 0]
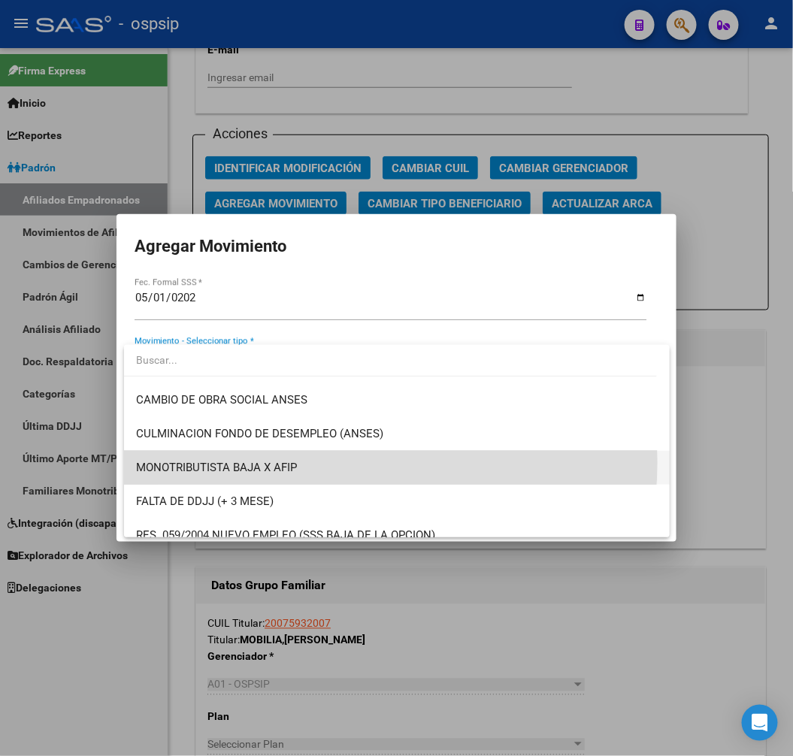
click at [312, 462] on span "MONOTRIBUTISTA BAJA X AFIP" at bounding box center [396, 468] width 521 height 34
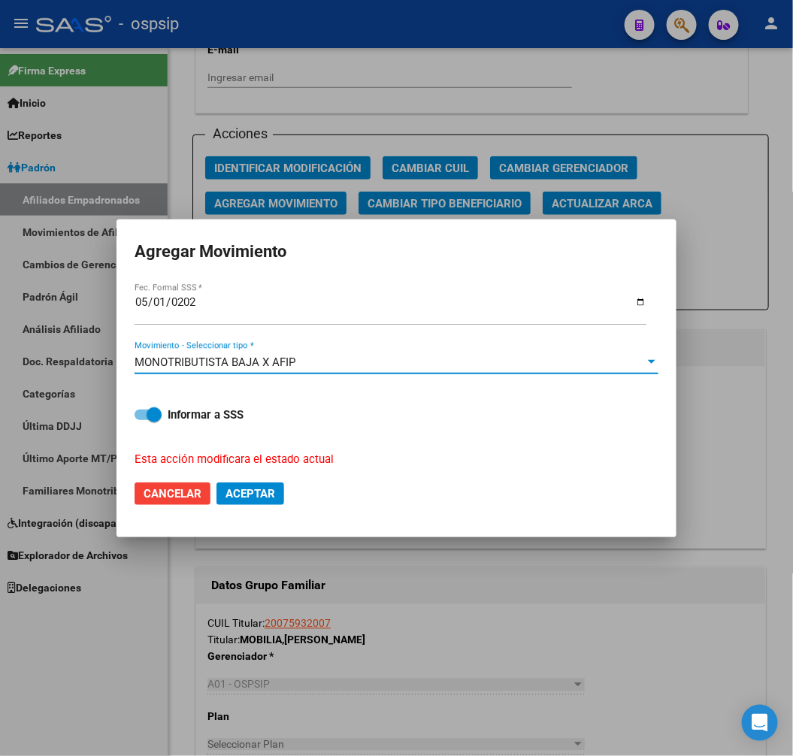
click at [261, 494] on span "Aceptar" at bounding box center [250, 494] width 50 height 14
checkbox input "false"
